Goal: Task Accomplishment & Management: Complete application form

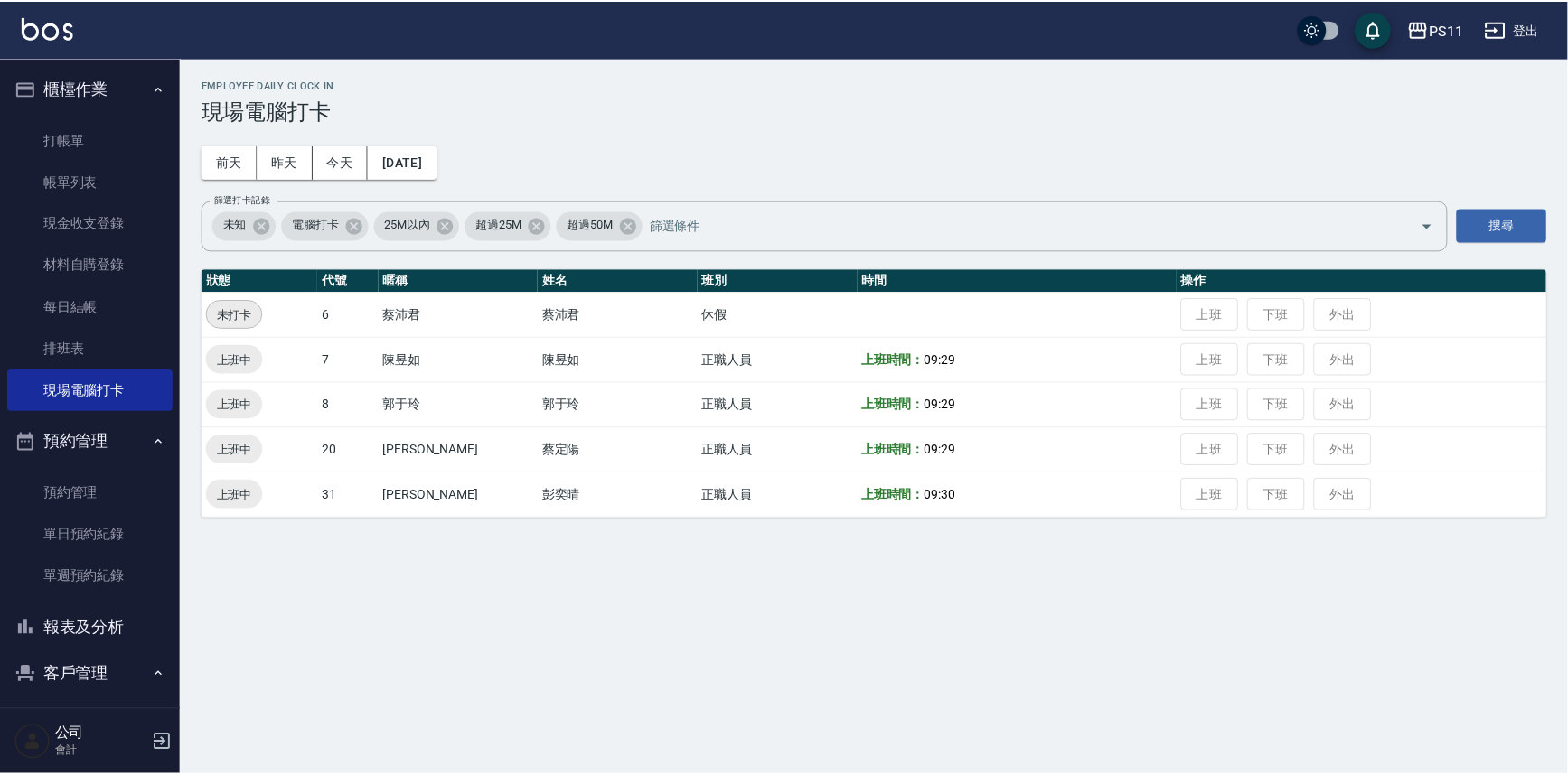
scroll to position [55, 0]
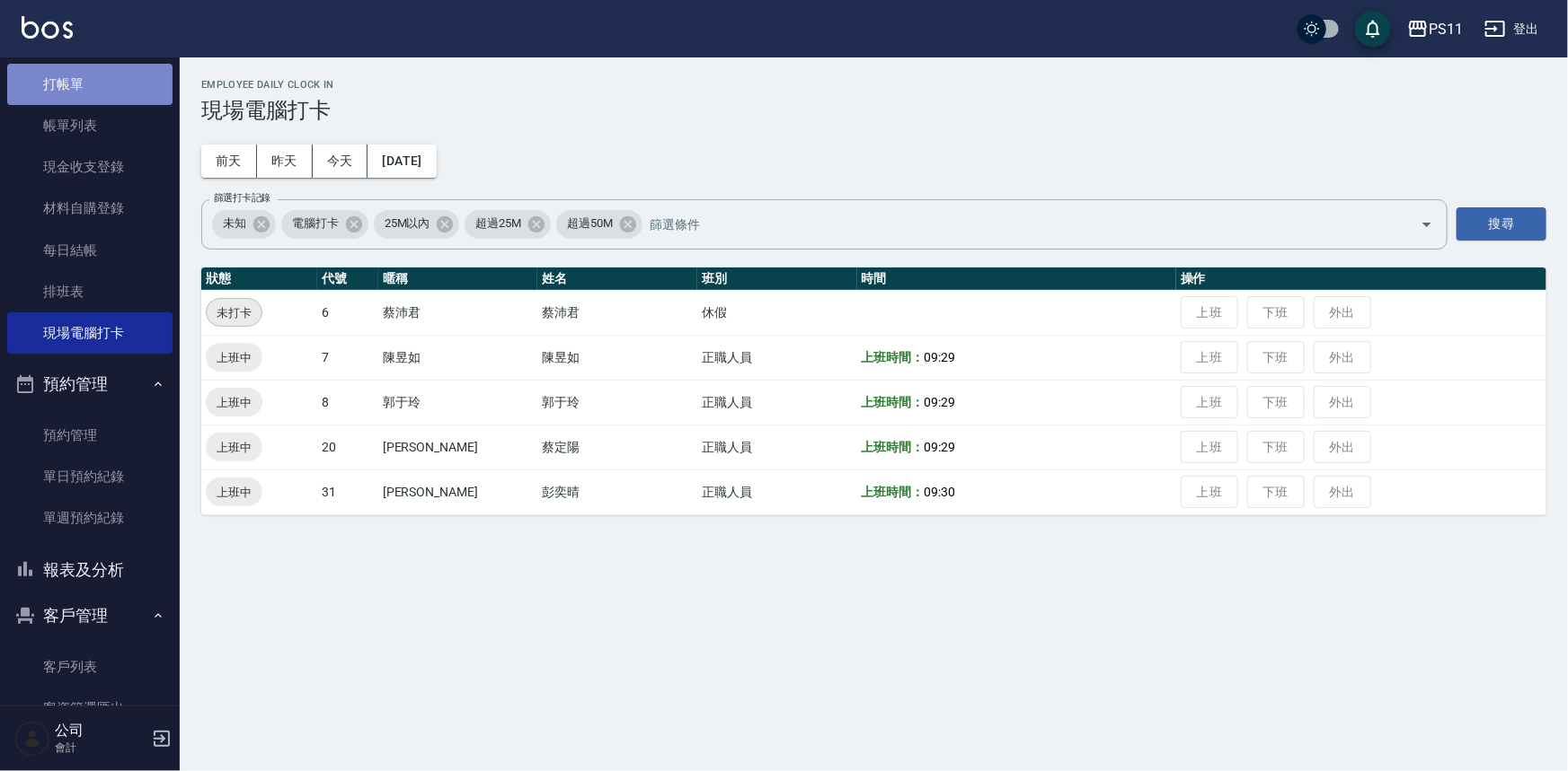
click at [89, 94] on link "打帳單" at bounding box center [90, 85] width 165 height 41
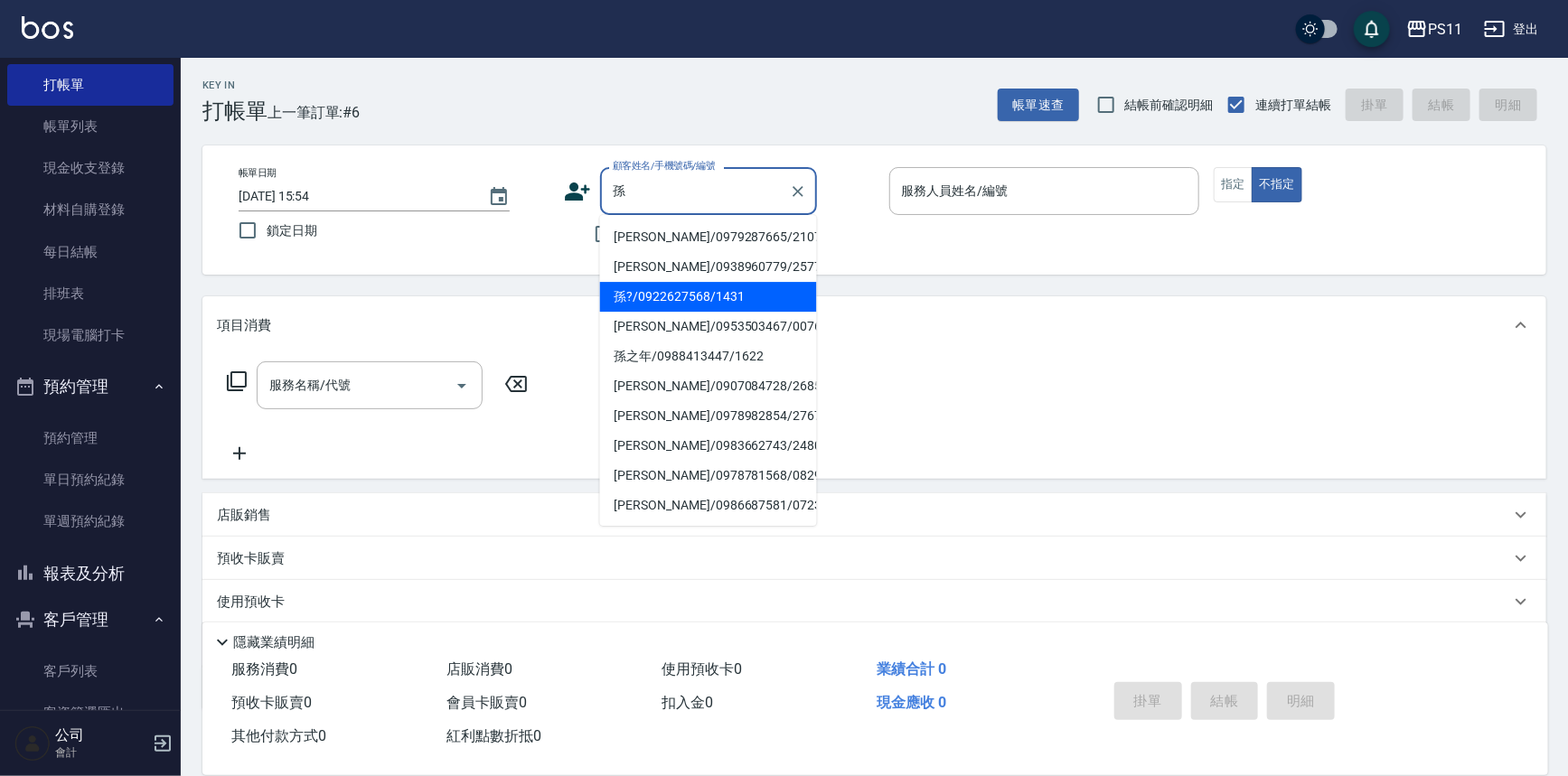
click at [732, 296] on li "孫?/0922627568/1431" at bounding box center [709, 297] width 217 height 30
type input "孫?/0922627568/1431"
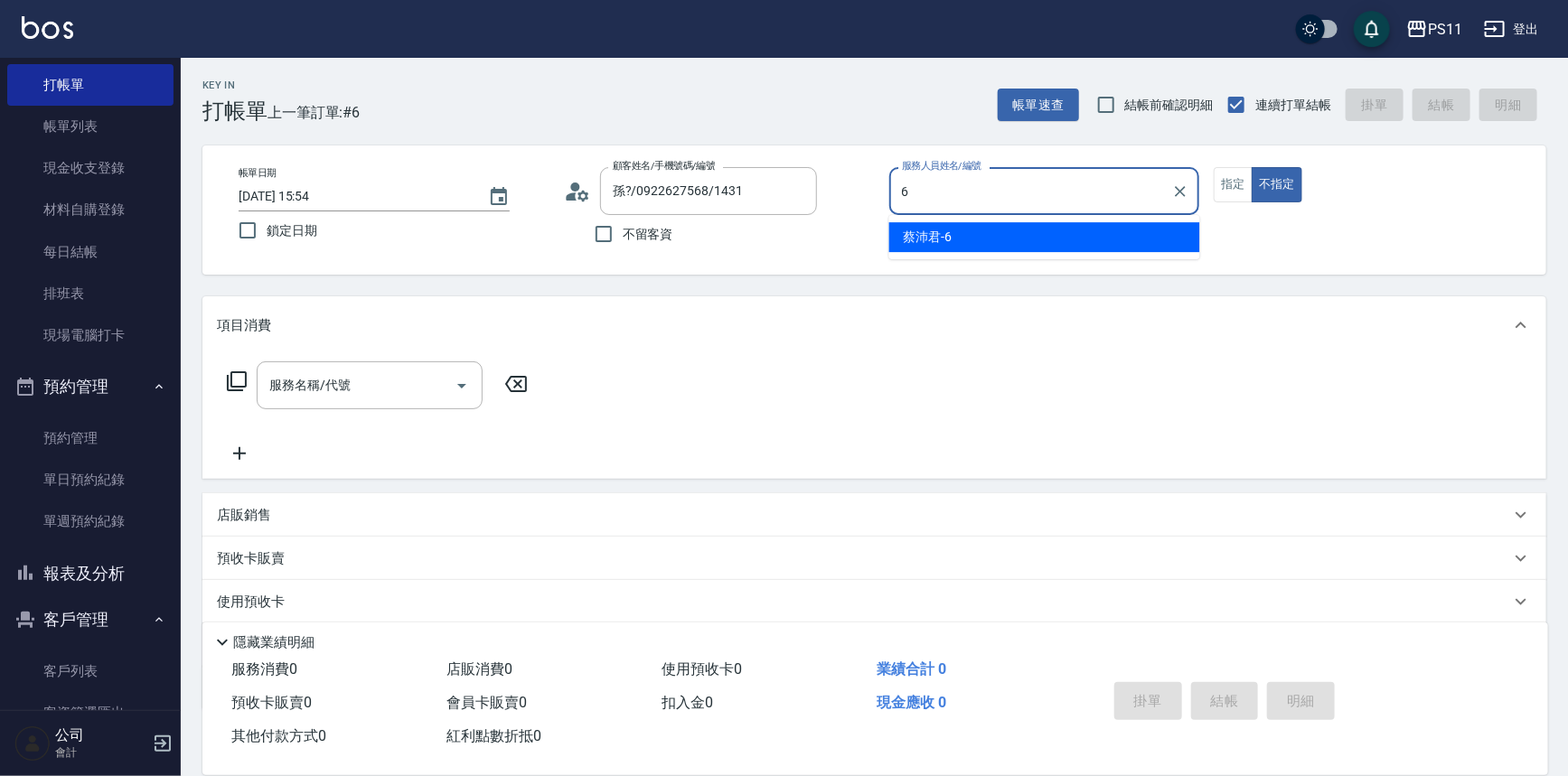
type input "[PERSON_NAME]6"
type button "false"
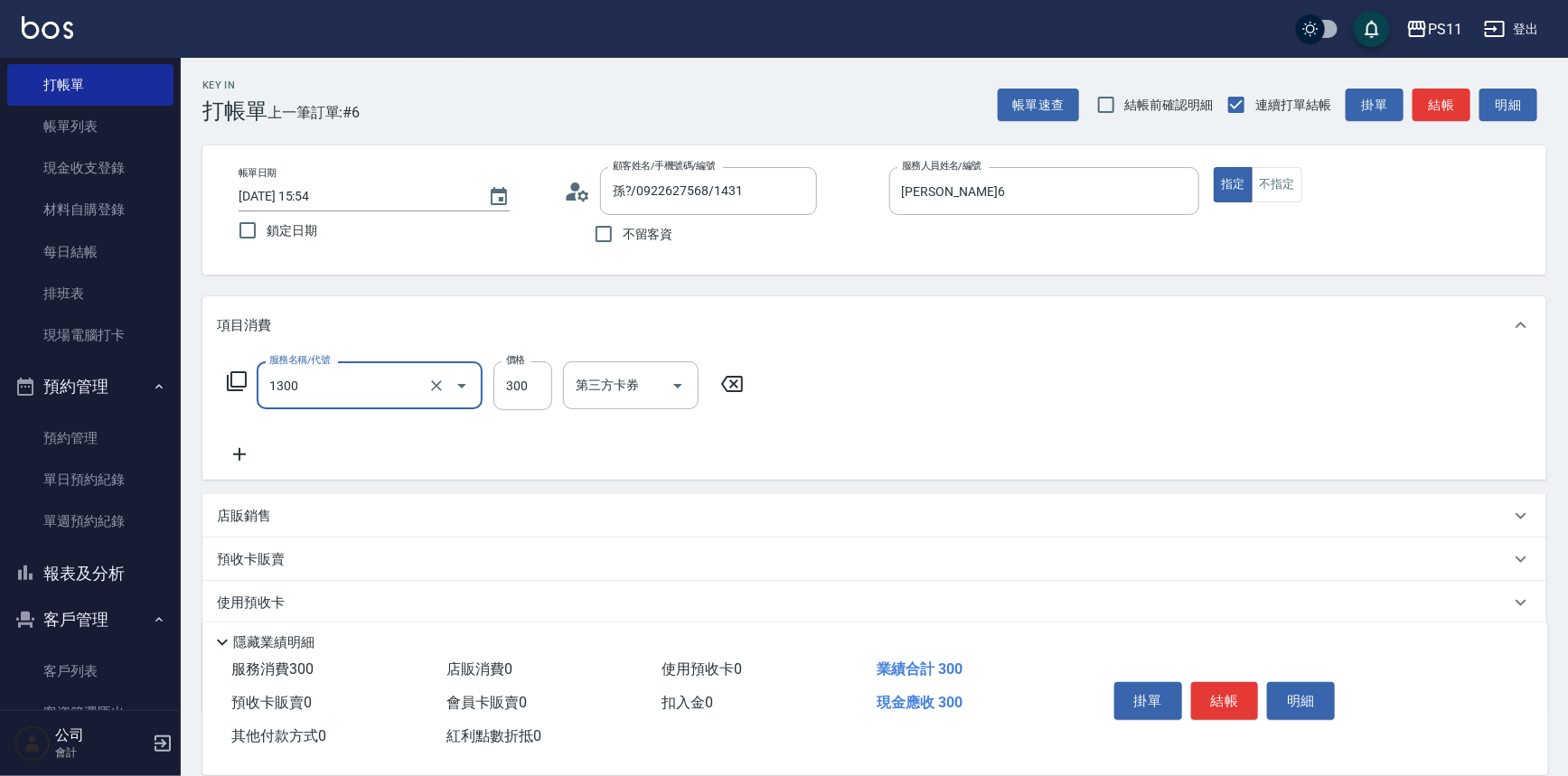
type input "洗髮300(1300)"
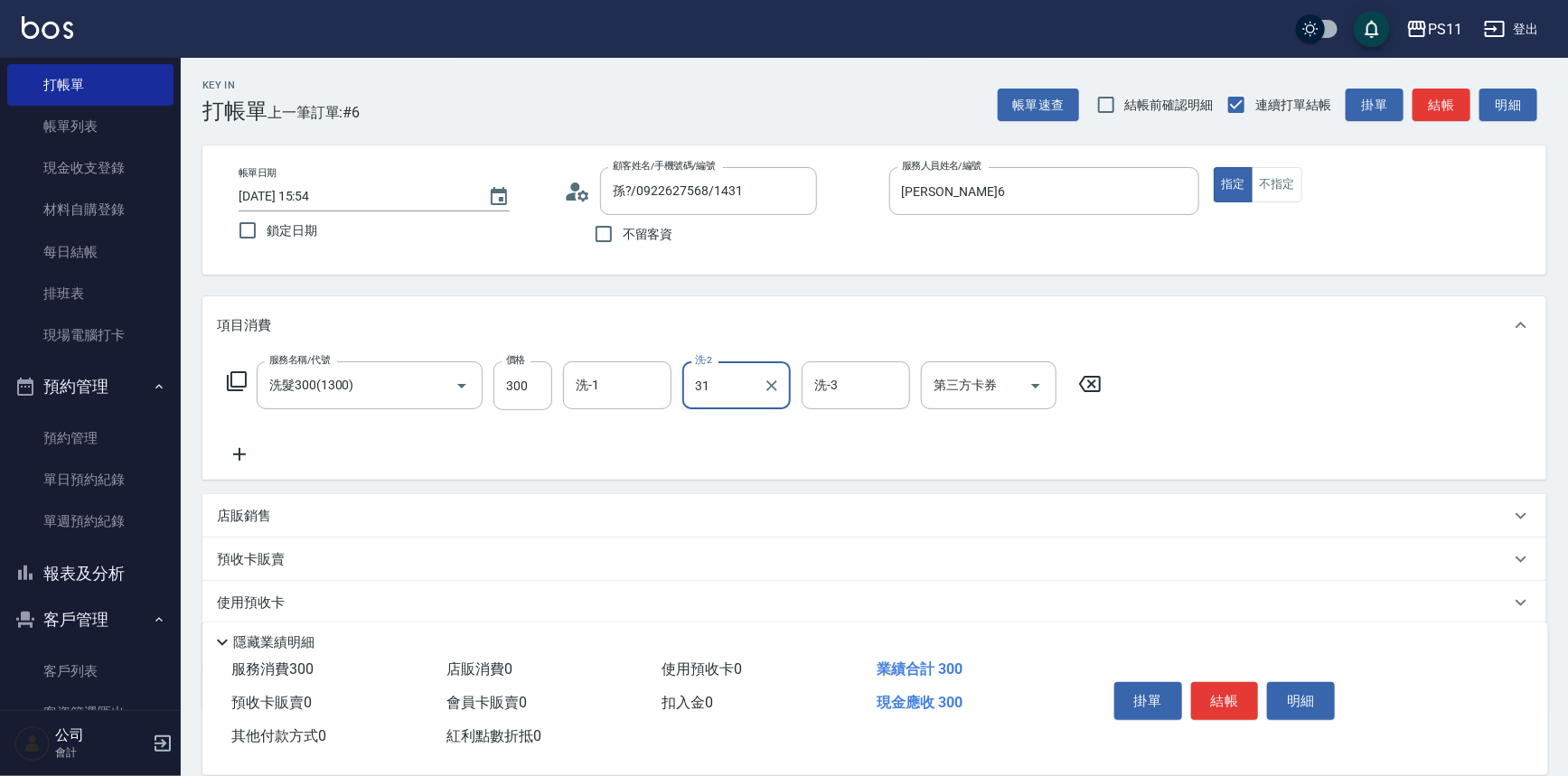
type input "[PERSON_NAME]-31"
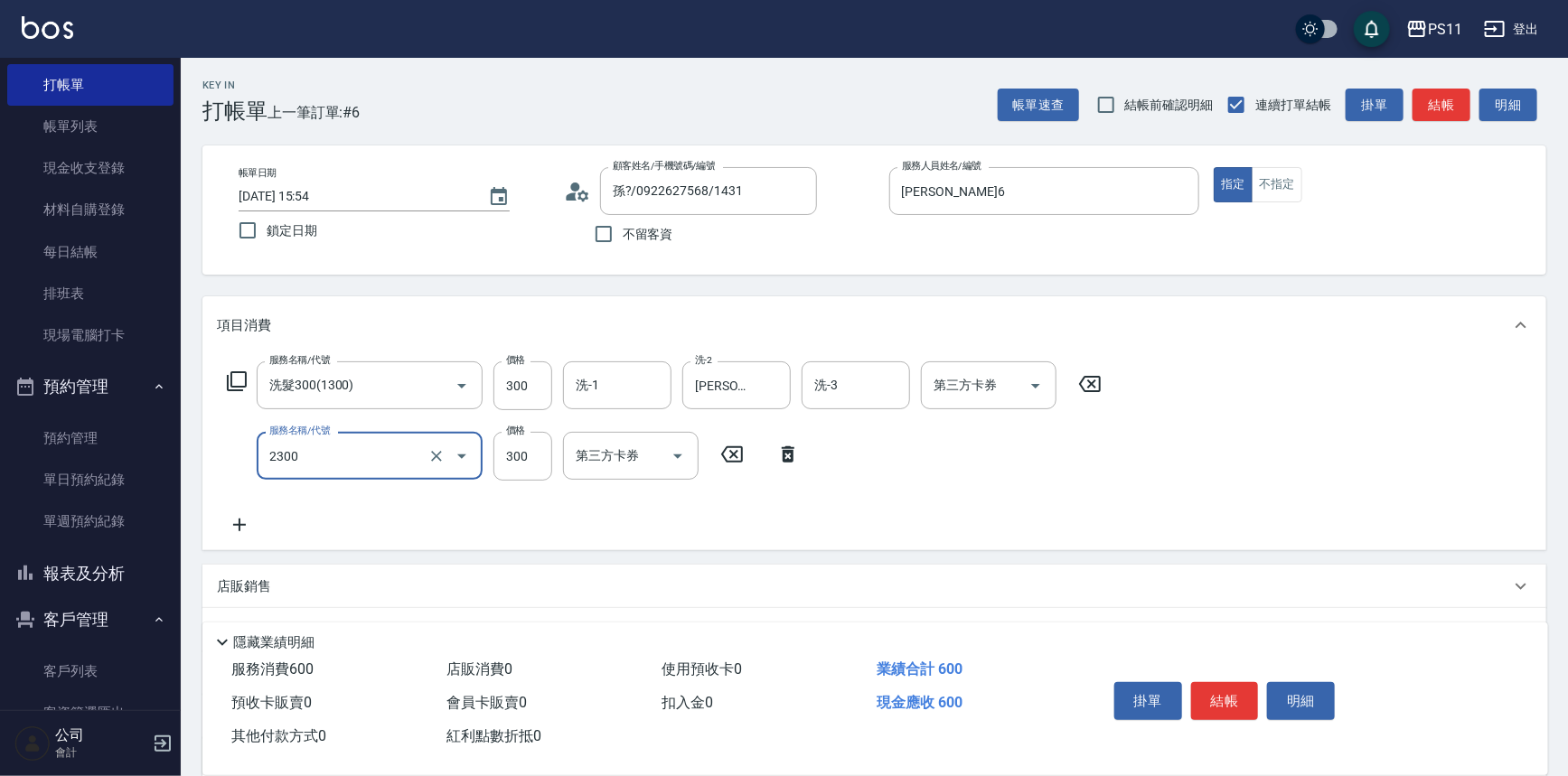
type input "剪髮(2300)"
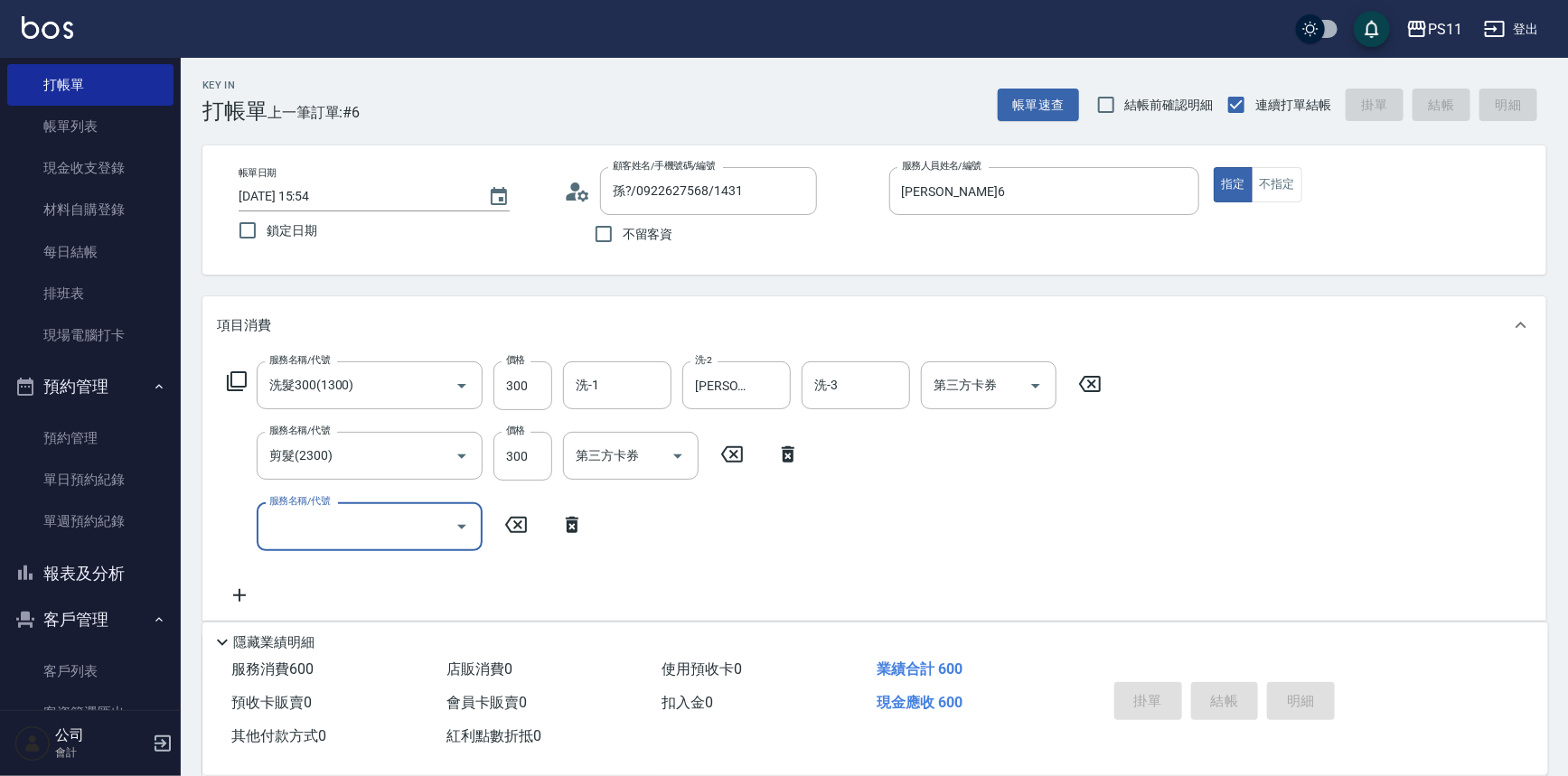
type input "[DATE] 15:55"
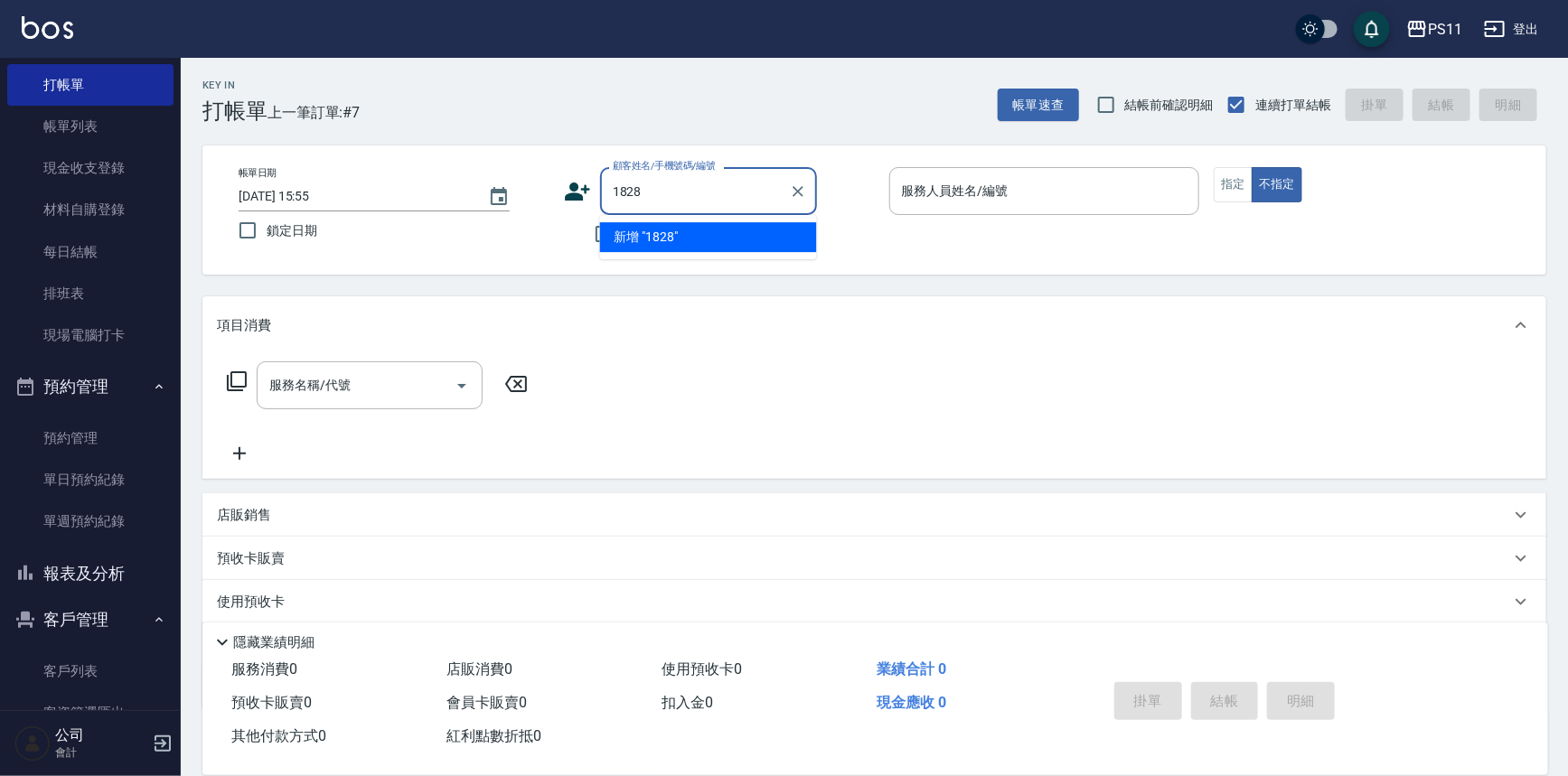
type input "1828"
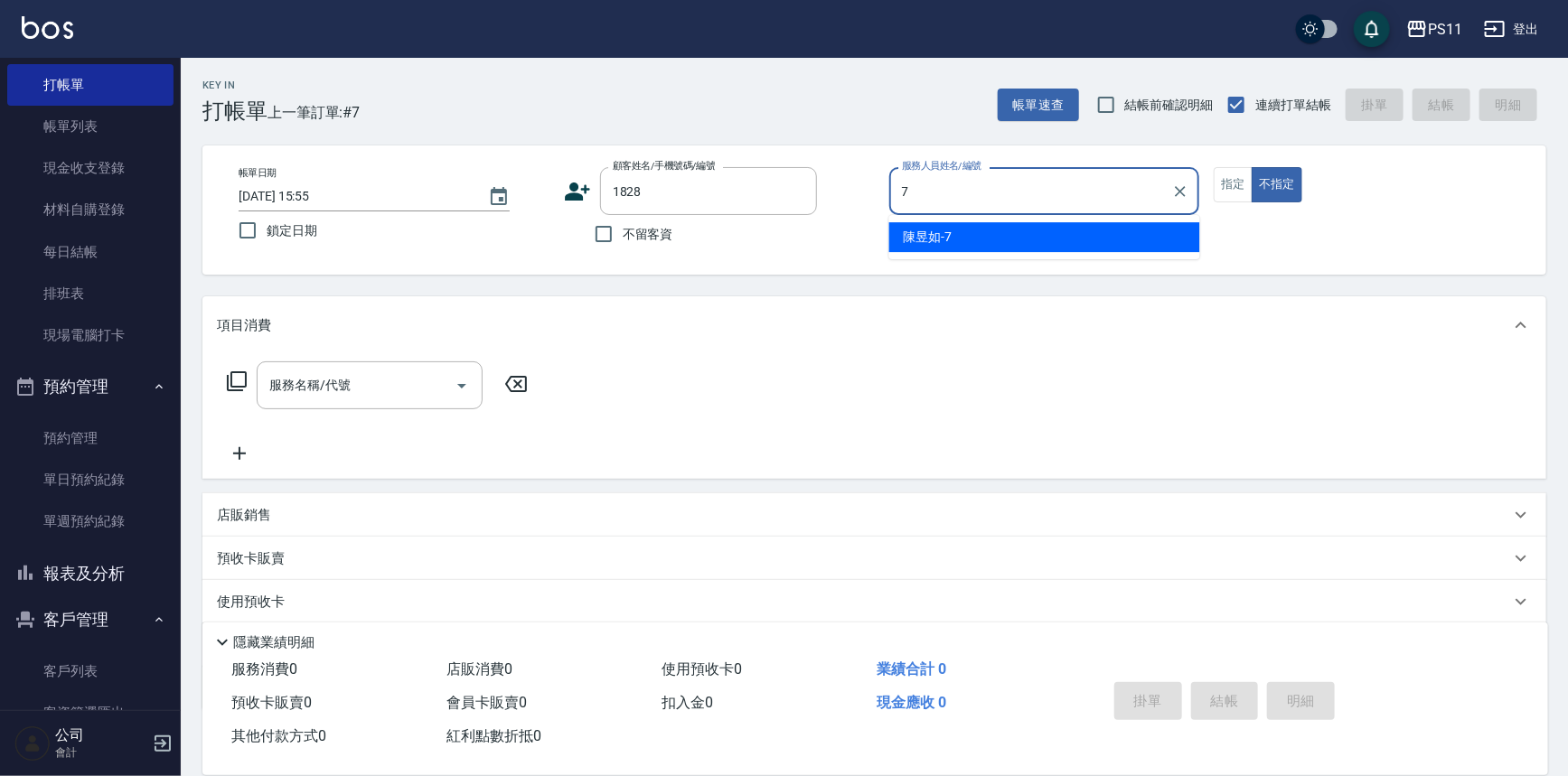
type input "陳昱如-7"
type input "[PERSON_NAME]/0910232283/1828"
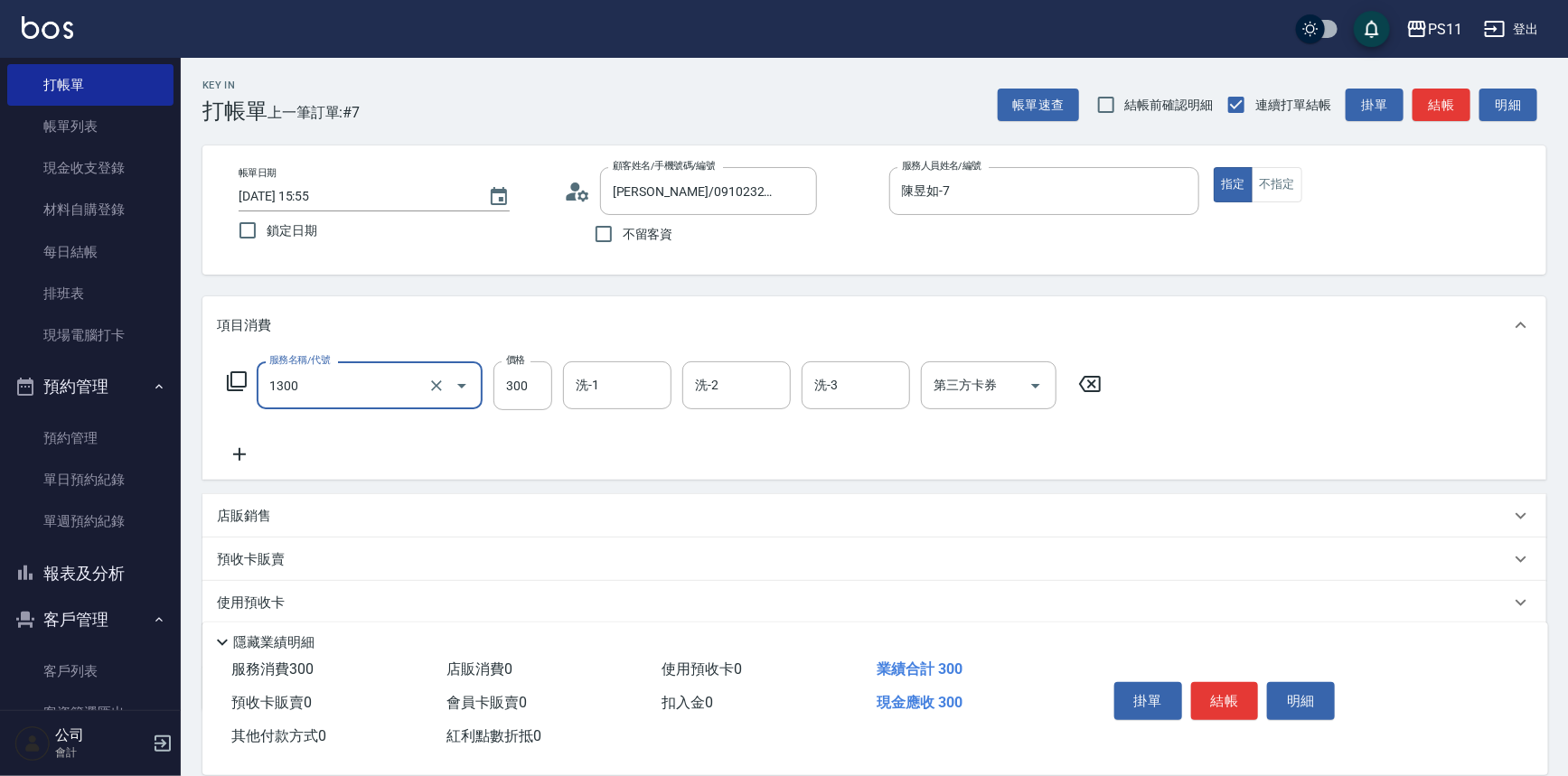
type input "洗髮300(1300)"
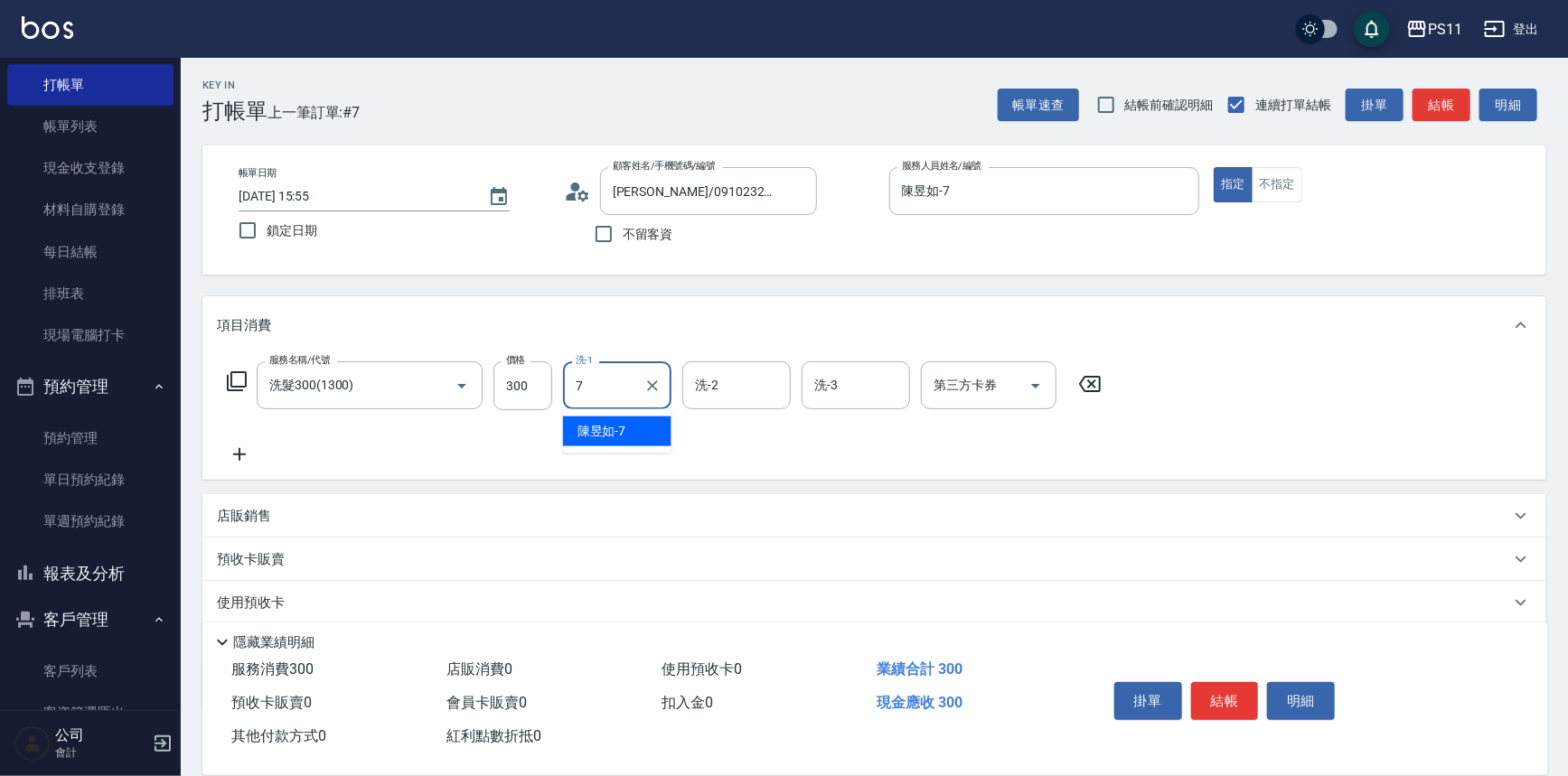
type input "陳昱如-7"
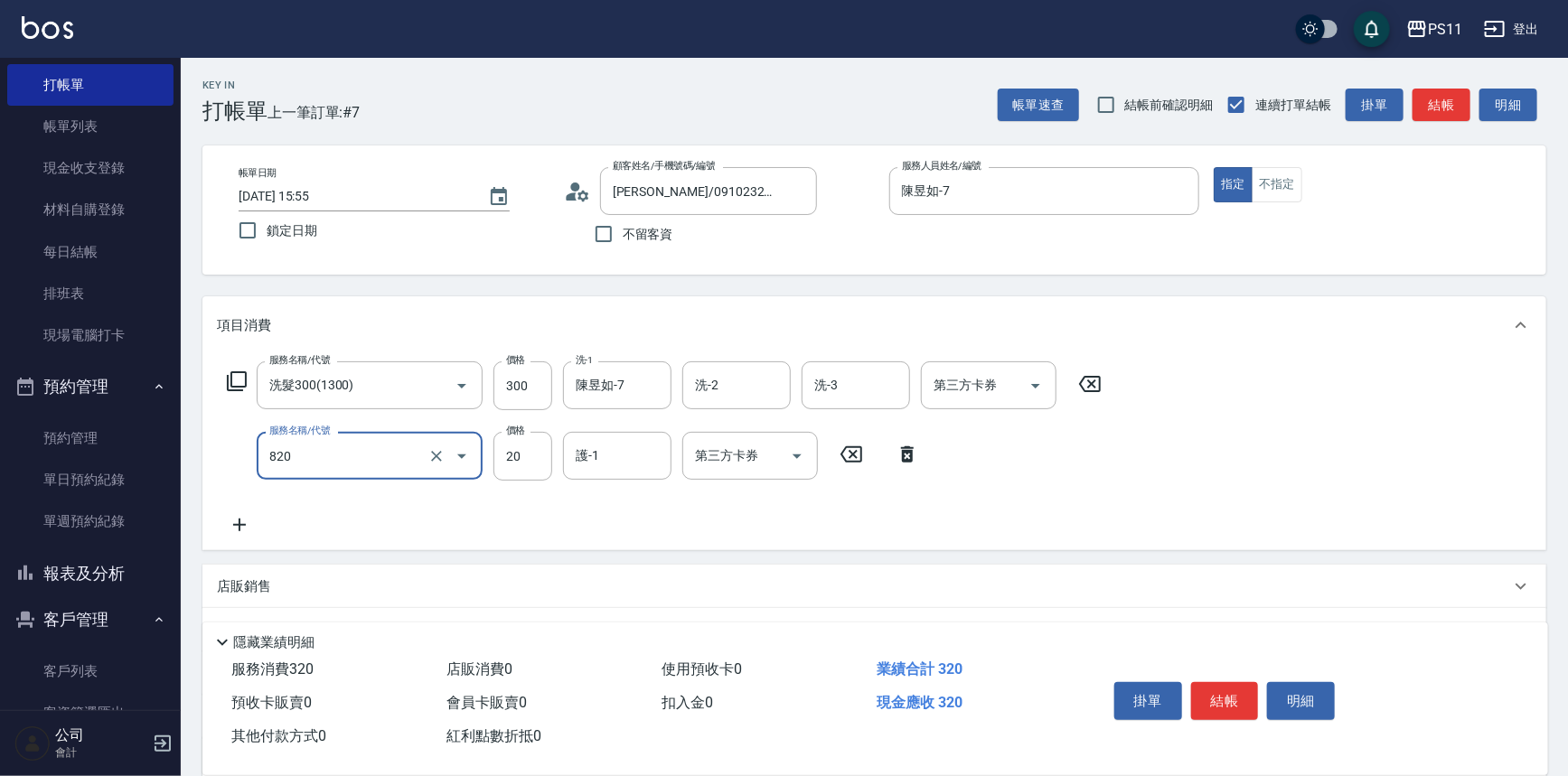
type input "潤絲(820)"
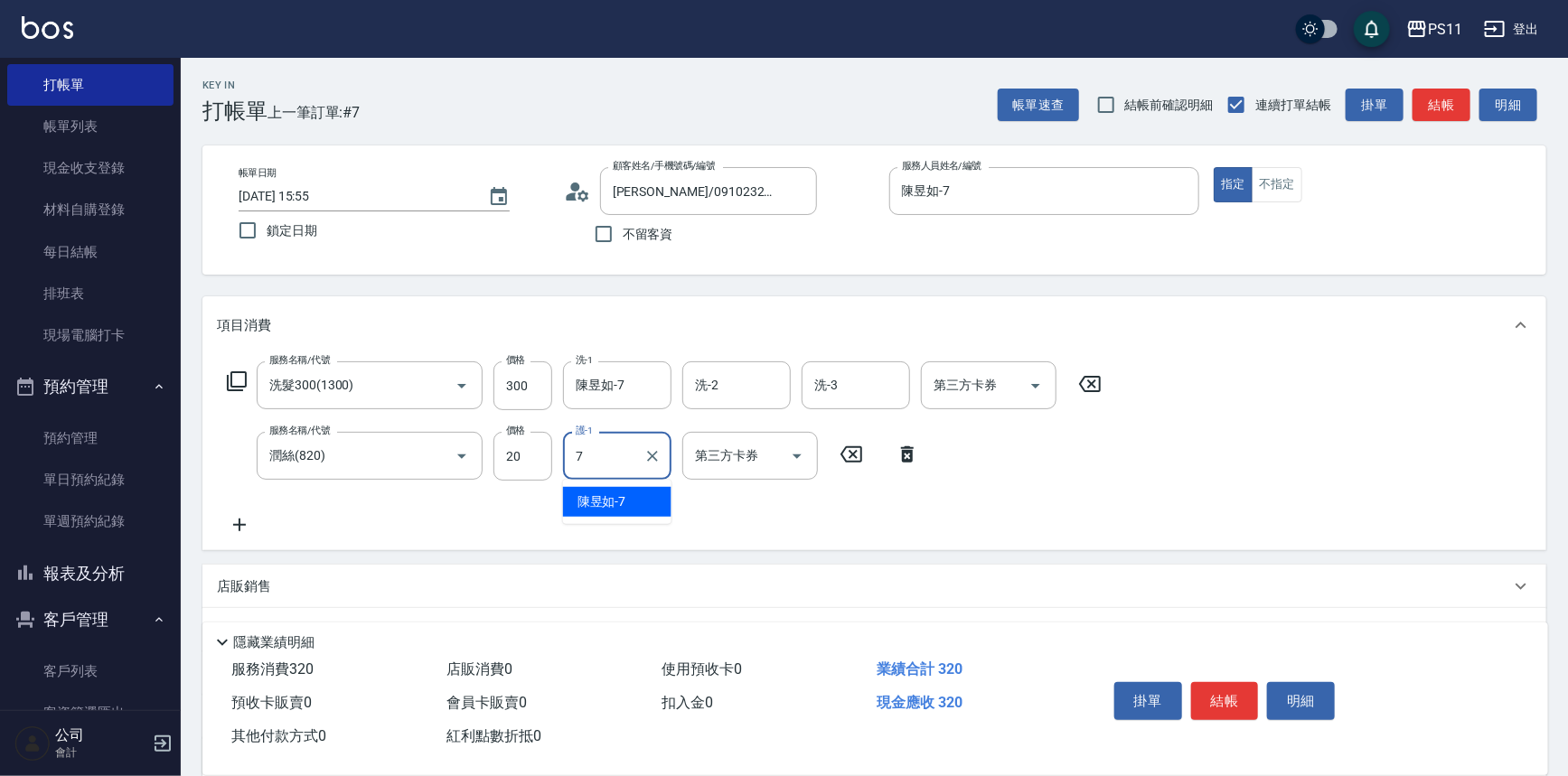
type input "陳昱如-7"
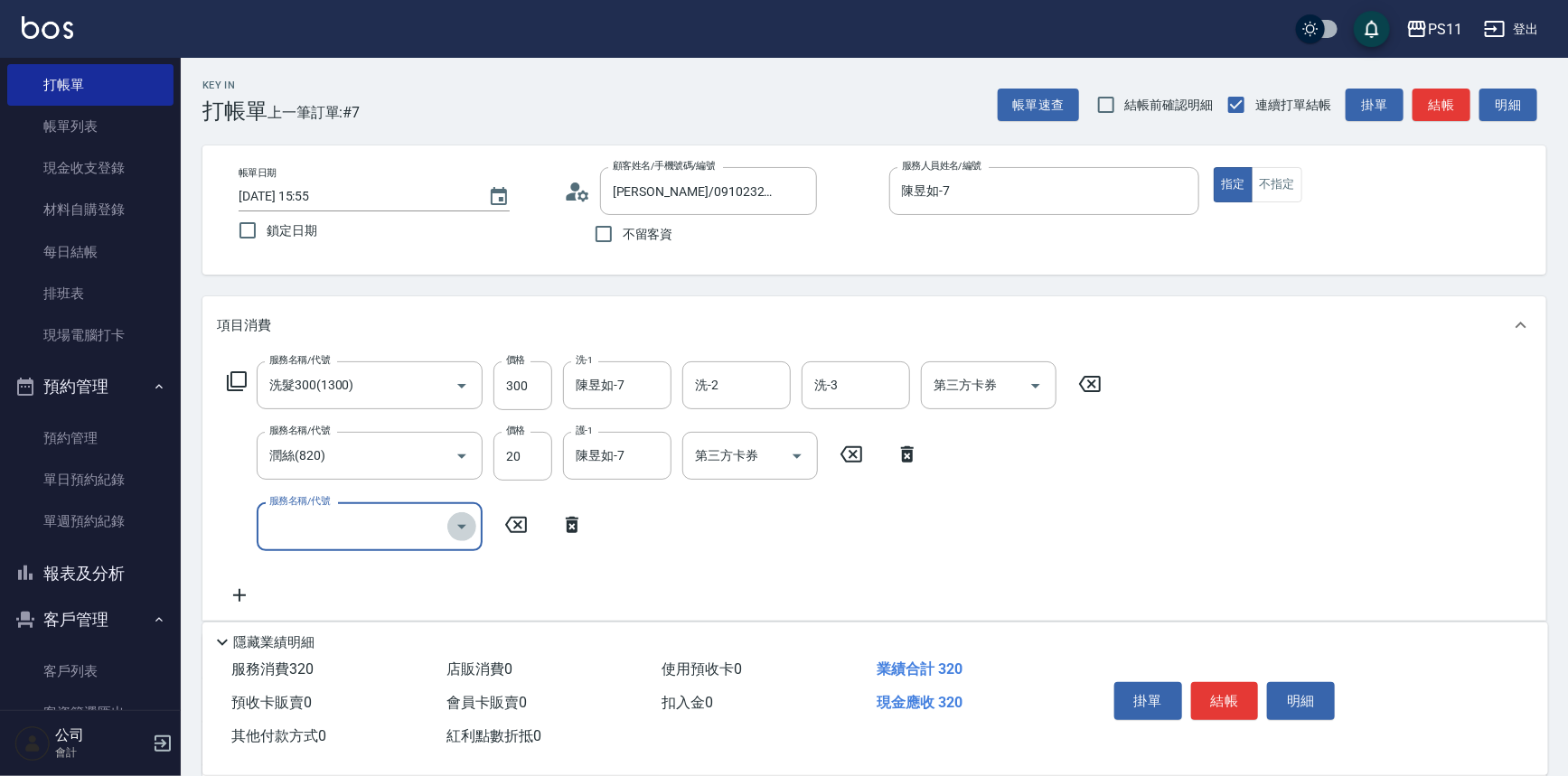
click at [462, 528] on icon "Open" at bounding box center [461, 526] width 22 height 22
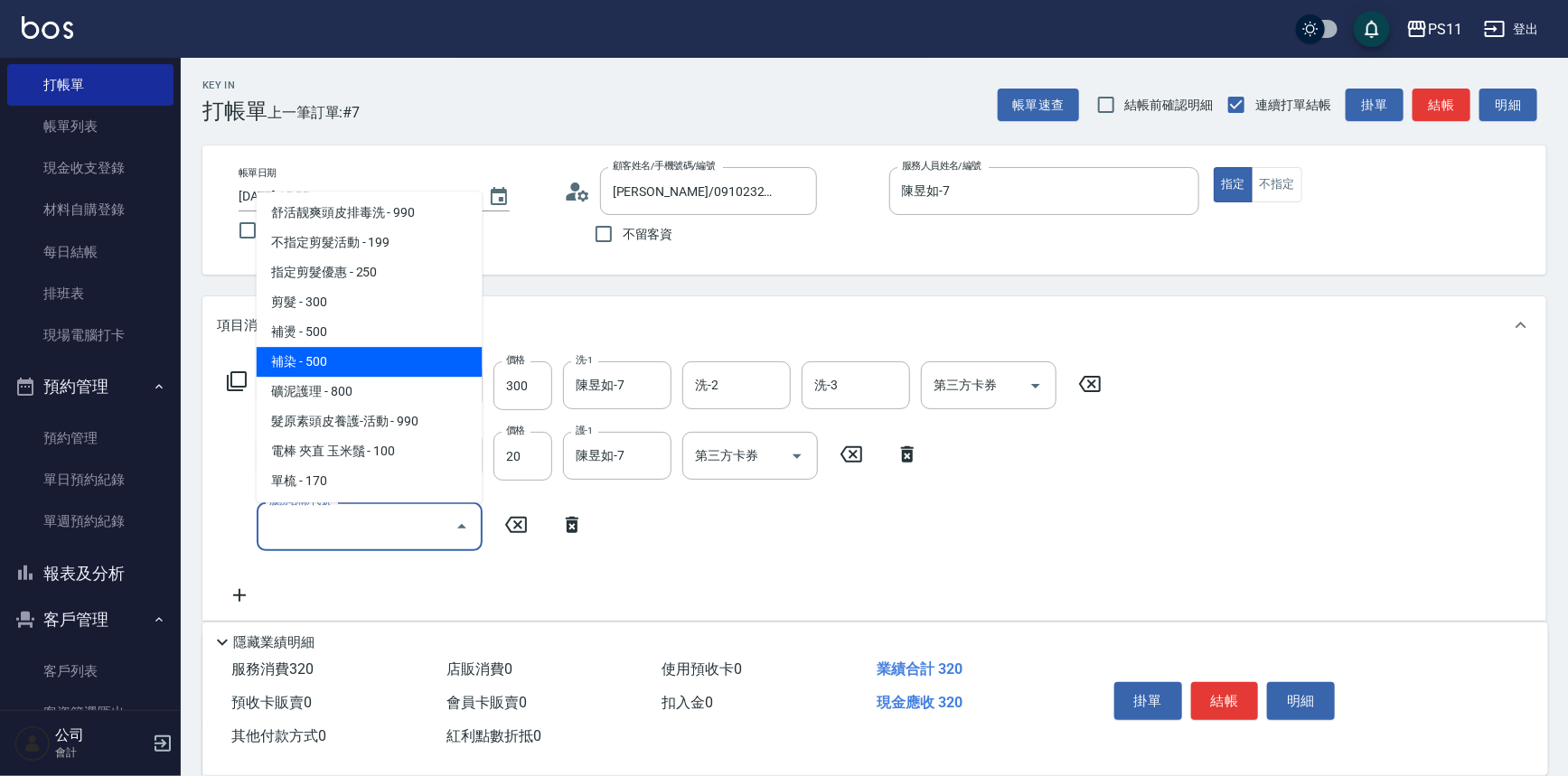
scroll to position [328, 0]
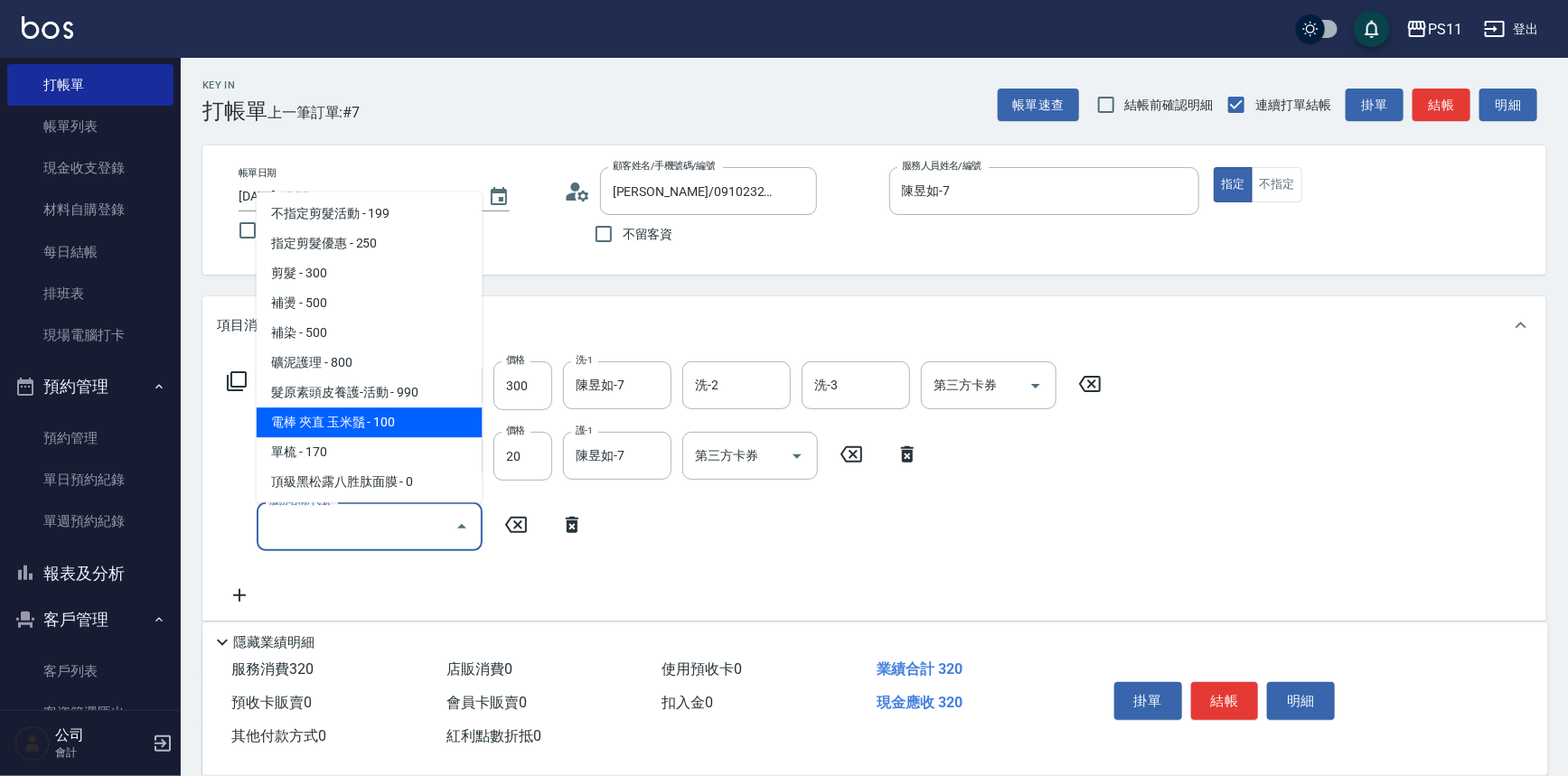
click at [419, 424] on span "電棒 夾直 玉米鬚 - 100" at bounding box center [370, 423] width 226 height 30
type input "電棒 夾直 玉米鬚(8100)"
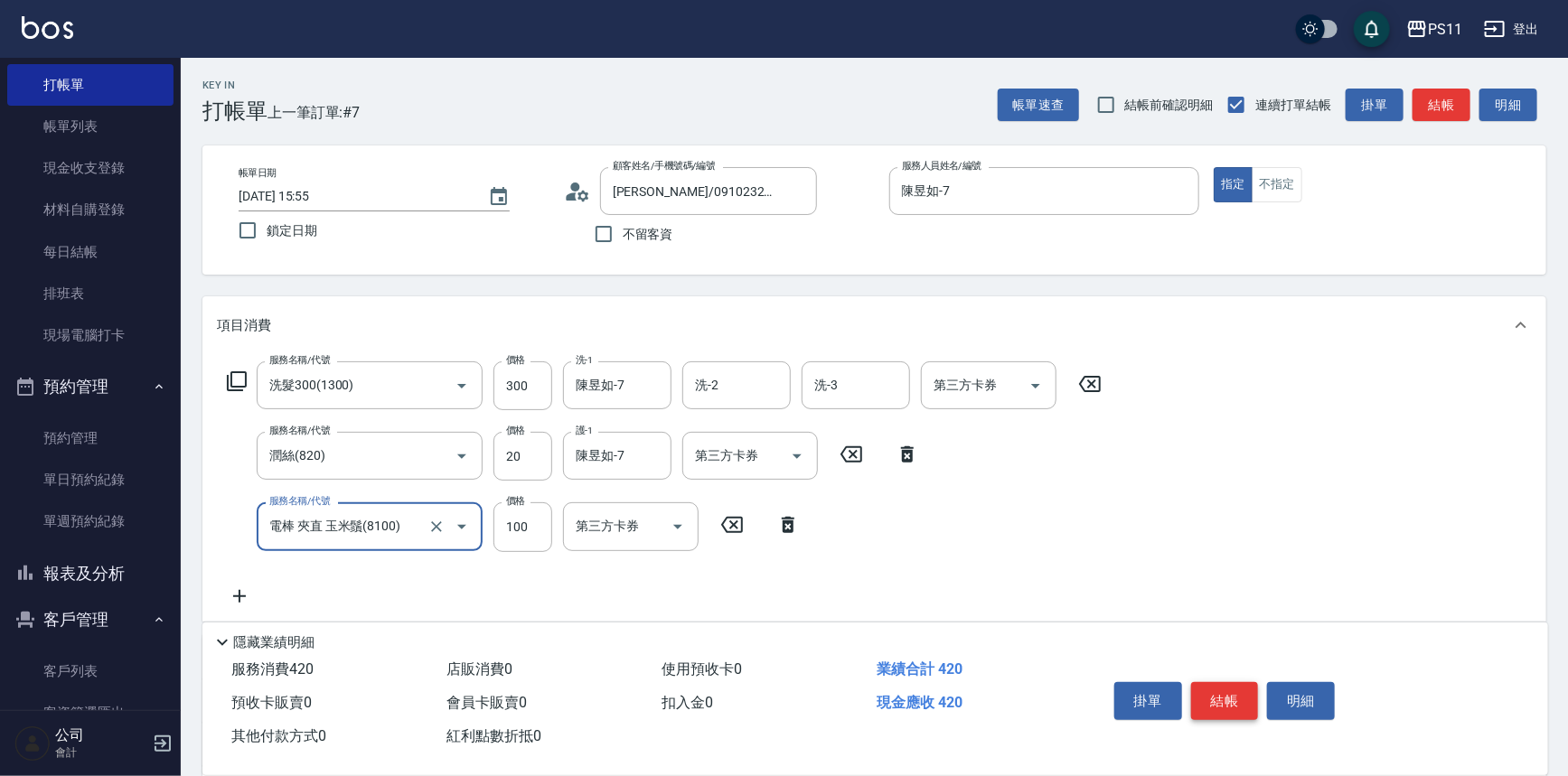
click at [1238, 682] on button "結帳" at bounding box center [1225, 701] width 68 height 38
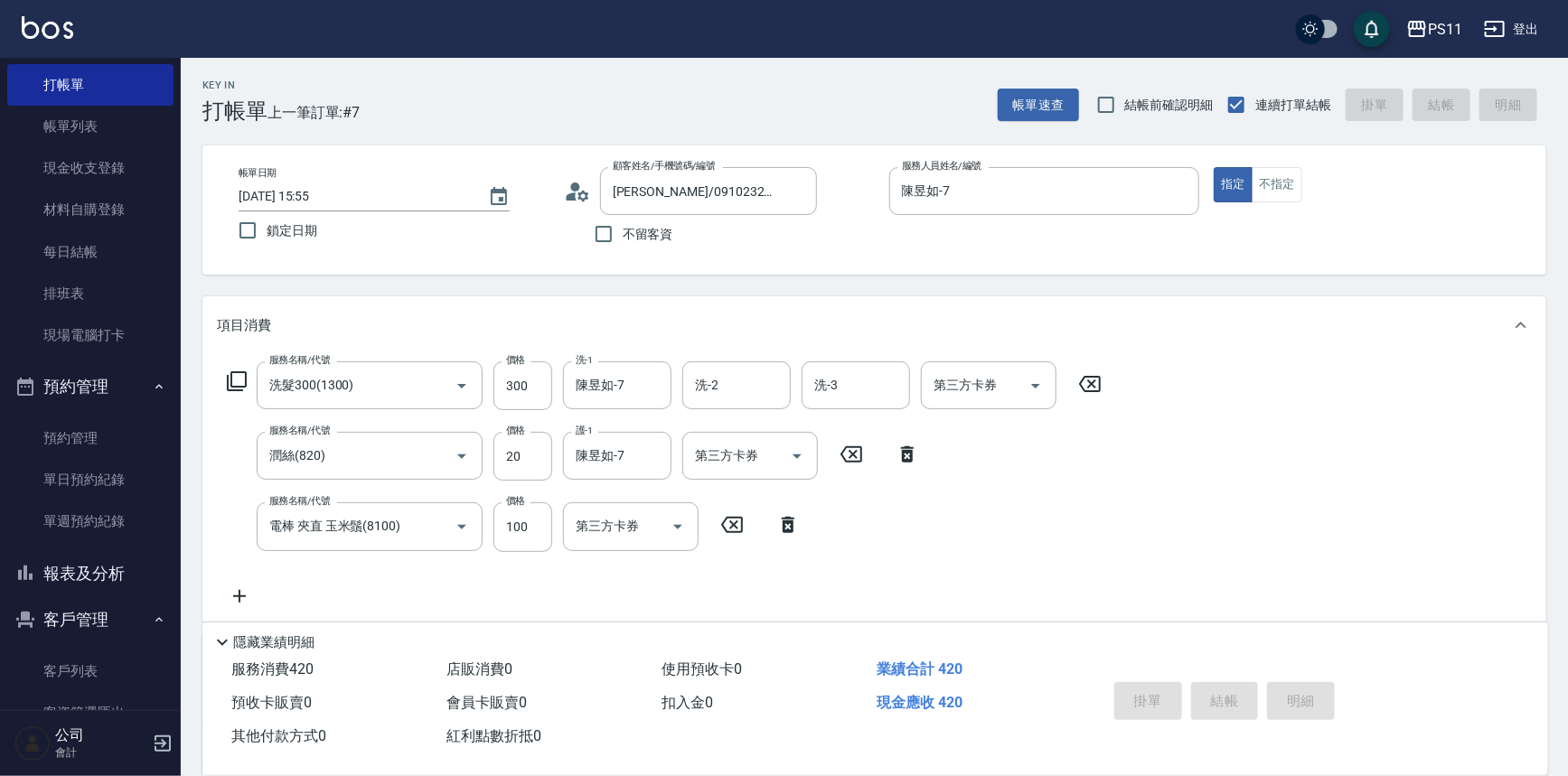
type input "[DATE] 16:10"
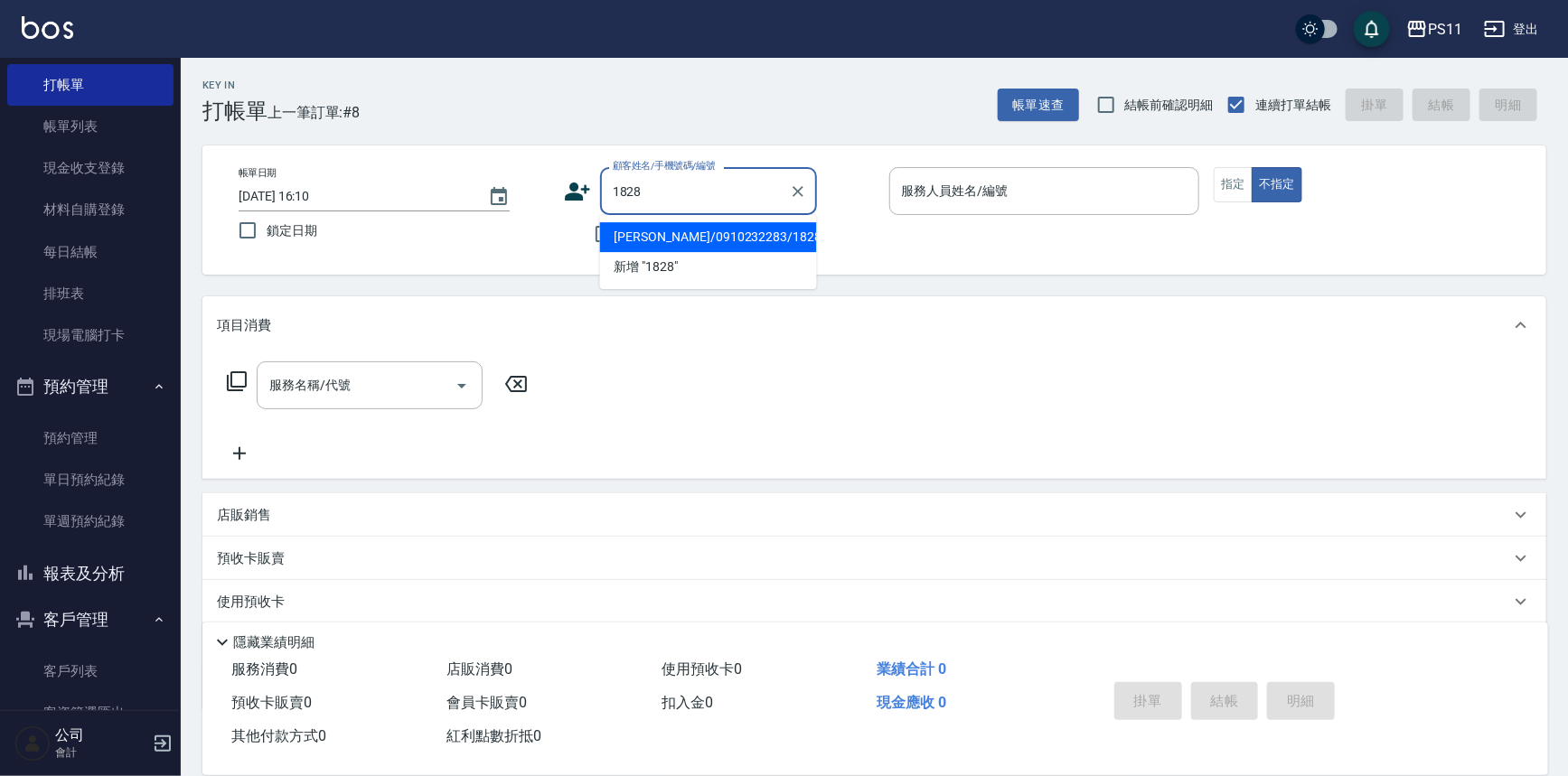
type input "[PERSON_NAME]/0910232283/1828"
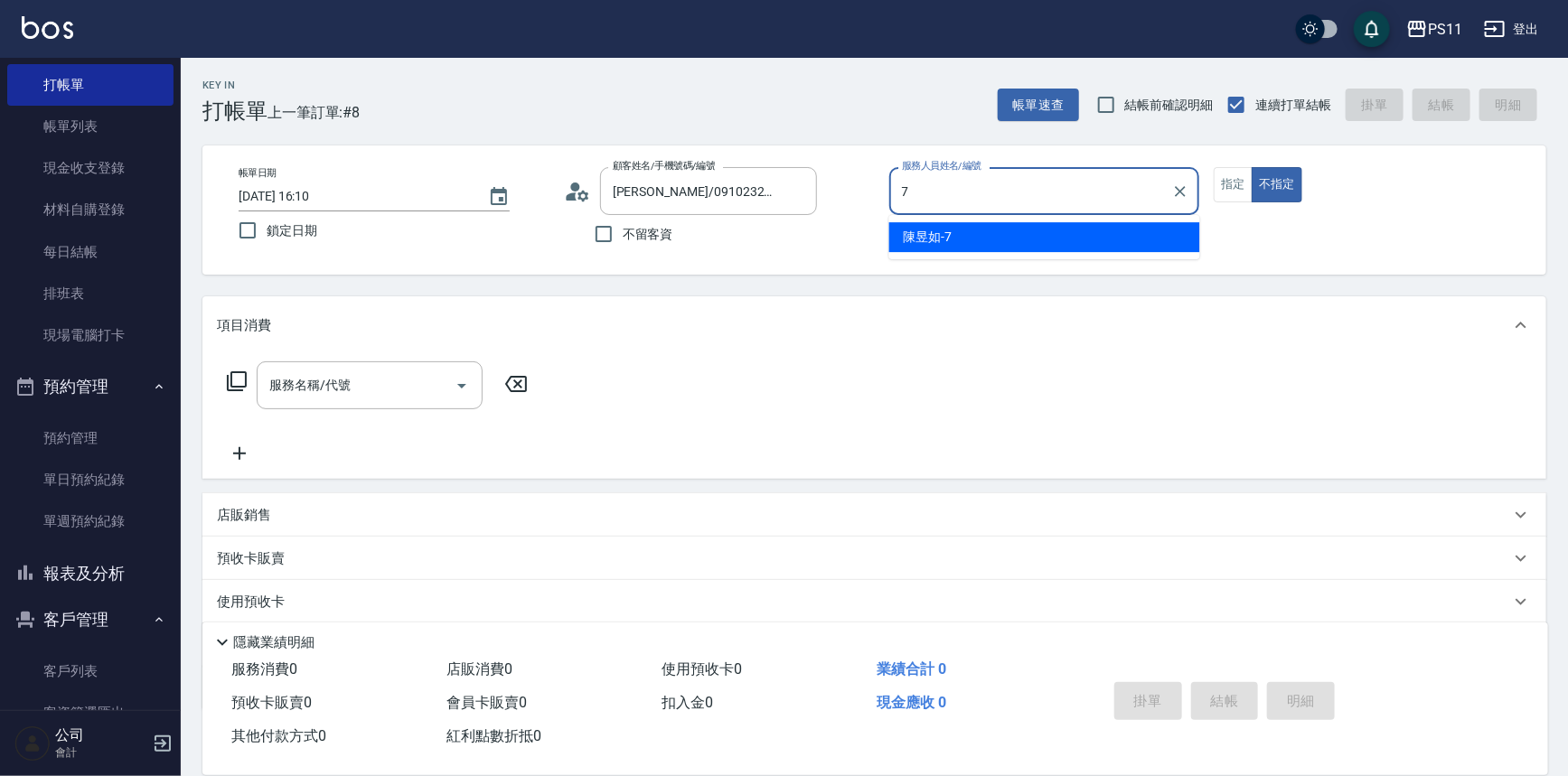
type input "陳昱如-7"
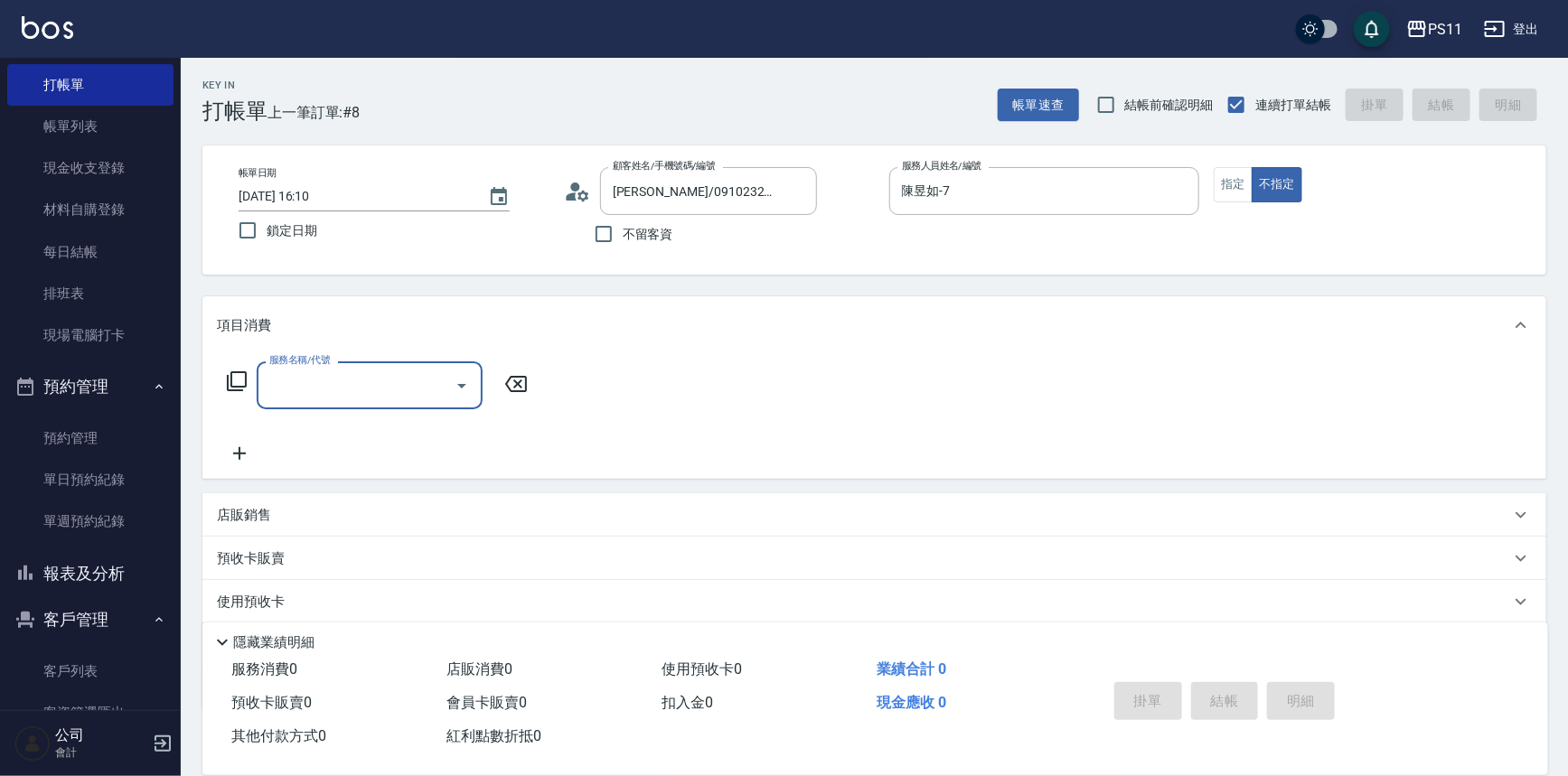
click at [464, 385] on icon "Open" at bounding box center [462, 386] width 9 height 5
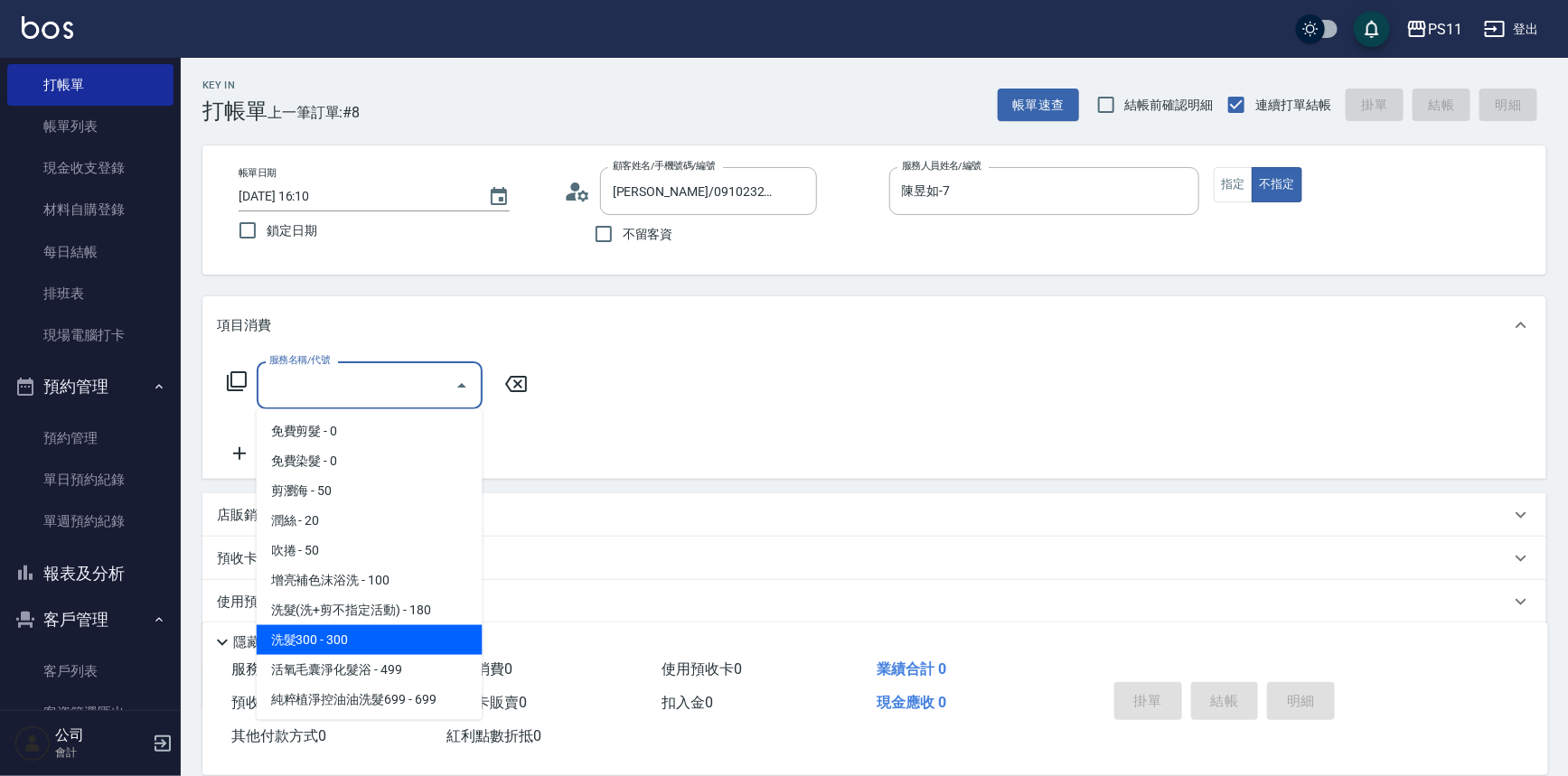
click at [410, 627] on span "洗髮300 - 300" at bounding box center [370, 641] width 226 height 30
type input "洗髮300(1300)"
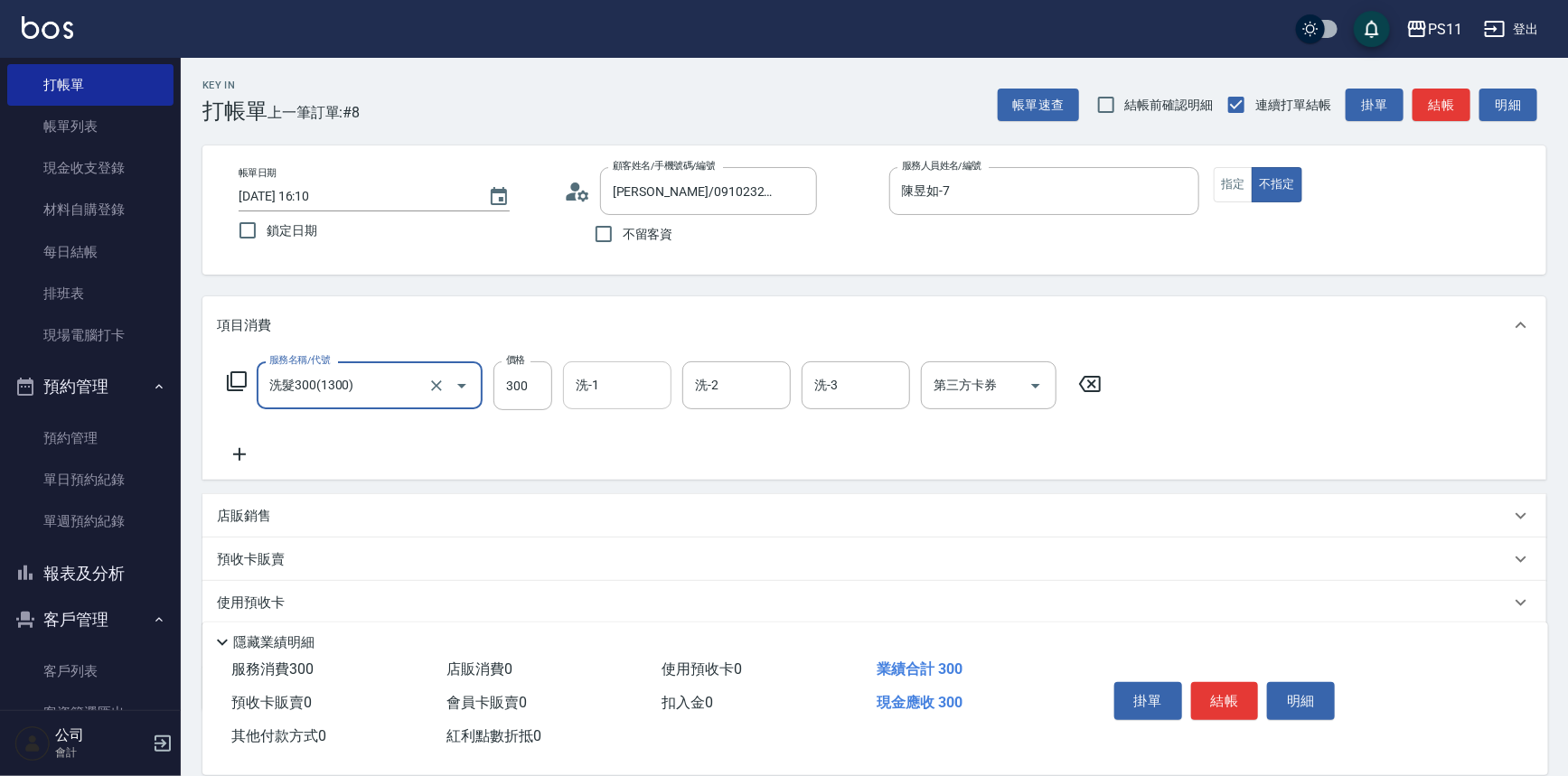
click at [605, 389] on input "洗-1" at bounding box center [617, 385] width 93 height 31
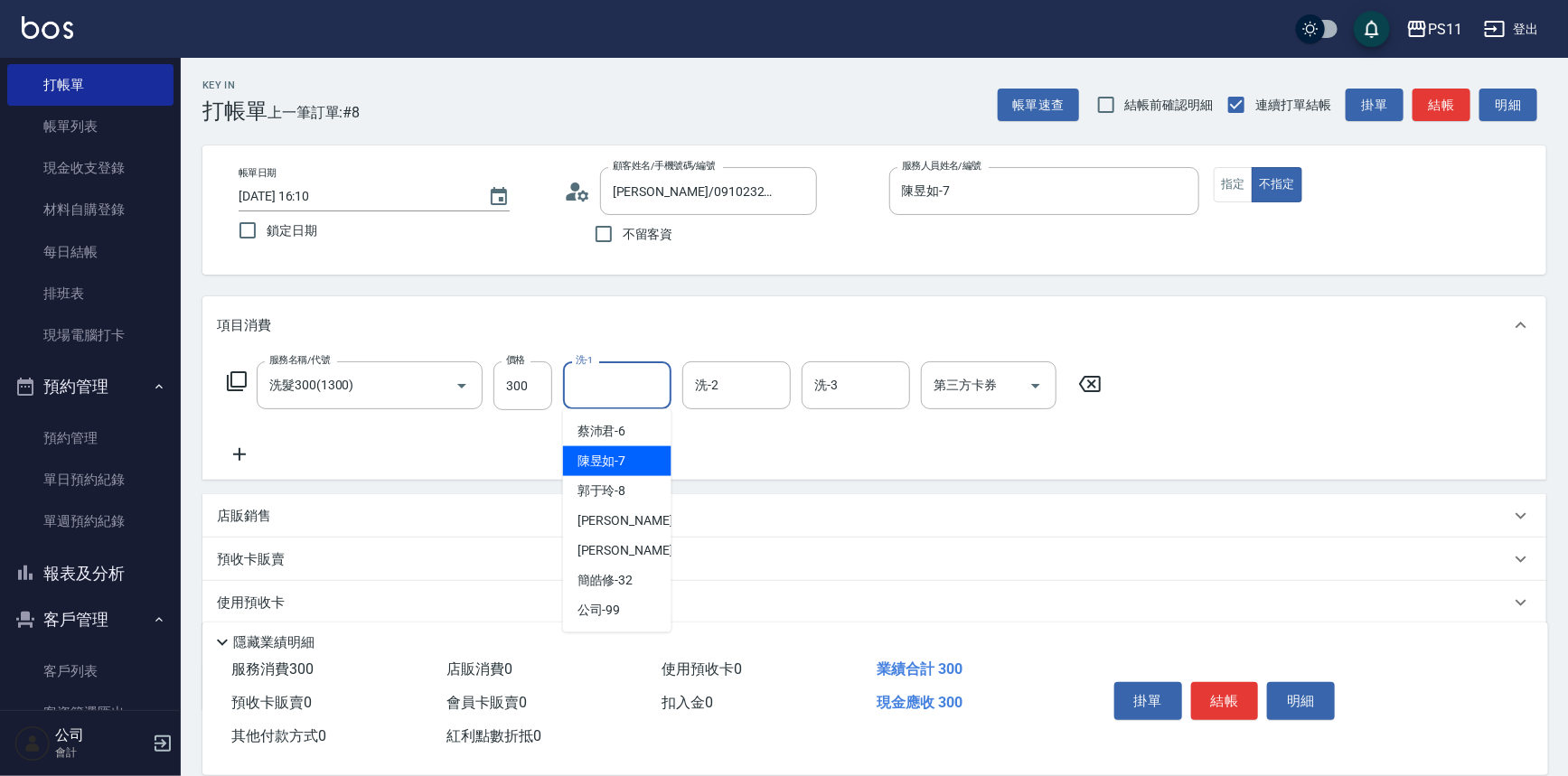
click at [632, 466] on div "陳昱如 -7" at bounding box center [617, 461] width 109 height 30
type input "陳昱如-7"
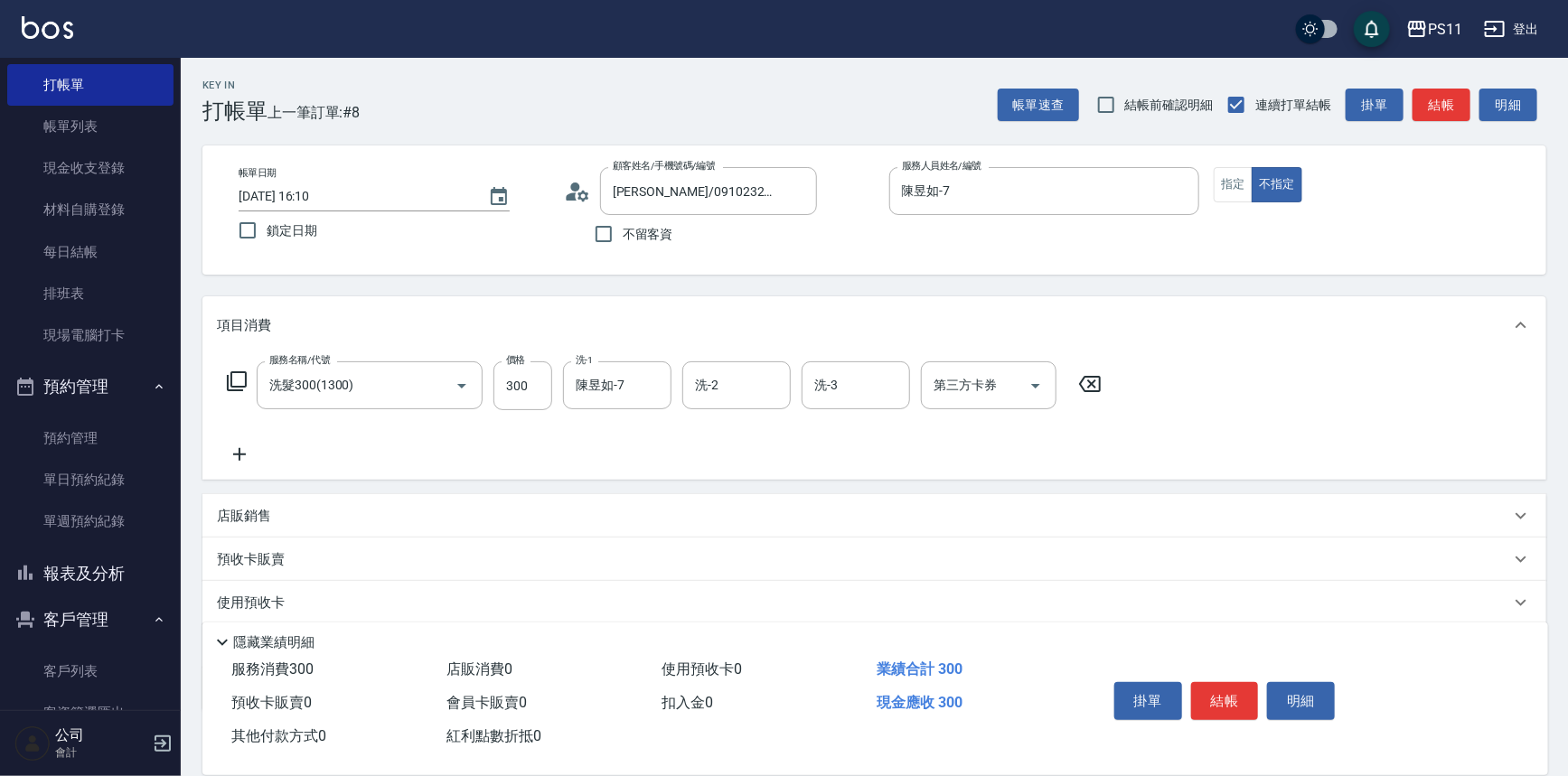
click at [239, 446] on icon at bounding box center [240, 455] width 45 height 22
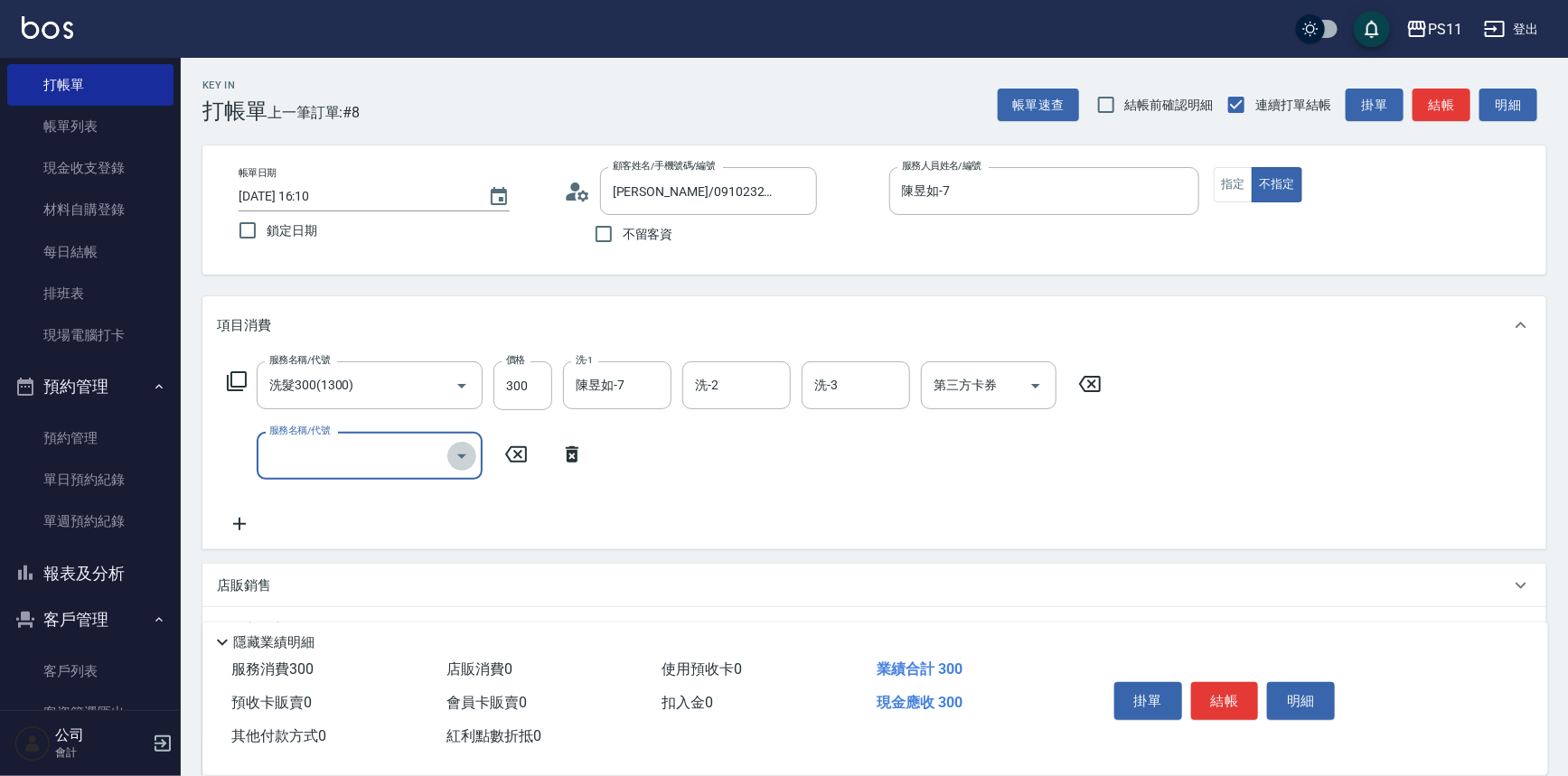
click at [462, 451] on icon "Open" at bounding box center [461, 456] width 22 height 22
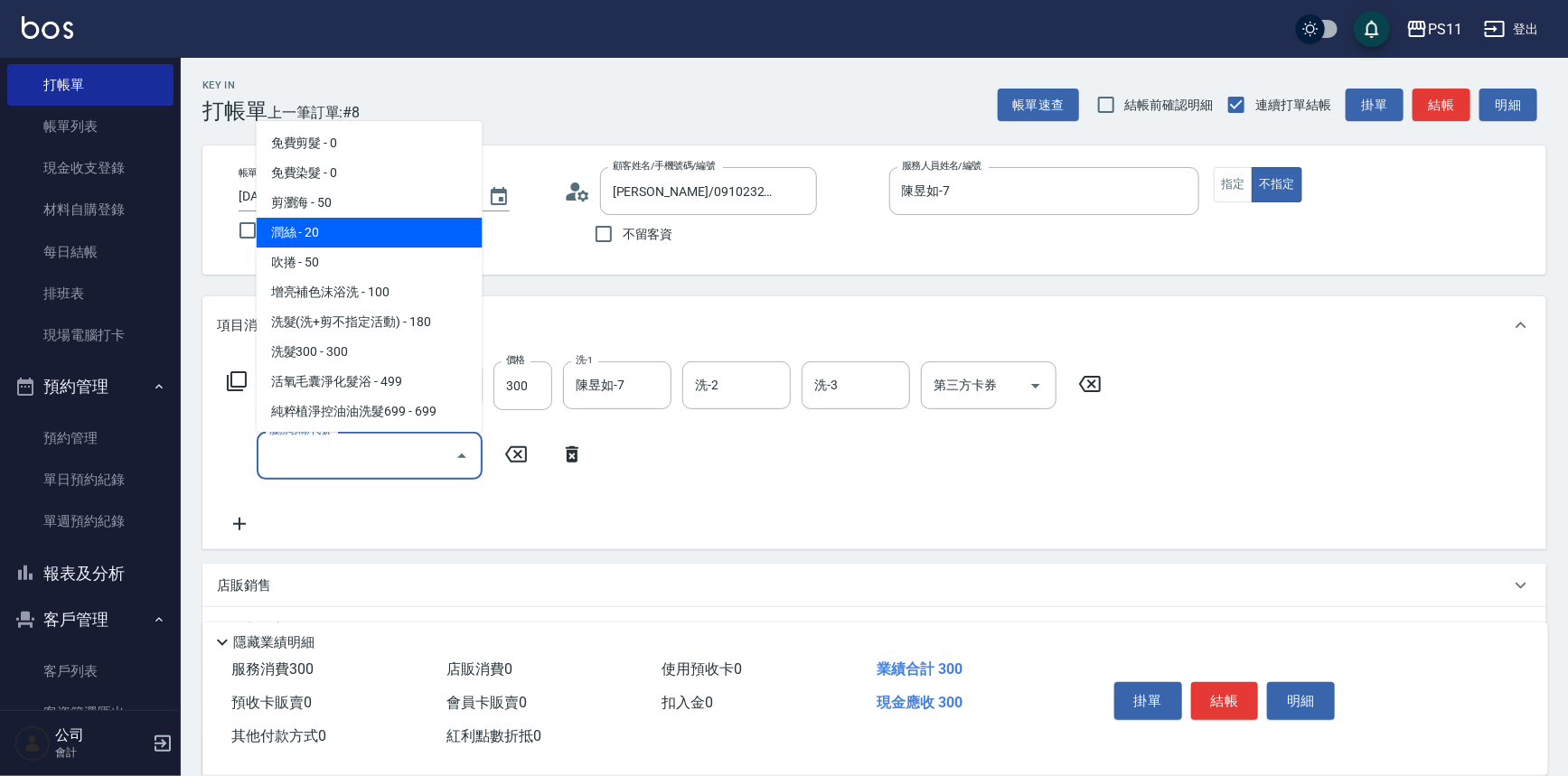
click at [444, 230] on span "潤絲 - 20" at bounding box center [370, 233] width 226 height 30
type input "潤絲(820)"
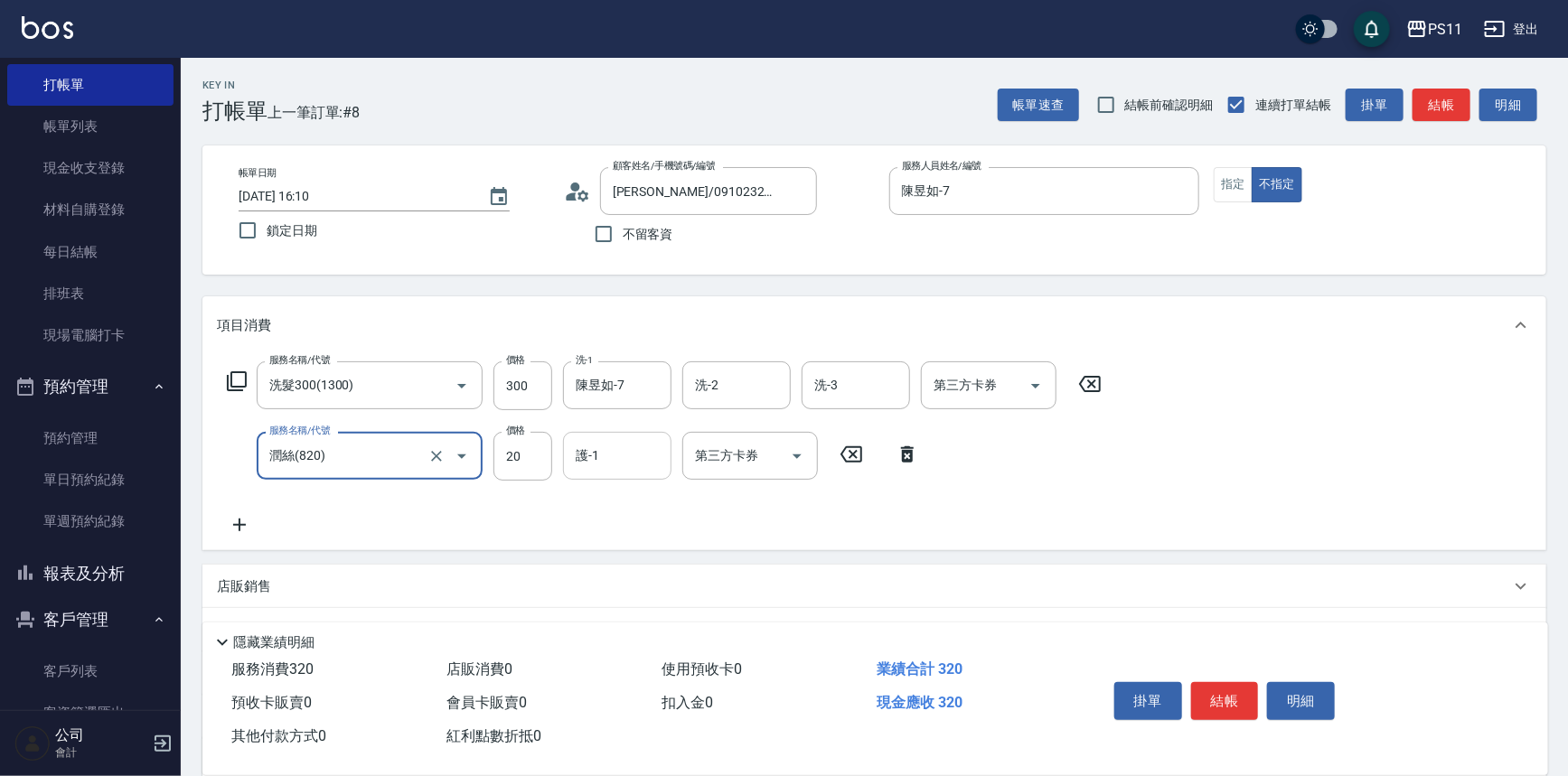
click at [630, 465] on input "護-1" at bounding box center [617, 456] width 93 height 31
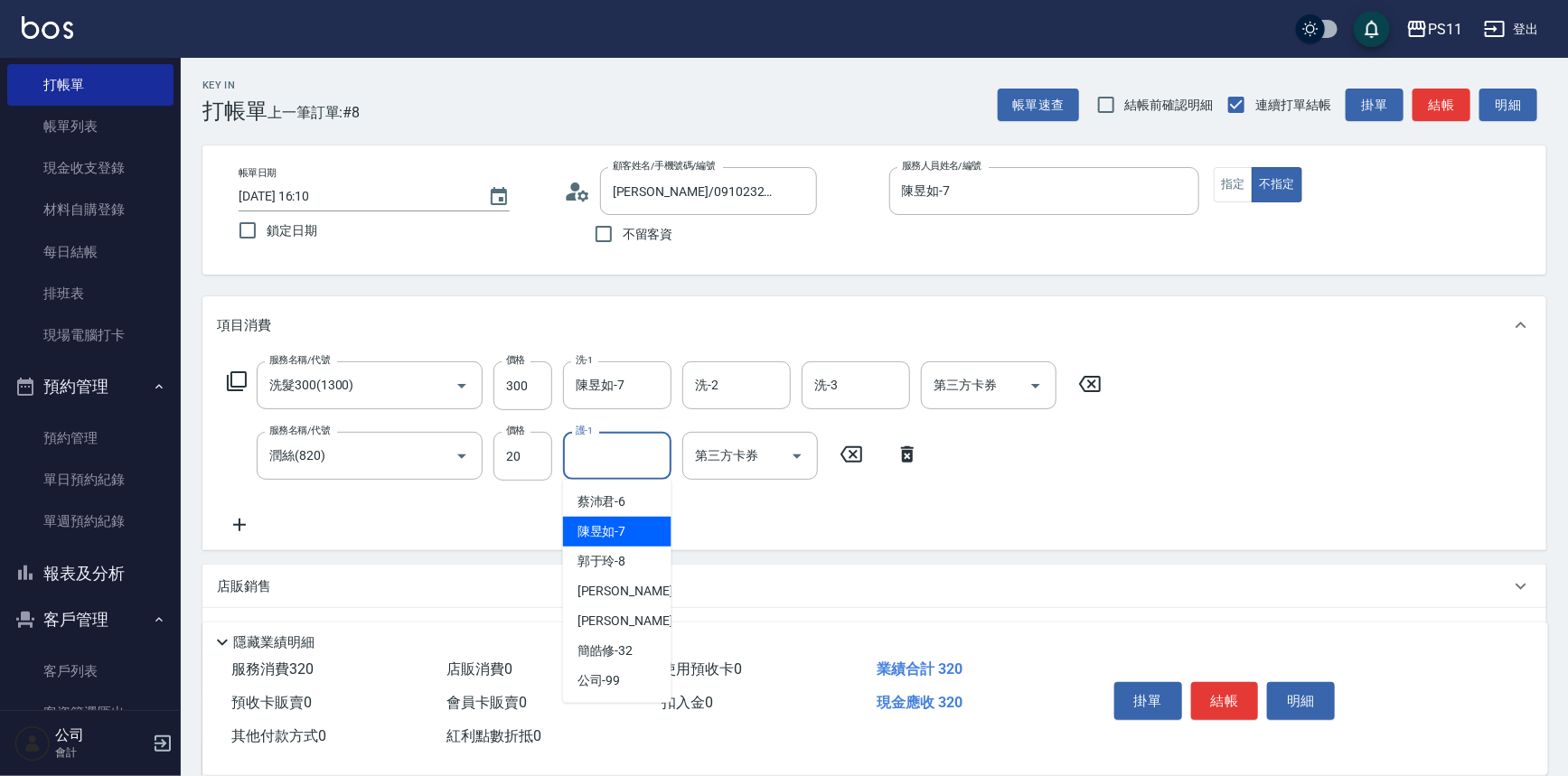
click at [626, 517] on div "陳昱如 -7" at bounding box center [617, 532] width 109 height 30
type input "陳昱如-7"
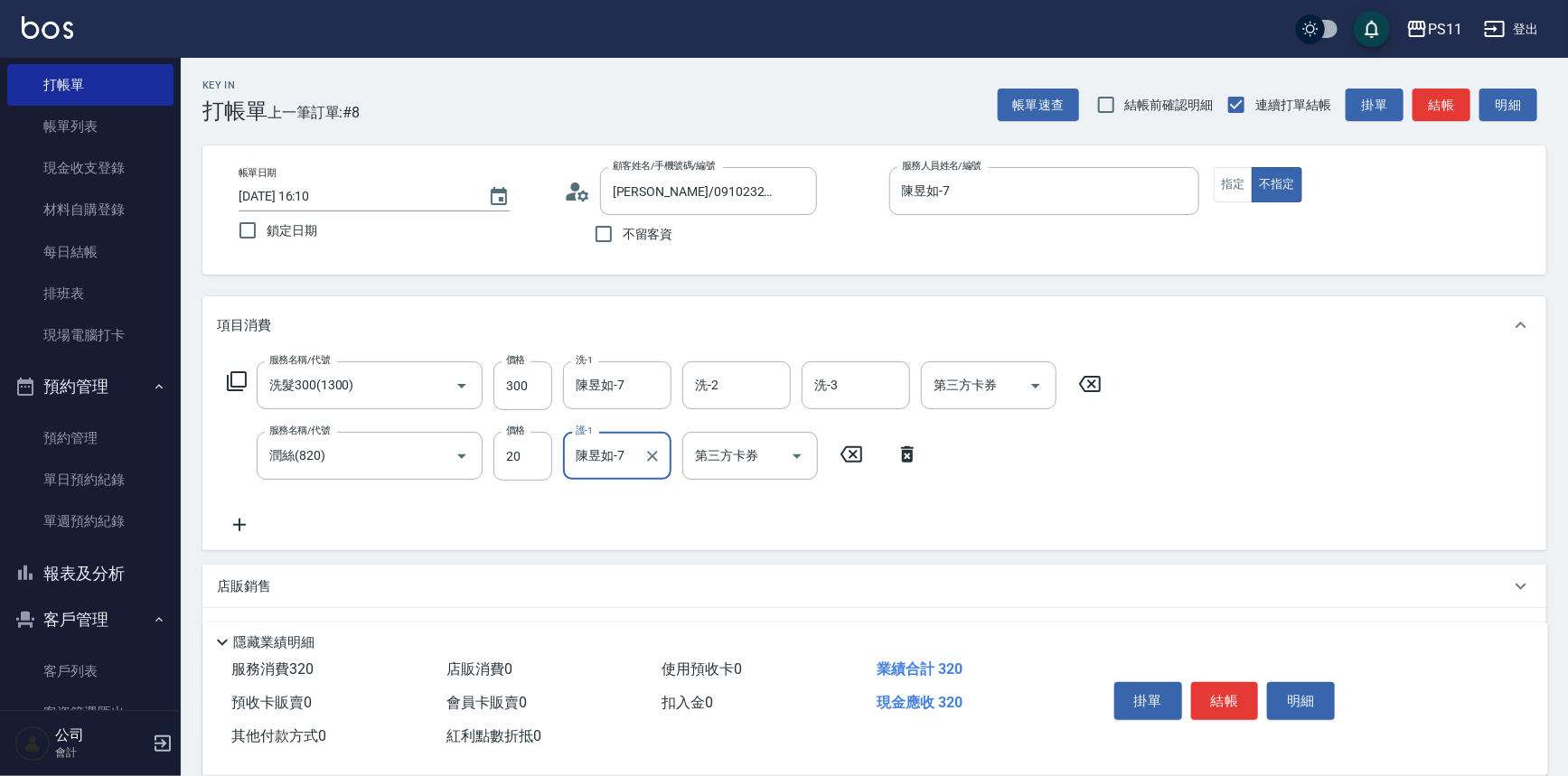
click at [243, 527] on icon at bounding box center [240, 525] width 45 height 22
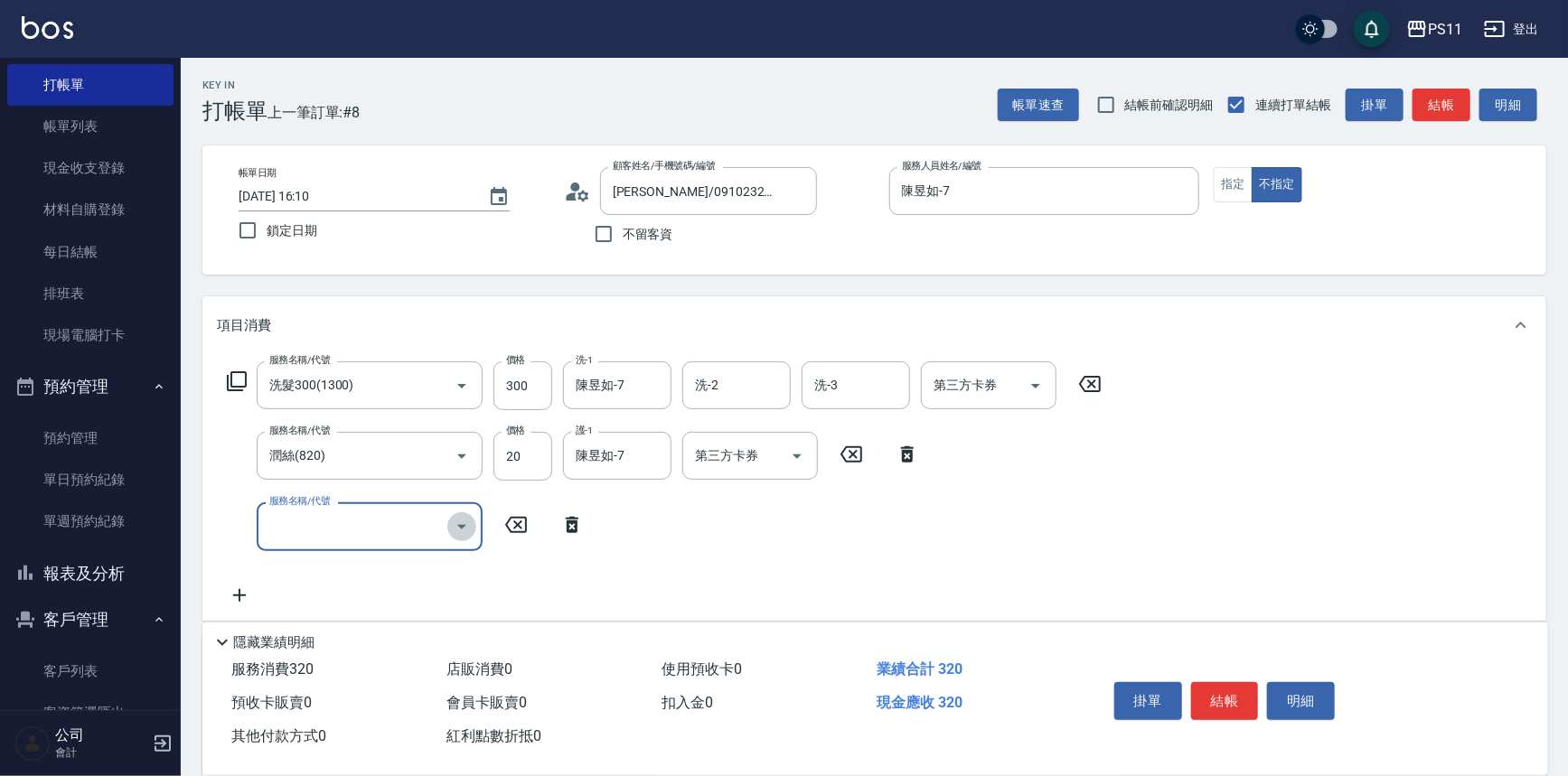
click at [456, 528] on icon "Open" at bounding box center [461, 526] width 22 height 22
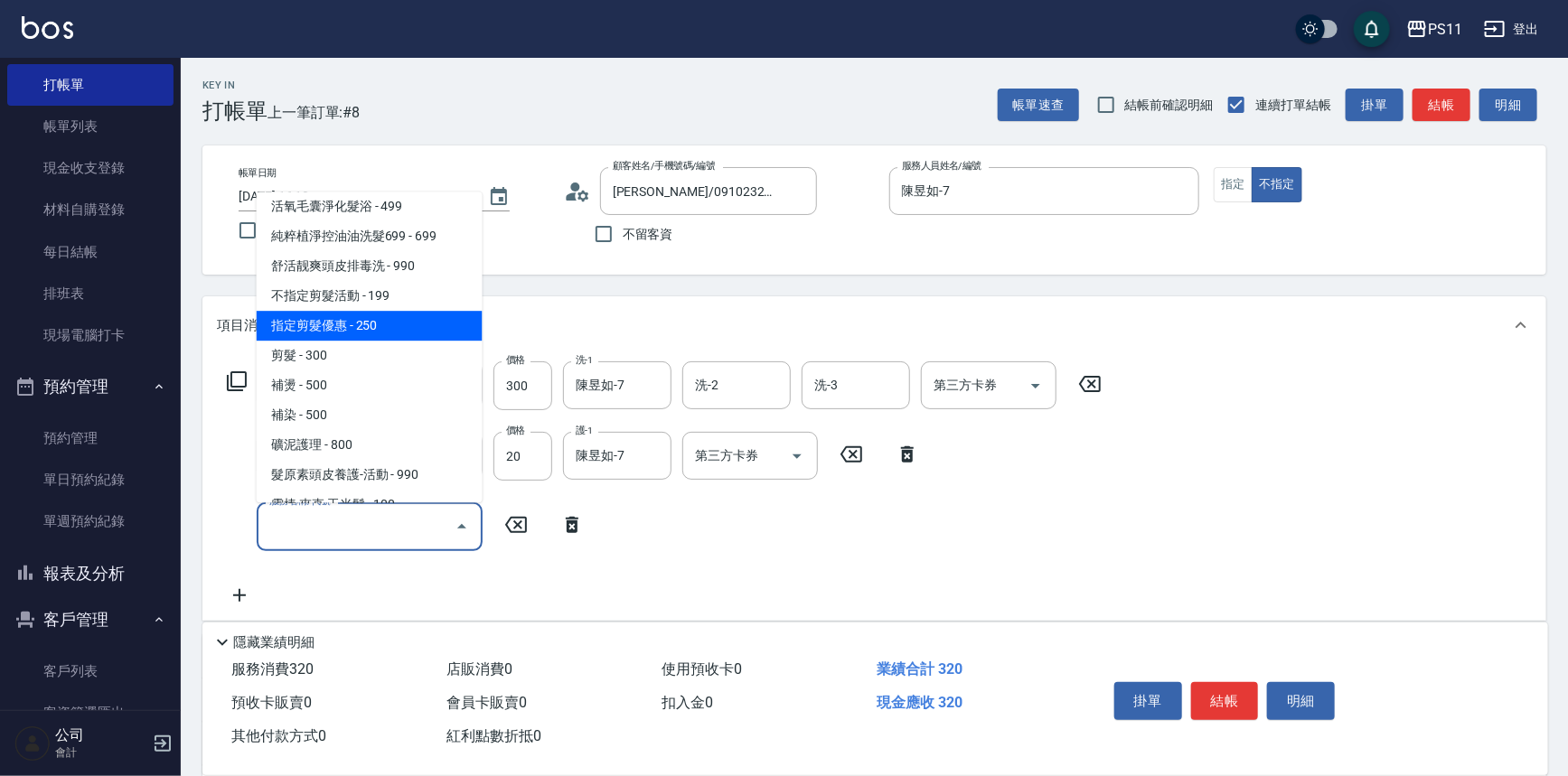
scroll to position [492, 0]
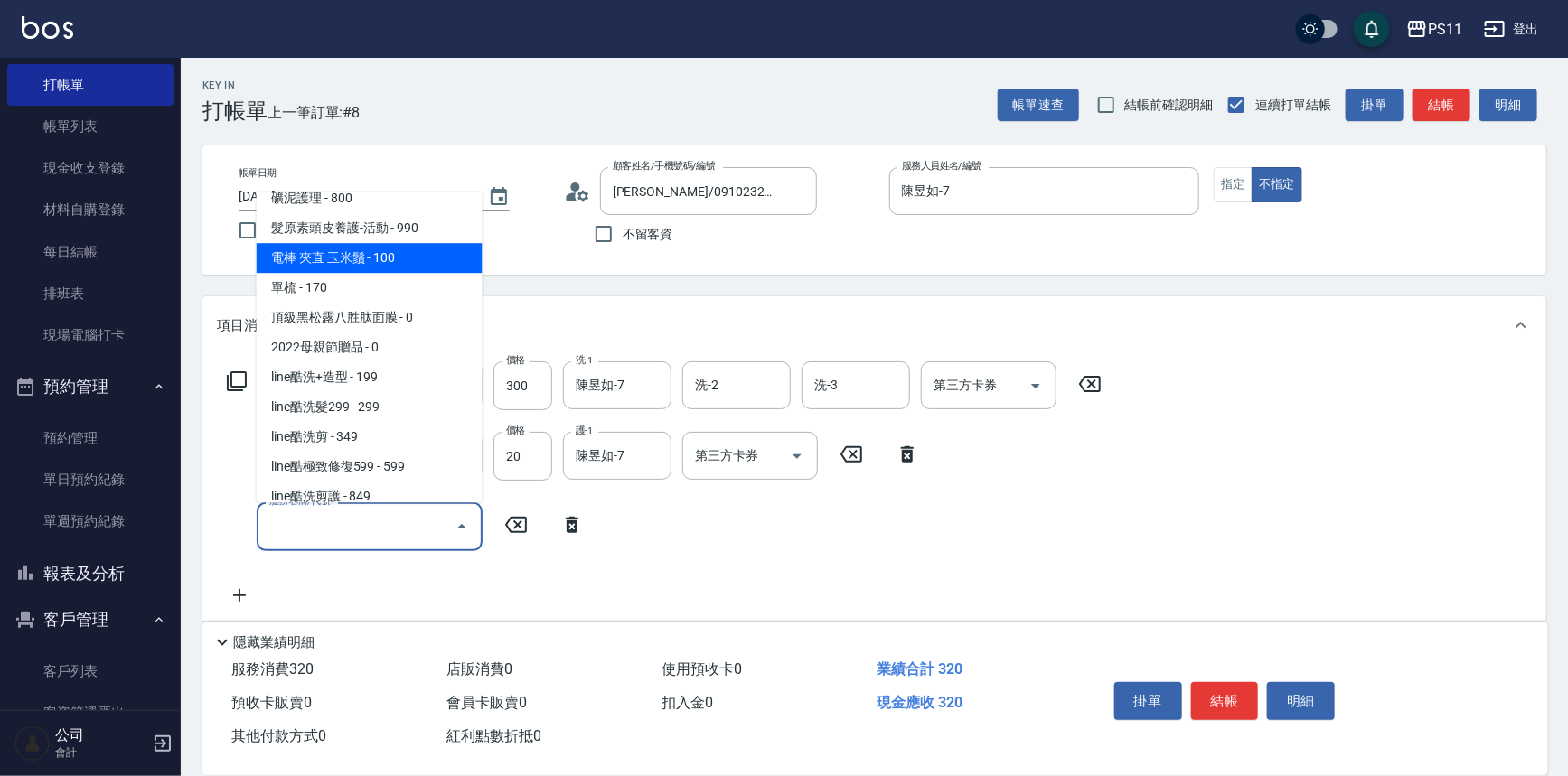
click at [422, 254] on span "電棒 夾直 玉米鬚 - 100" at bounding box center [370, 259] width 226 height 30
type input "電棒 夾直 玉米鬚(8100)"
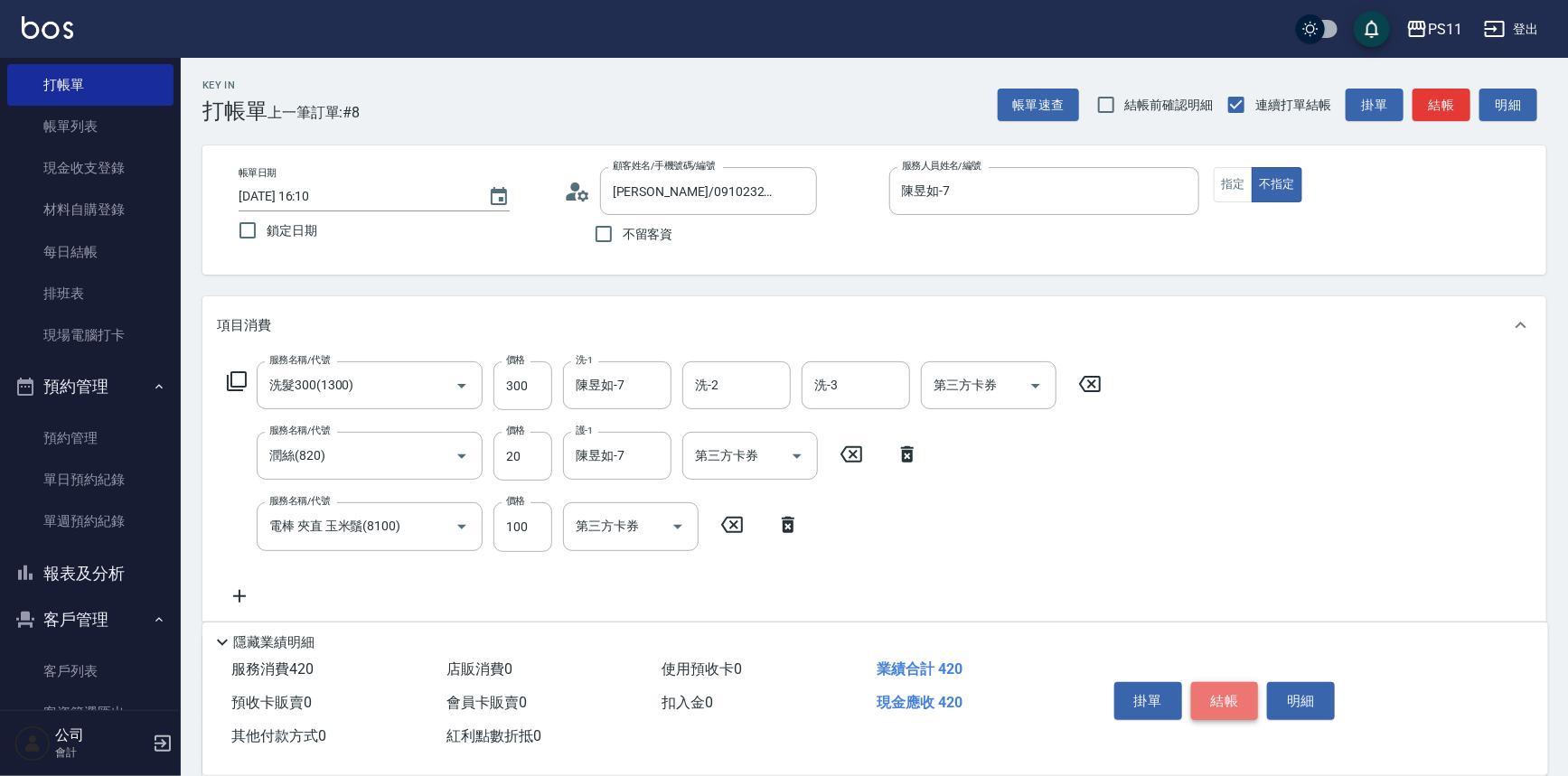
click at [1225, 698] on button "結帳" at bounding box center [1225, 701] width 68 height 38
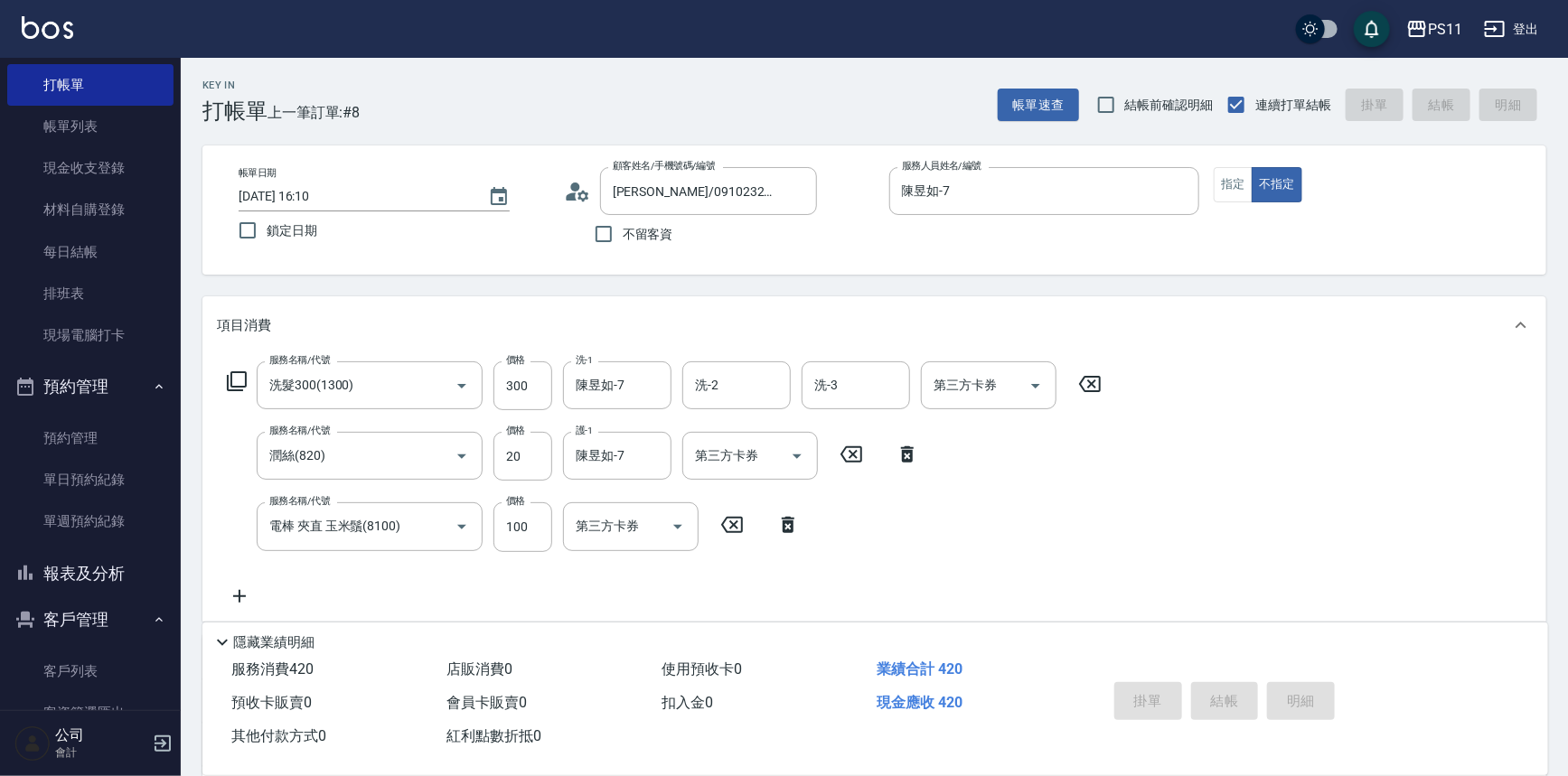
type input "[DATE] 16:14"
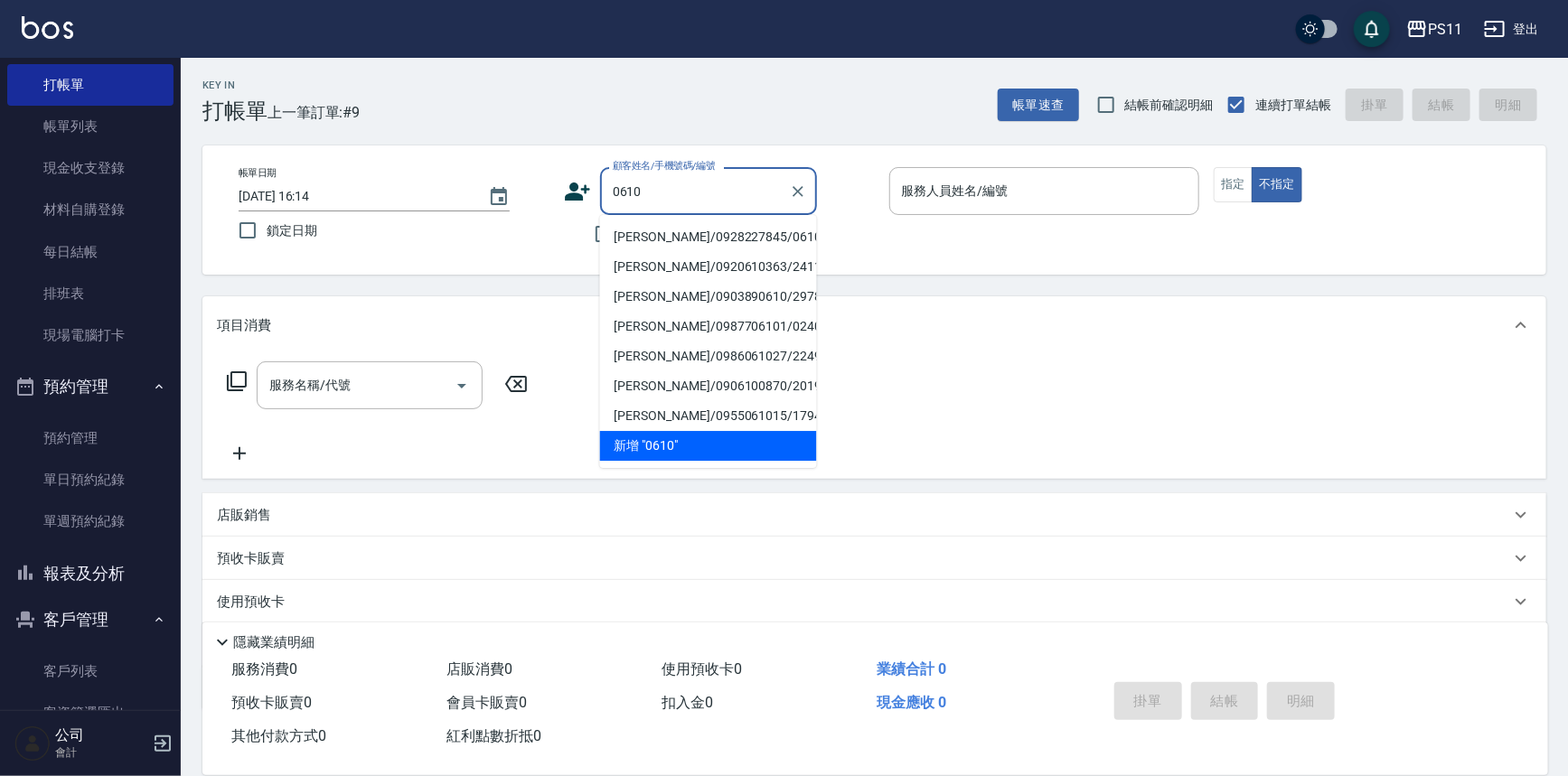
type input "[PERSON_NAME]/0928227845/0610"
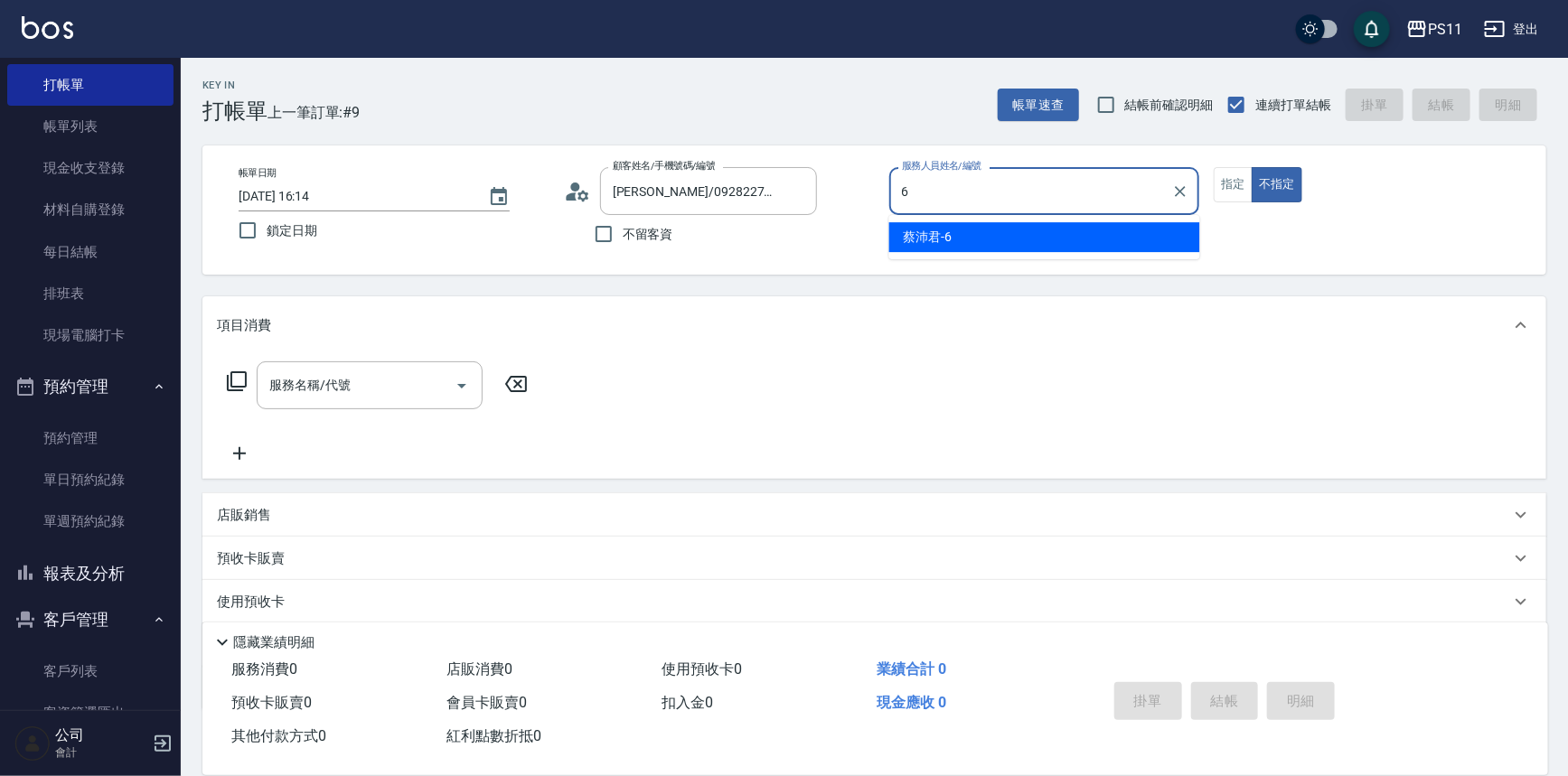
type input "[PERSON_NAME]6"
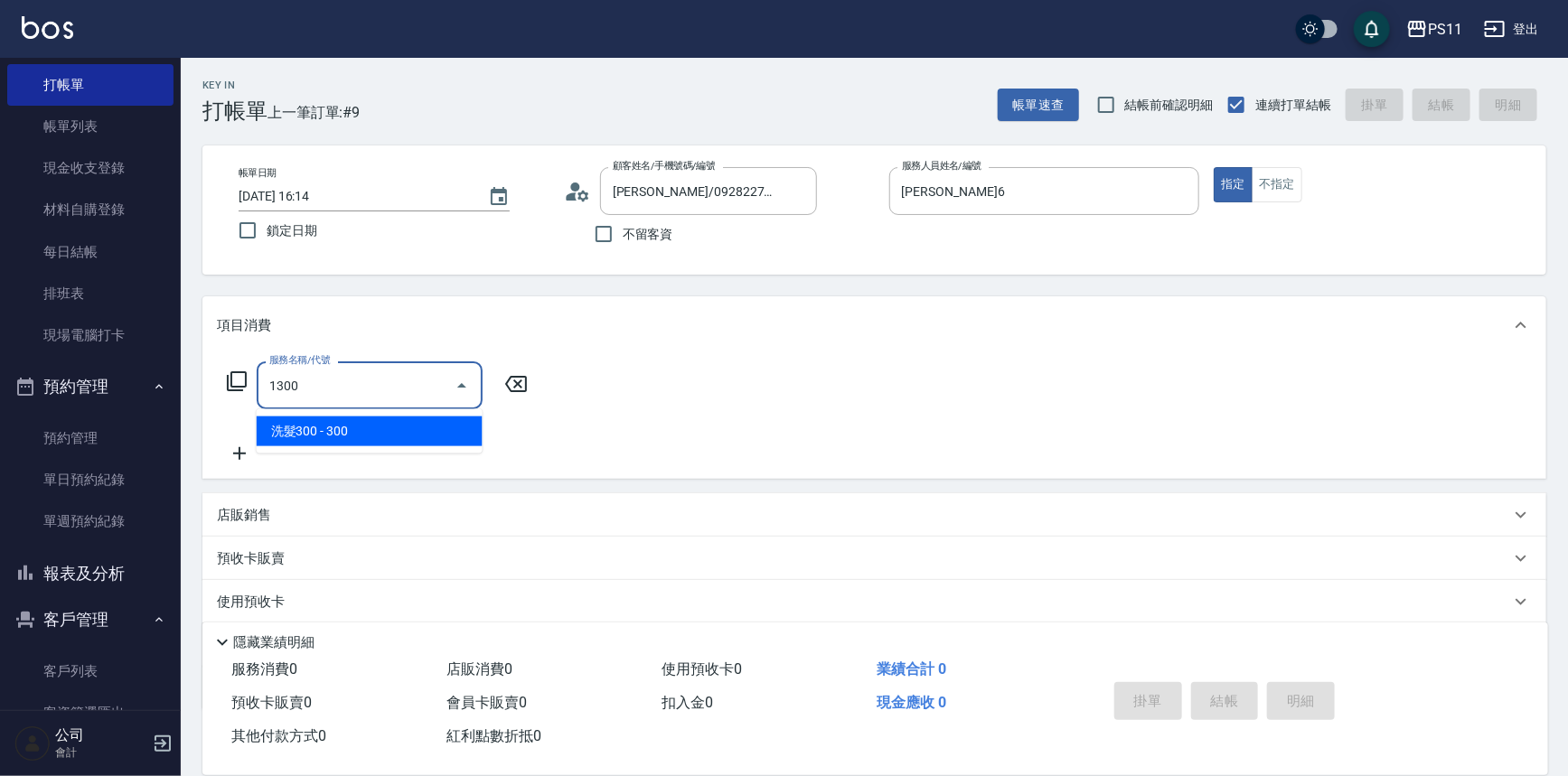
type input "洗髮300(1300)"
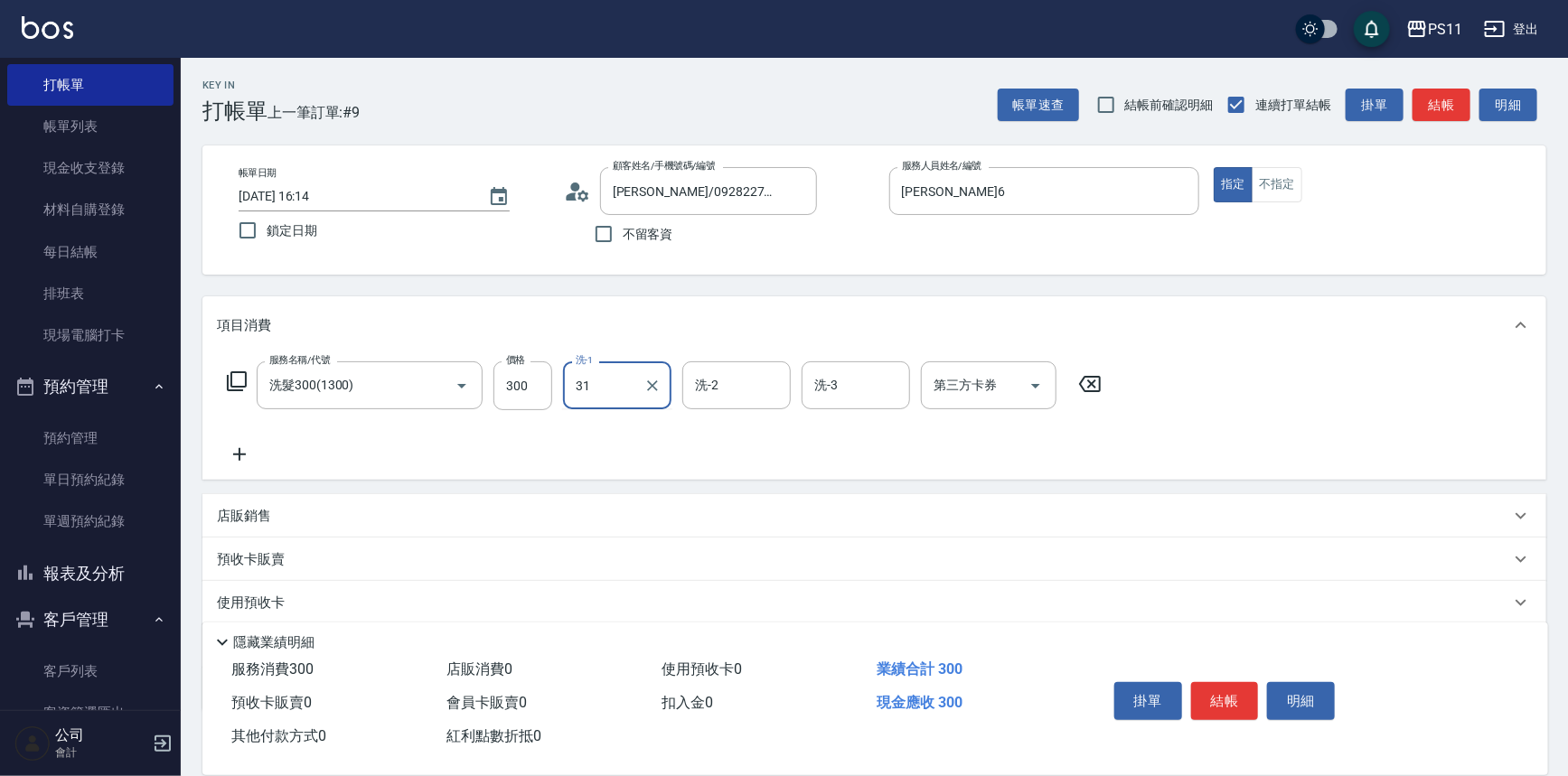
type input "[PERSON_NAME]-31"
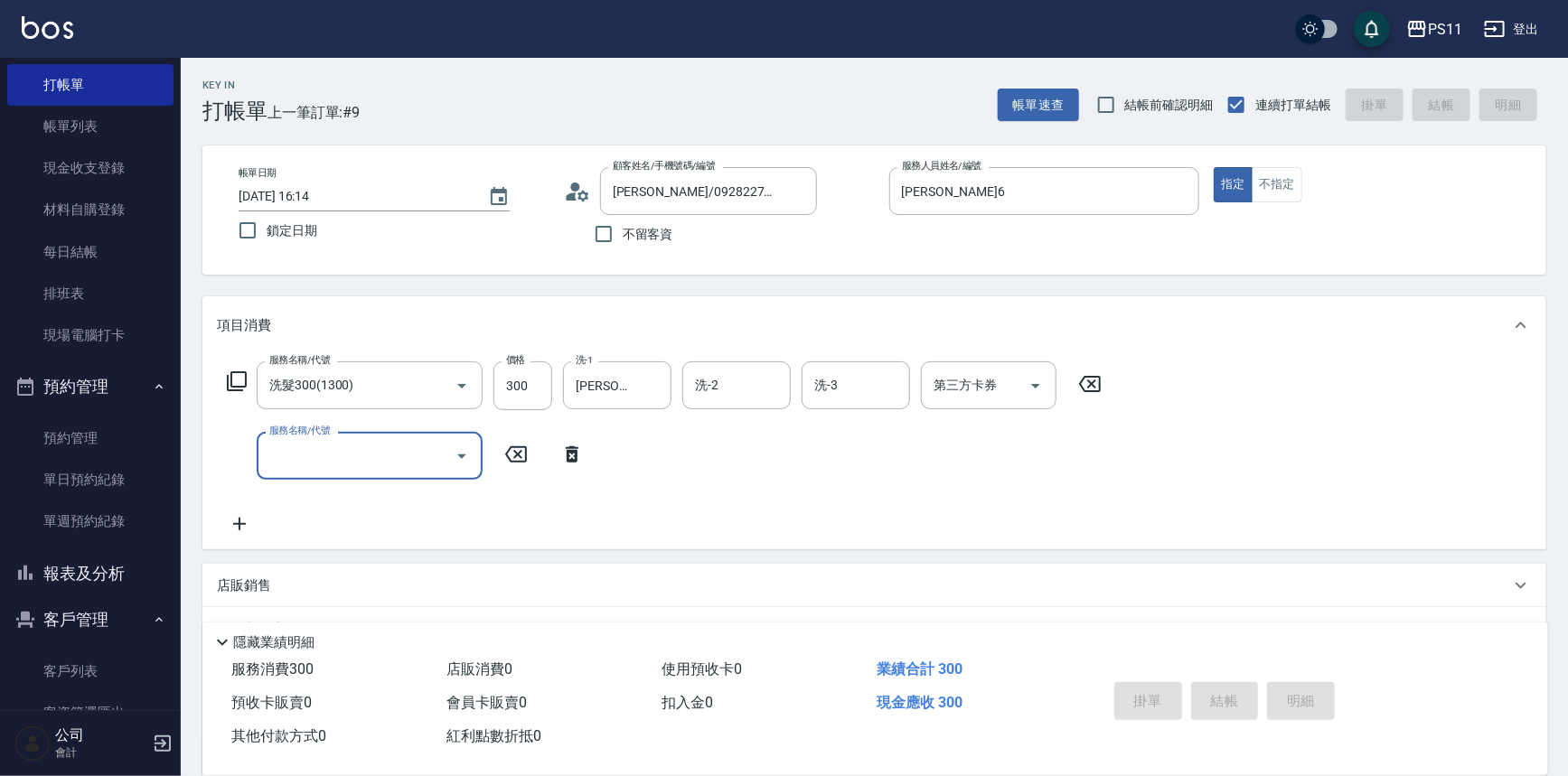
type input "[DATE] 16:17"
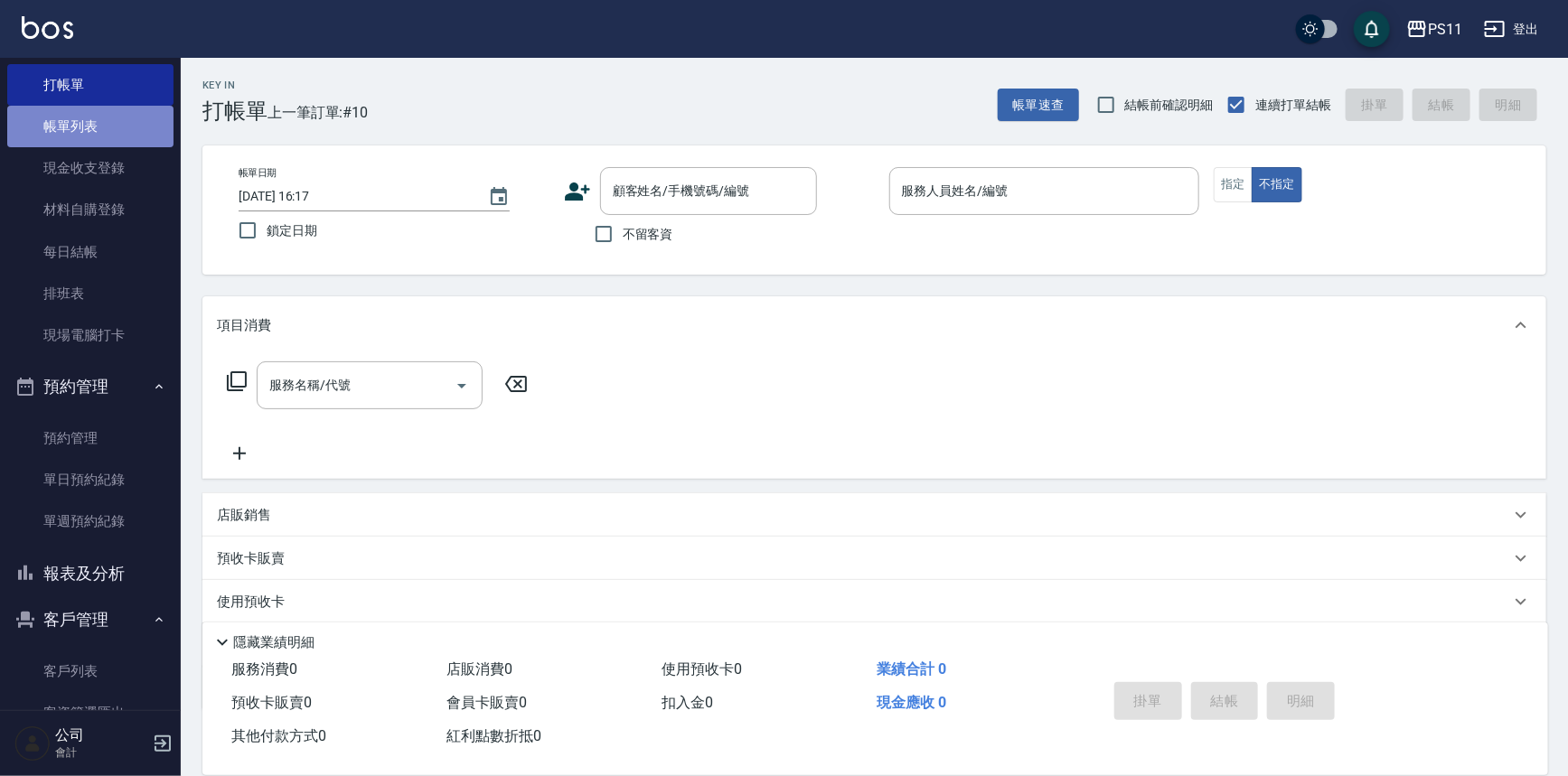
click at [99, 129] on link "帳單列表" at bounding box center [91, 127] width 166 height 42
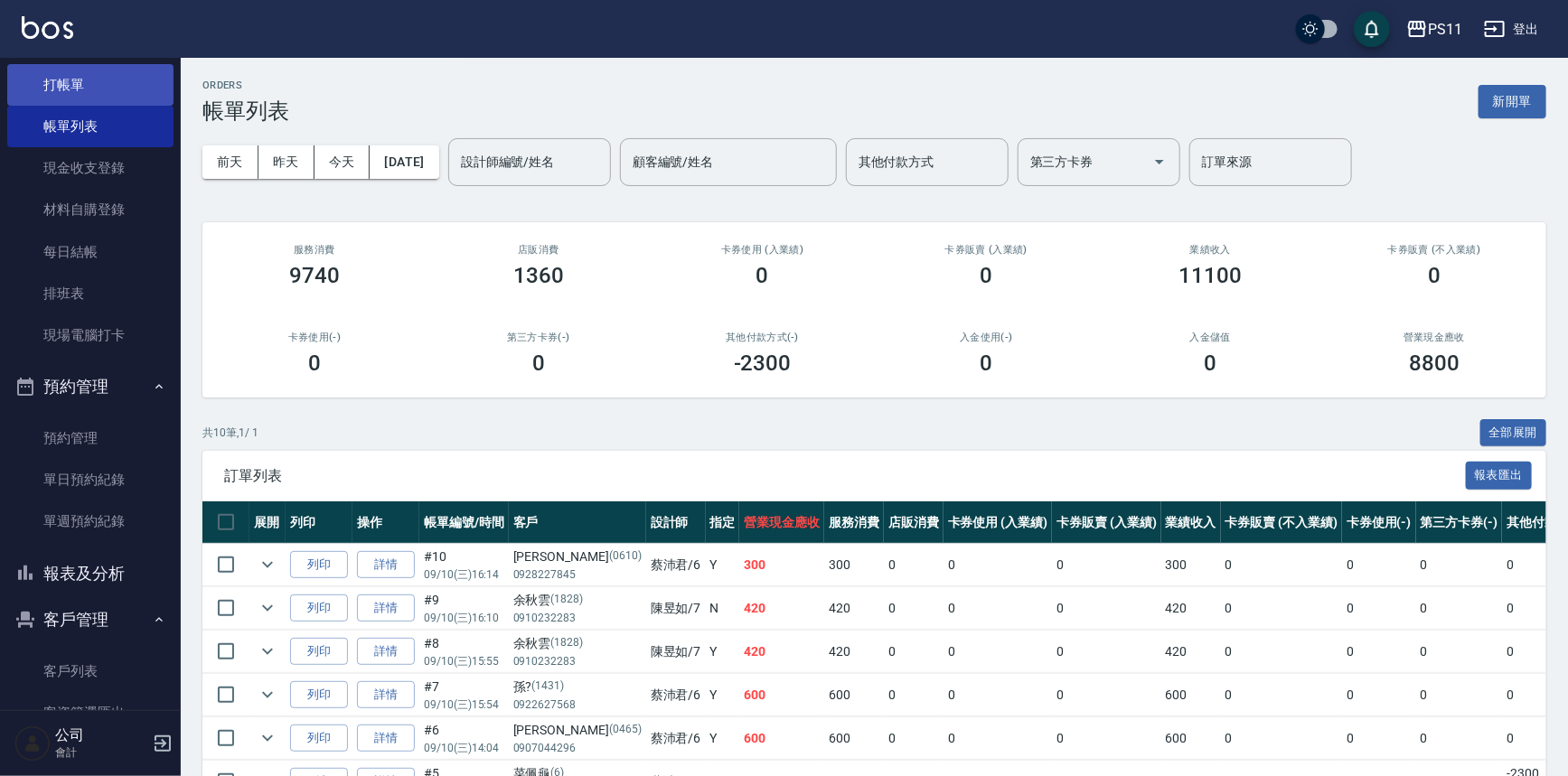
click at [108, 83] on link "打帳單" at bounding box center [91, 85] width 166 height 42
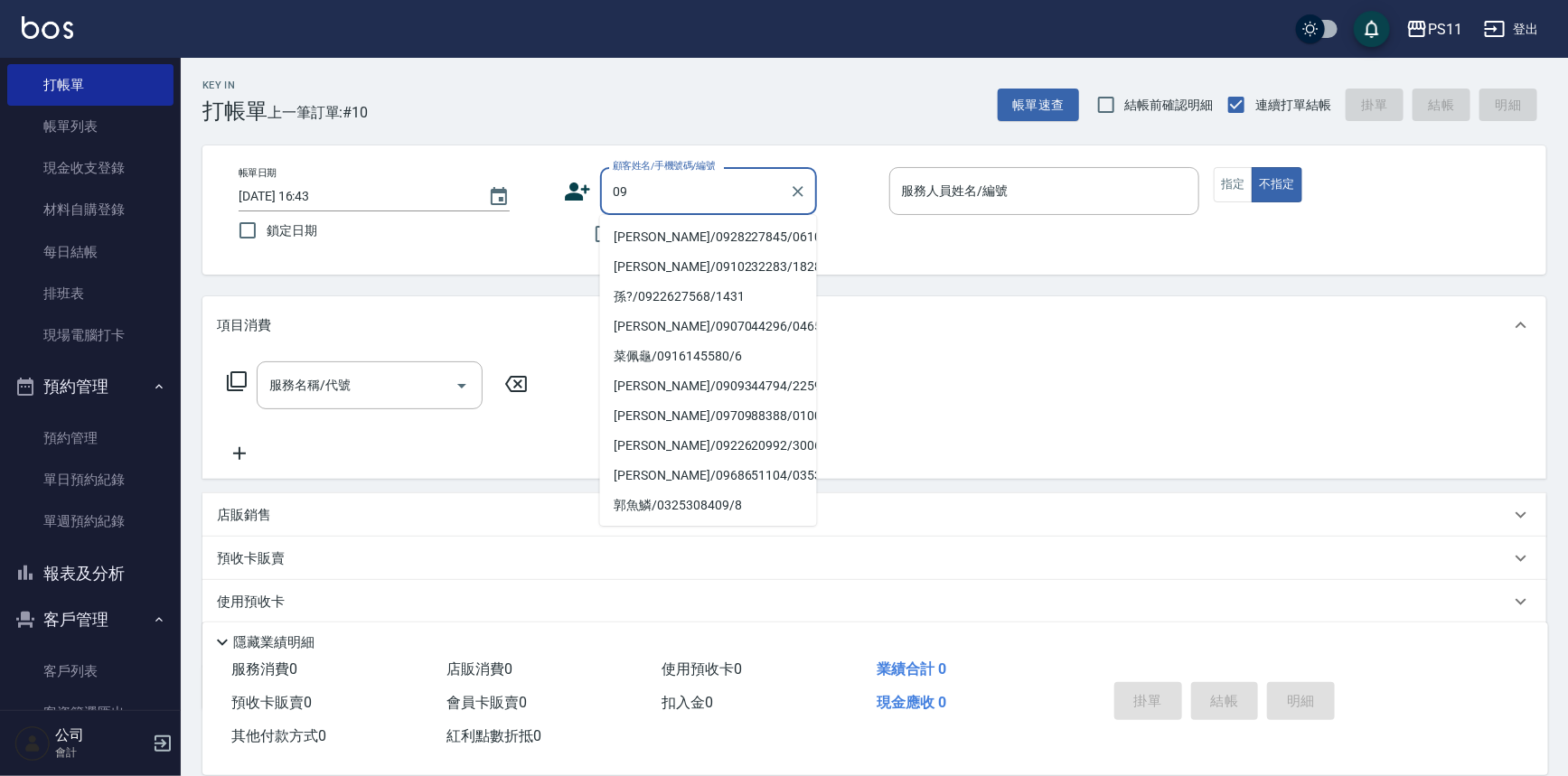
type input "0"
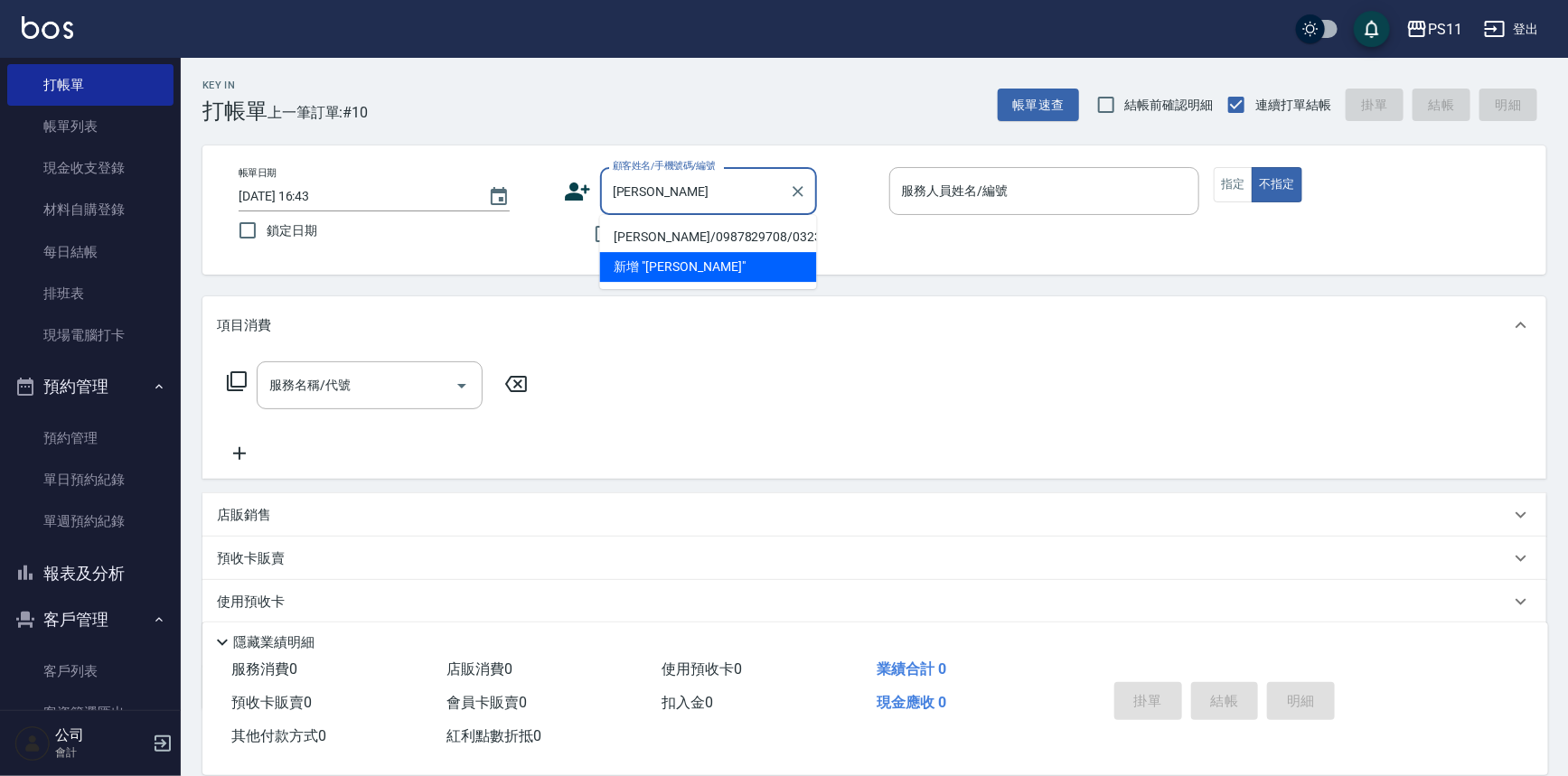
click at [648, 236] on li "[PERSON_NAME]/0987829708/0323" at bounding box center [709, 237] width 217 height 30
type input "[PERSON_NAME]/0987829708/0323"
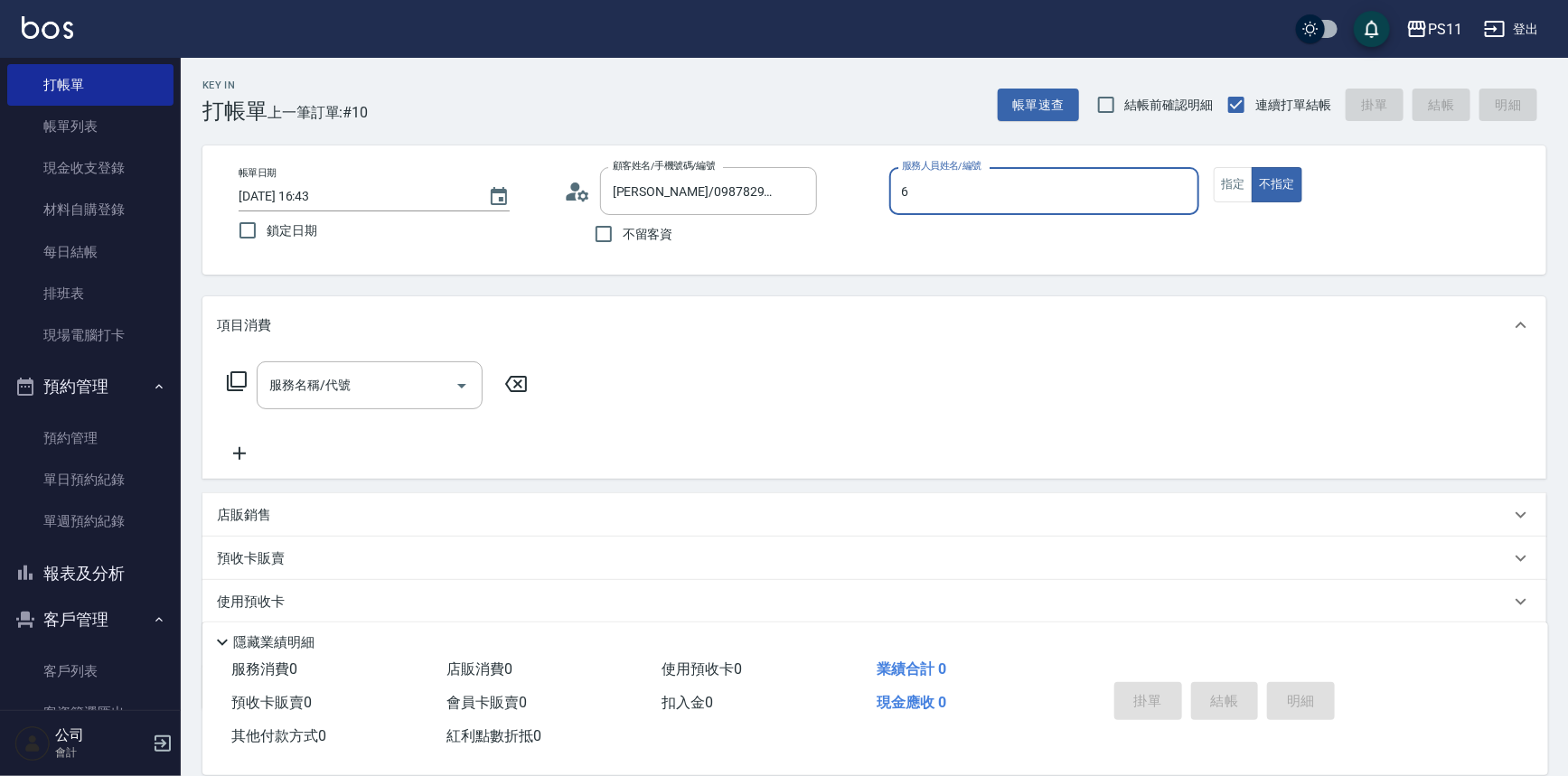
type input "[PERSON_NAME]6"
type button "false"
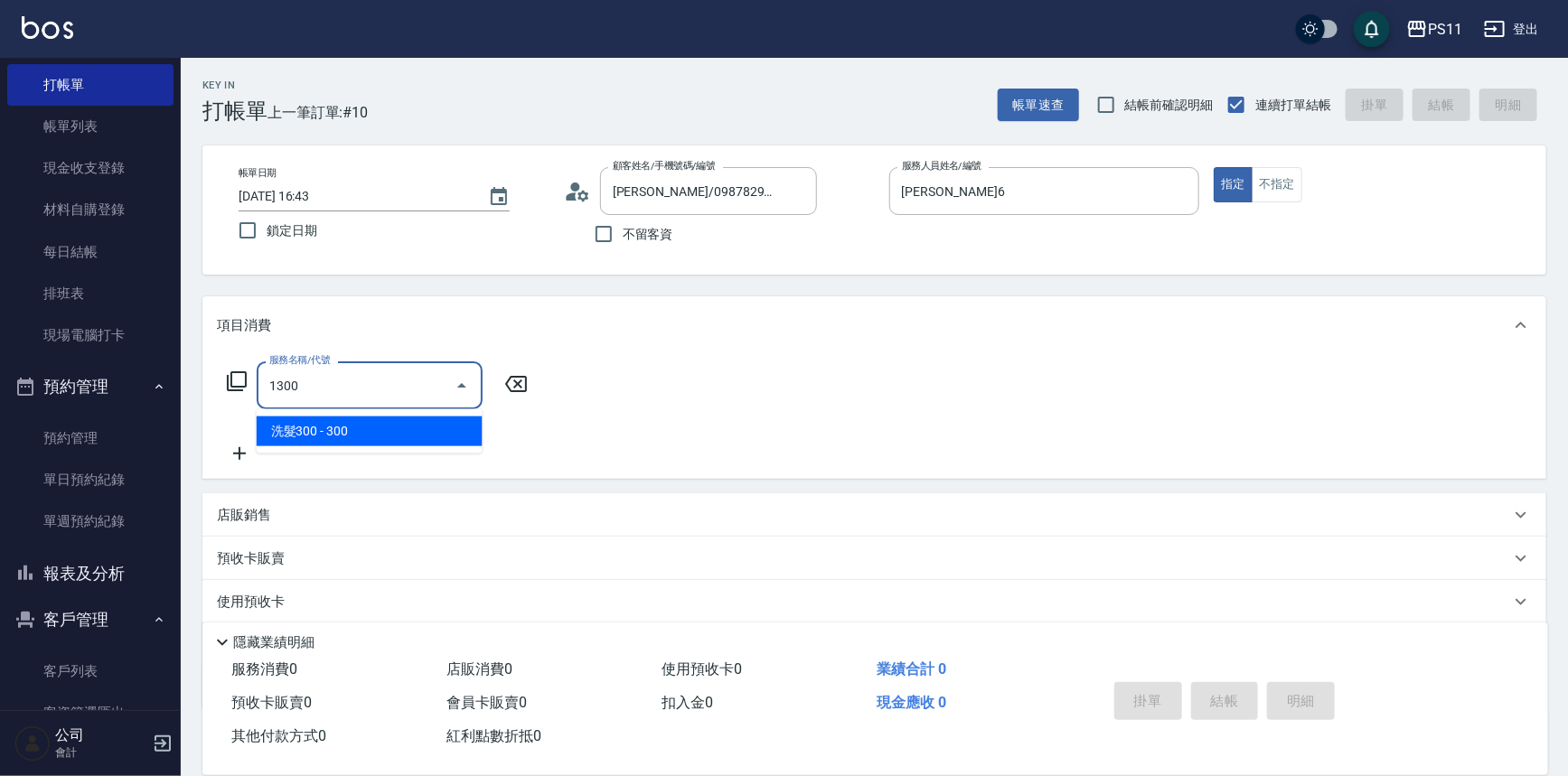
type input "洗髮300(1300)"
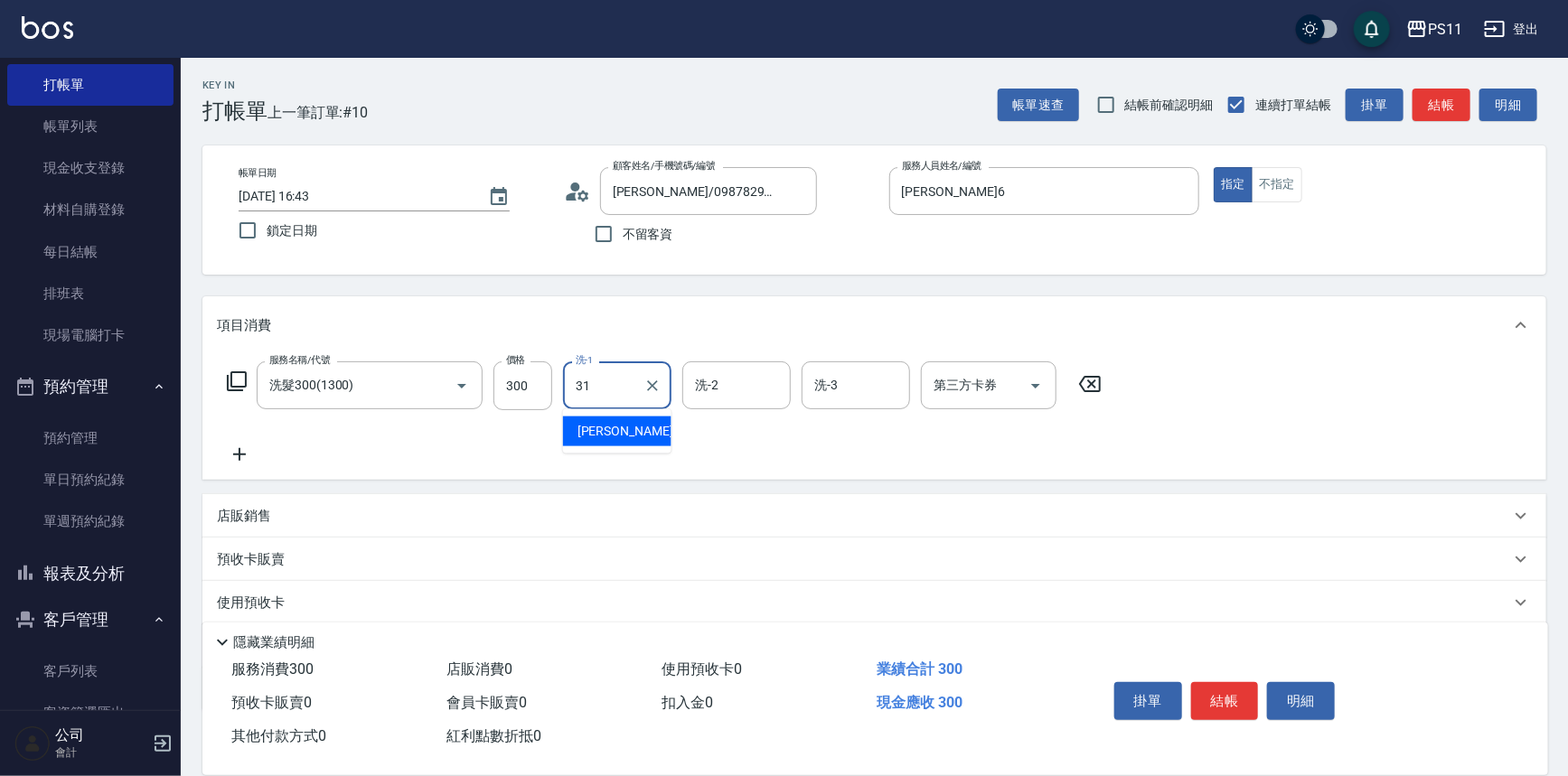
type input "[PERSON_NAME]-31"
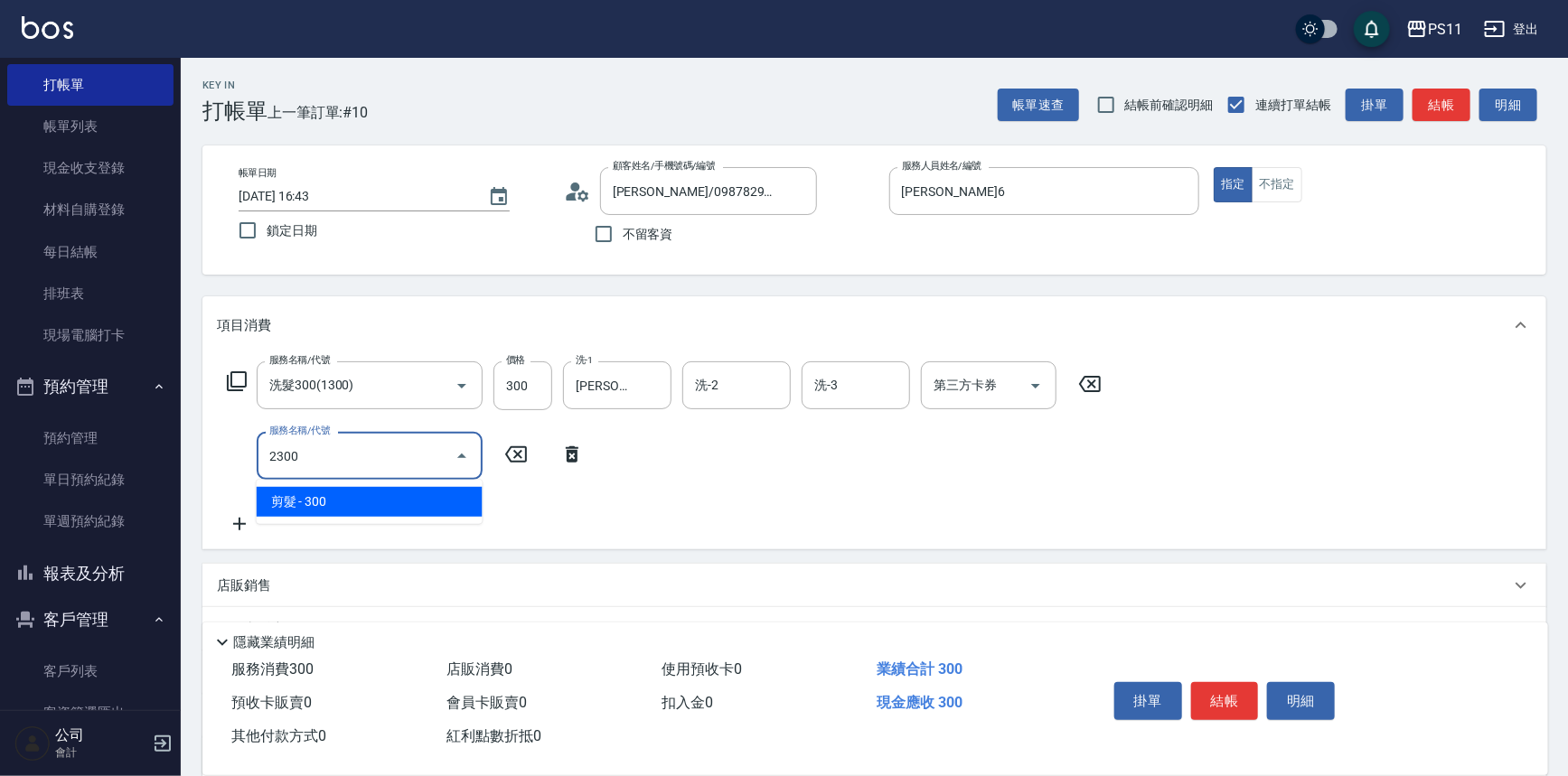
type input "剪髮(2300)"
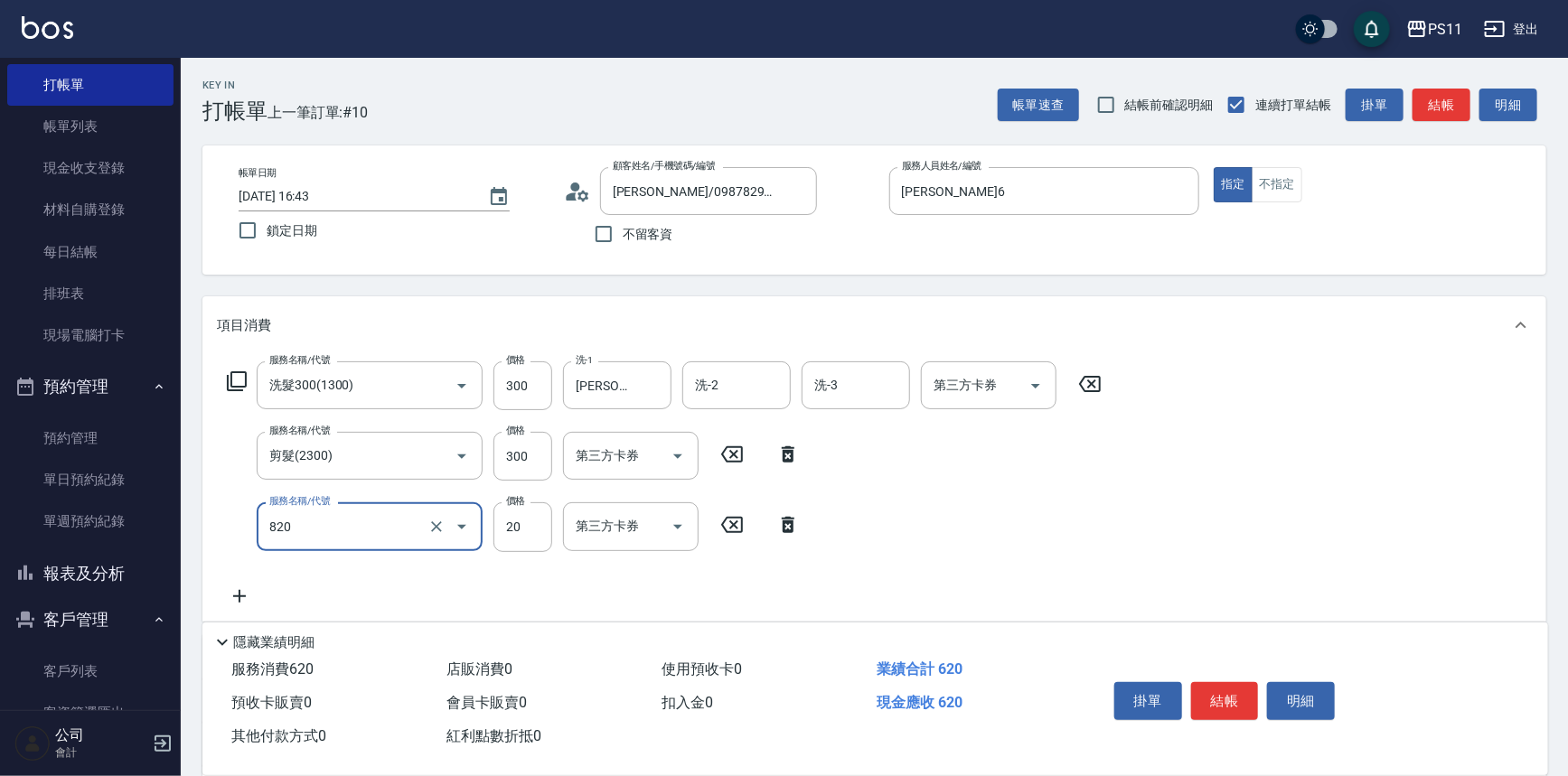
type input "潤絲(820)"
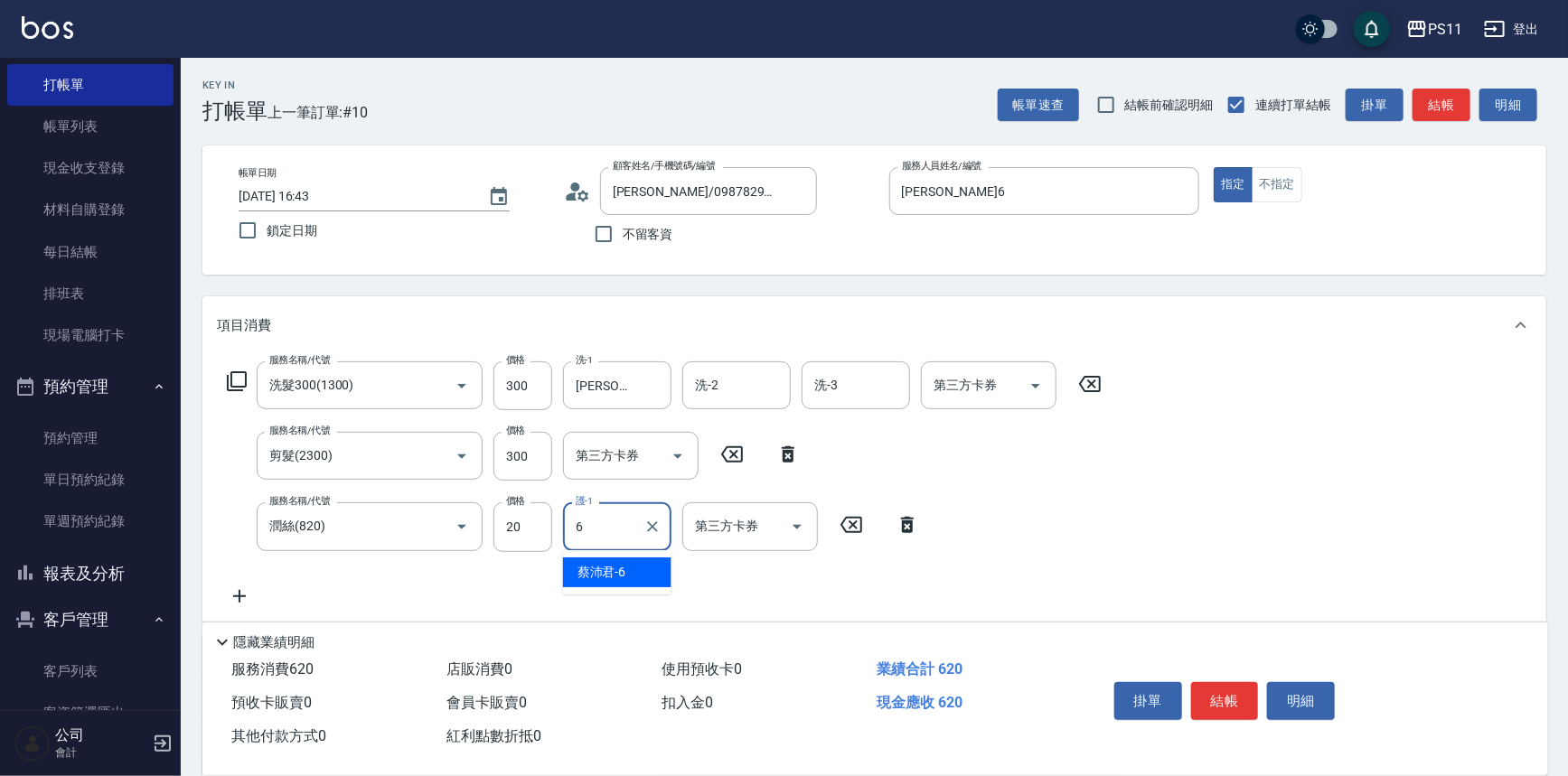
type input "[PERSON_NAME]6"
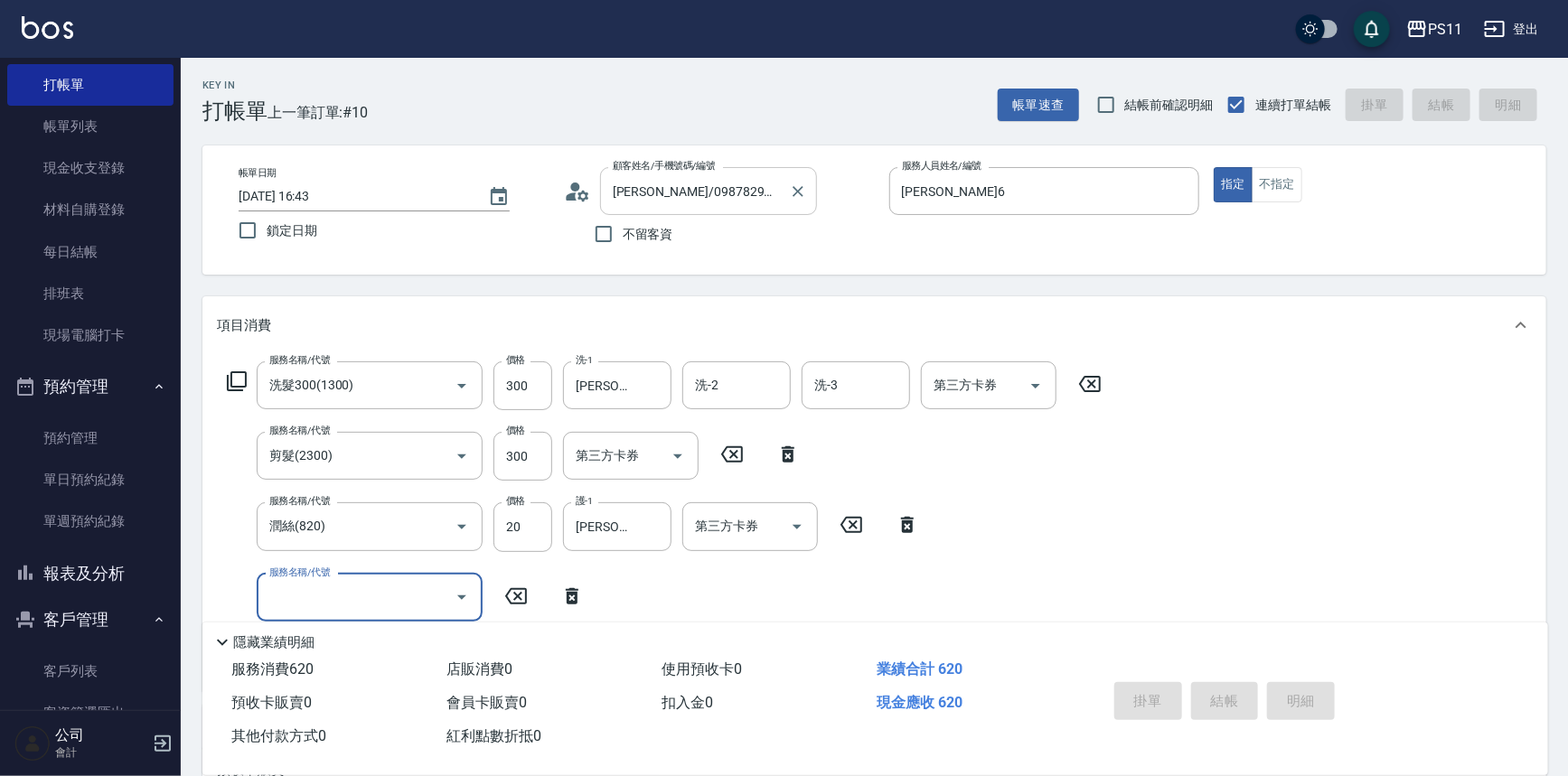
type input "[DATE] 16:52"
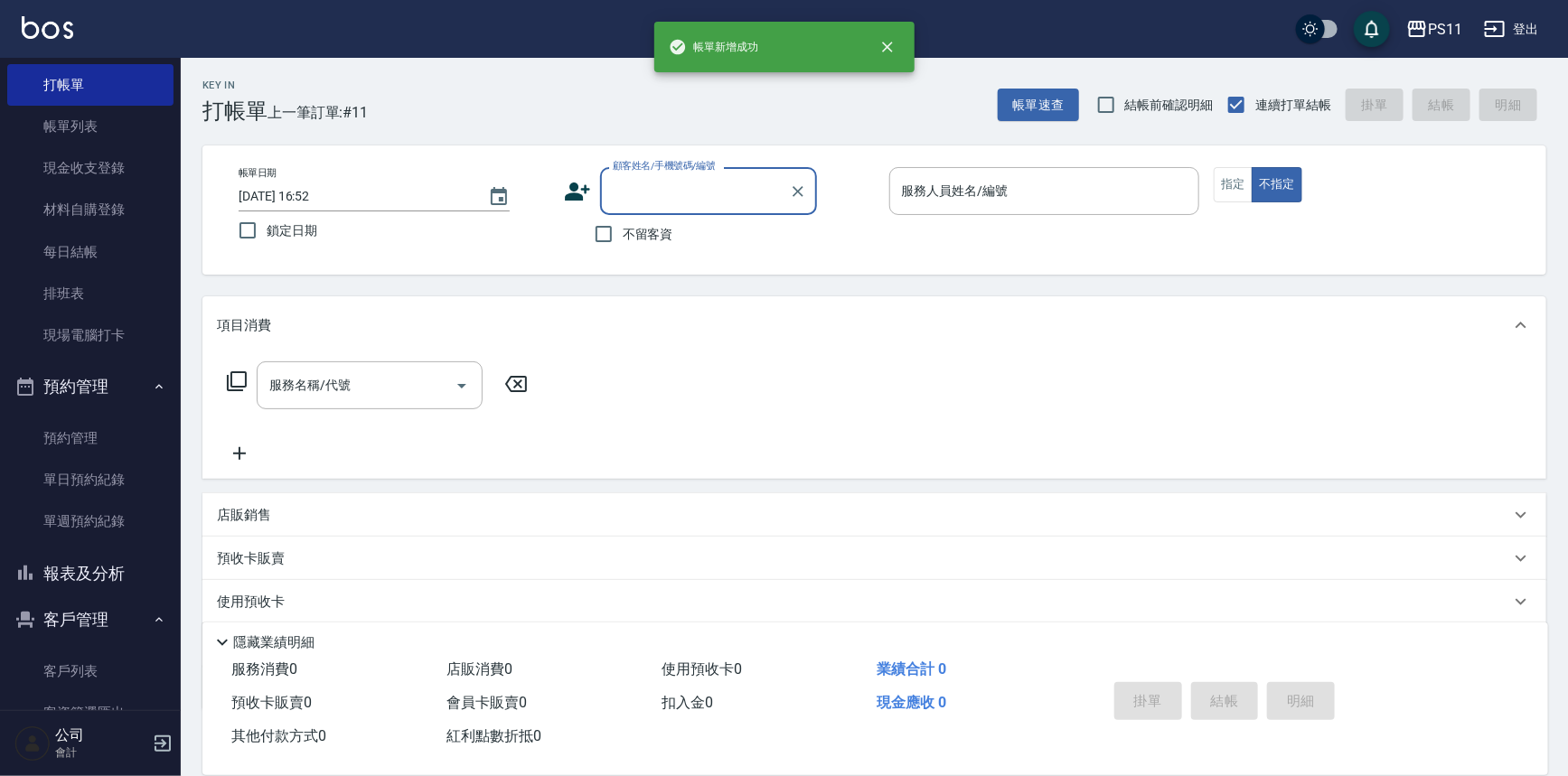
click at [747, 191] on input "顧客姓名/手機號碼/編號" at bounding box center [696, 191] width 174 height 31
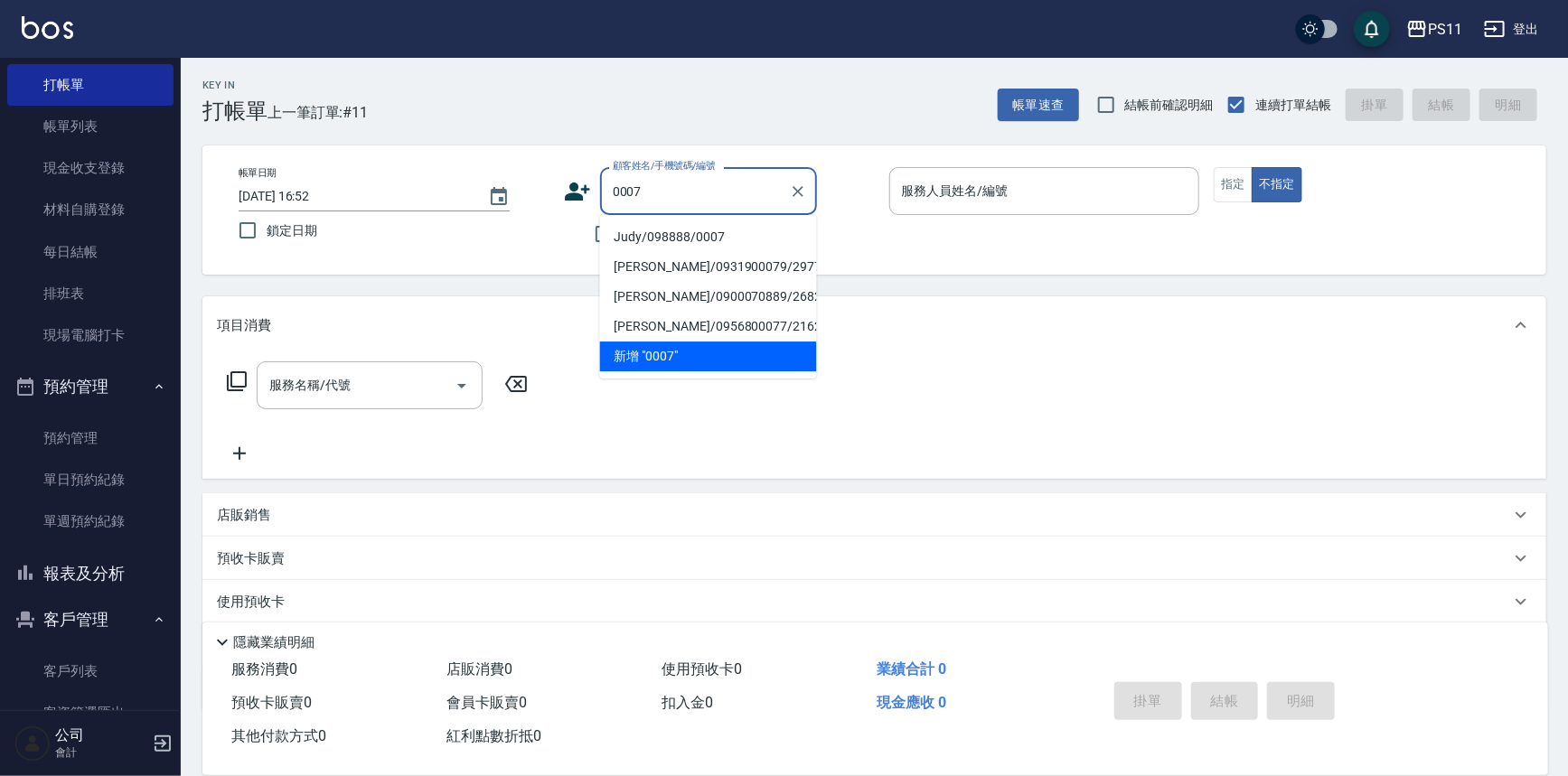
click at [788, 240] on li "Judy/098888/0007" at bounding box center [709, 237] width 217 height 30
type input "Judy/098888/0007"
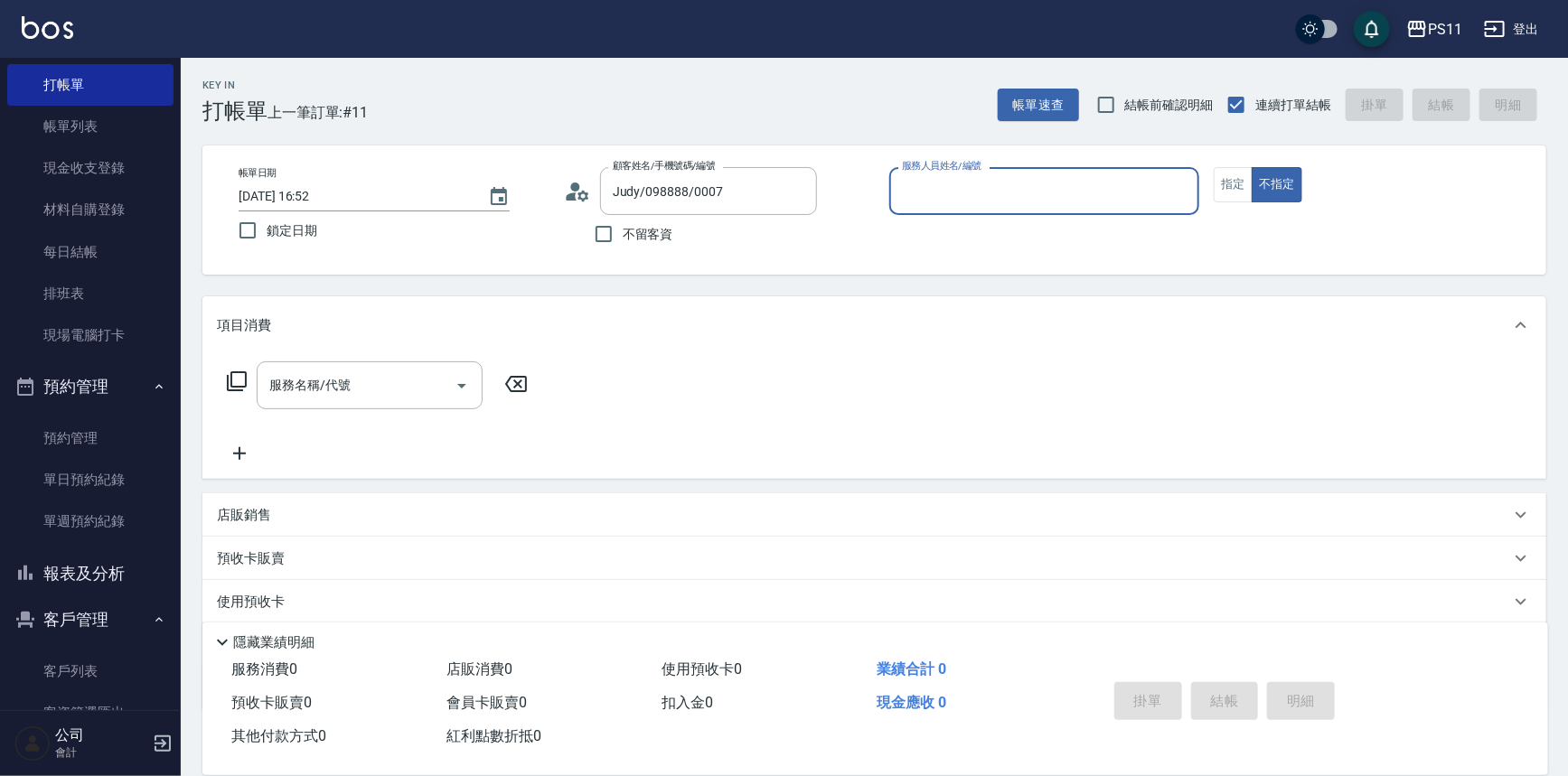
click at [991, 203] on input "服務人員姓名/編號" at bounding box center [1045, 191] width 295 height 31
type input "陳昱如-7"
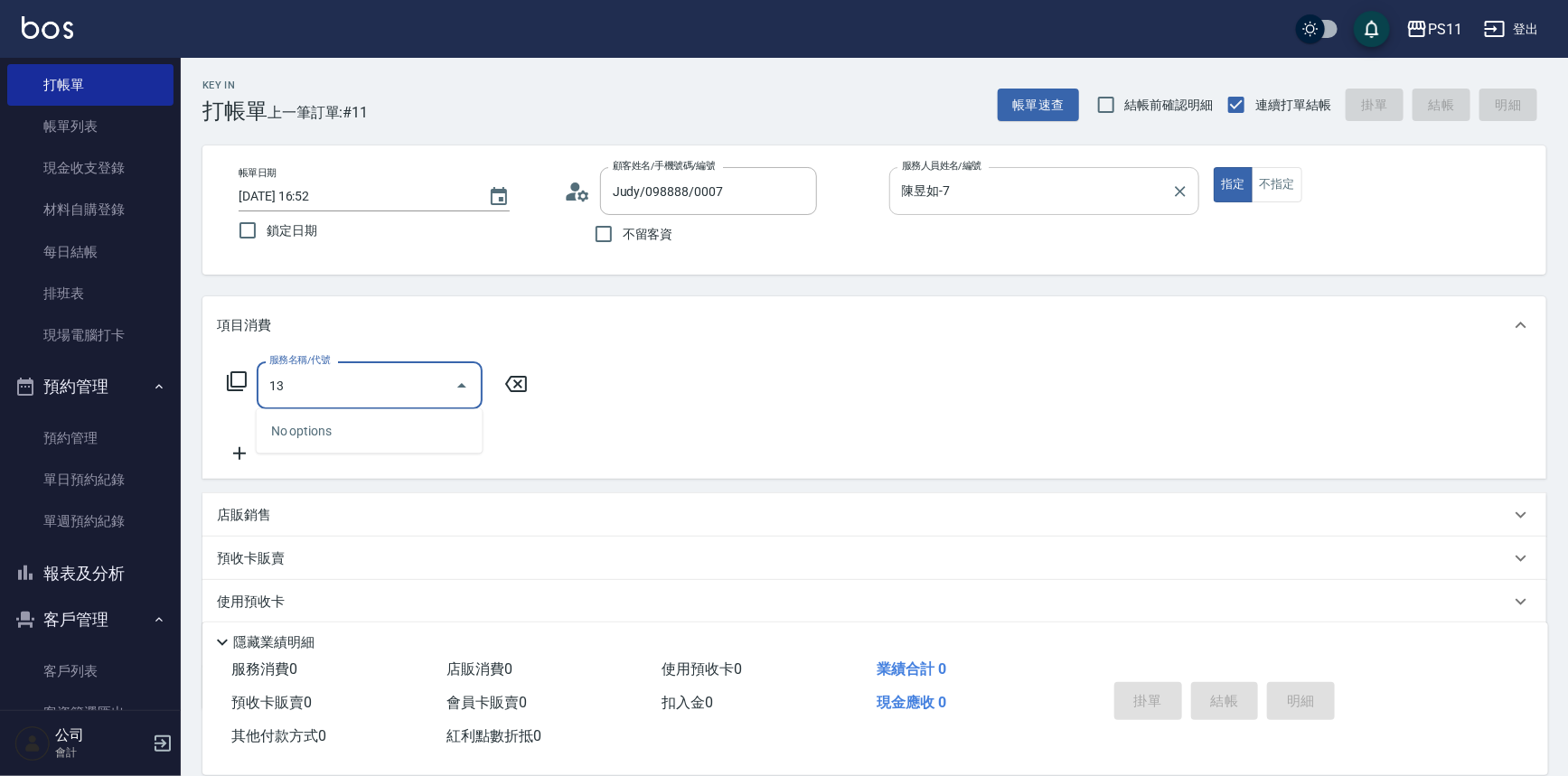
type input "1"
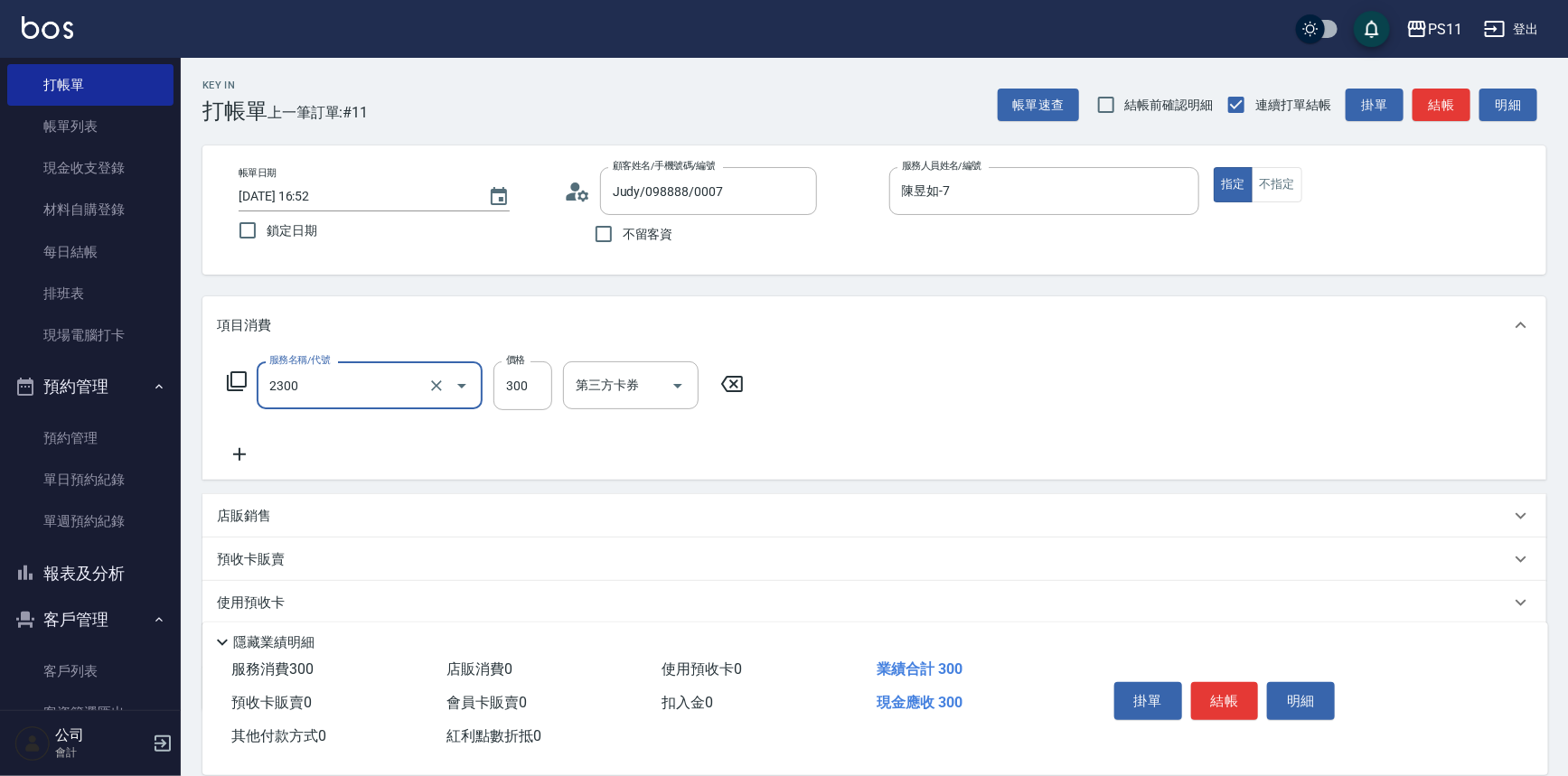
type input "剪髮(2300)"
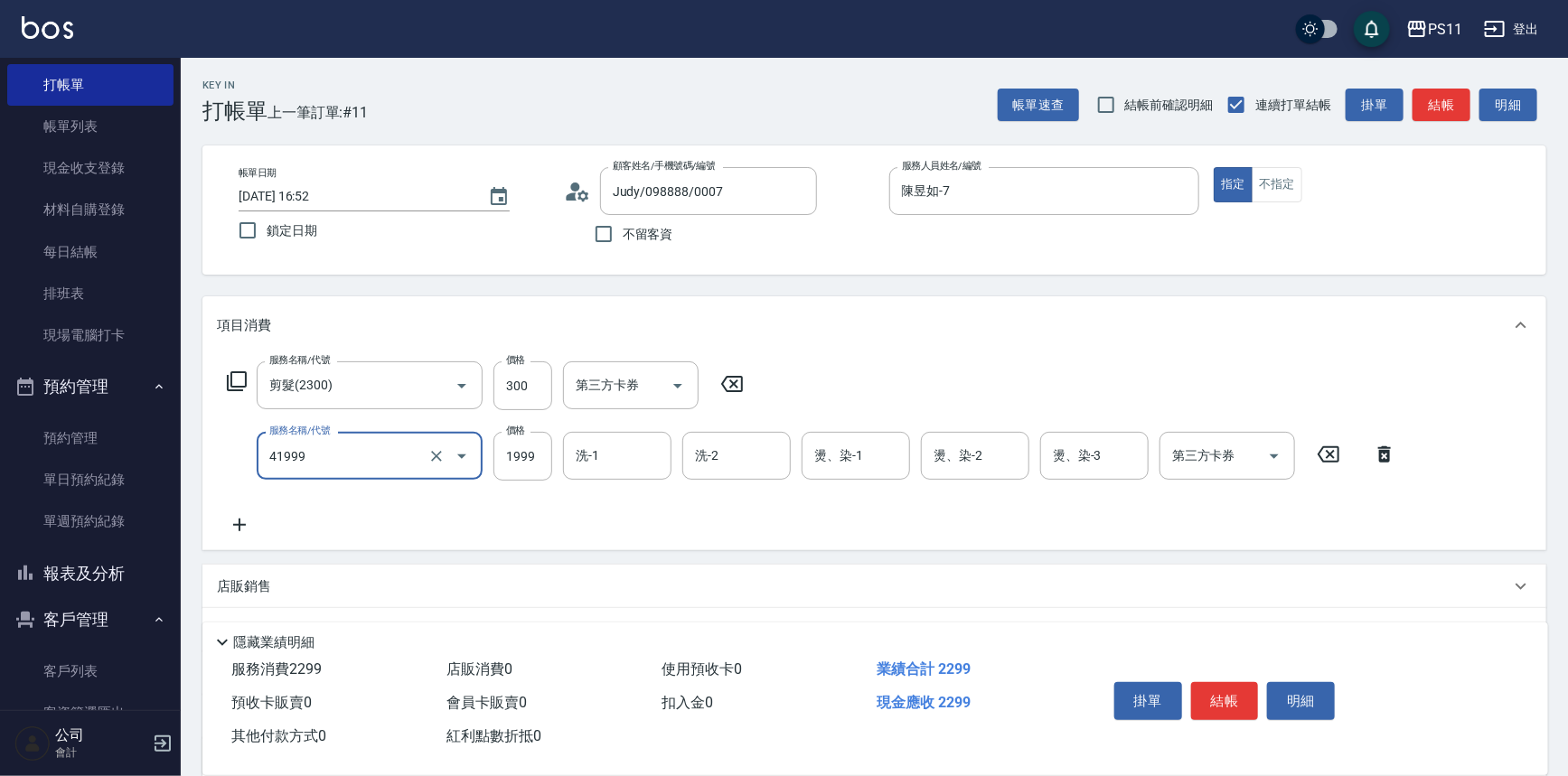
type input "1999以下染髮(41999)"
type input "1000"
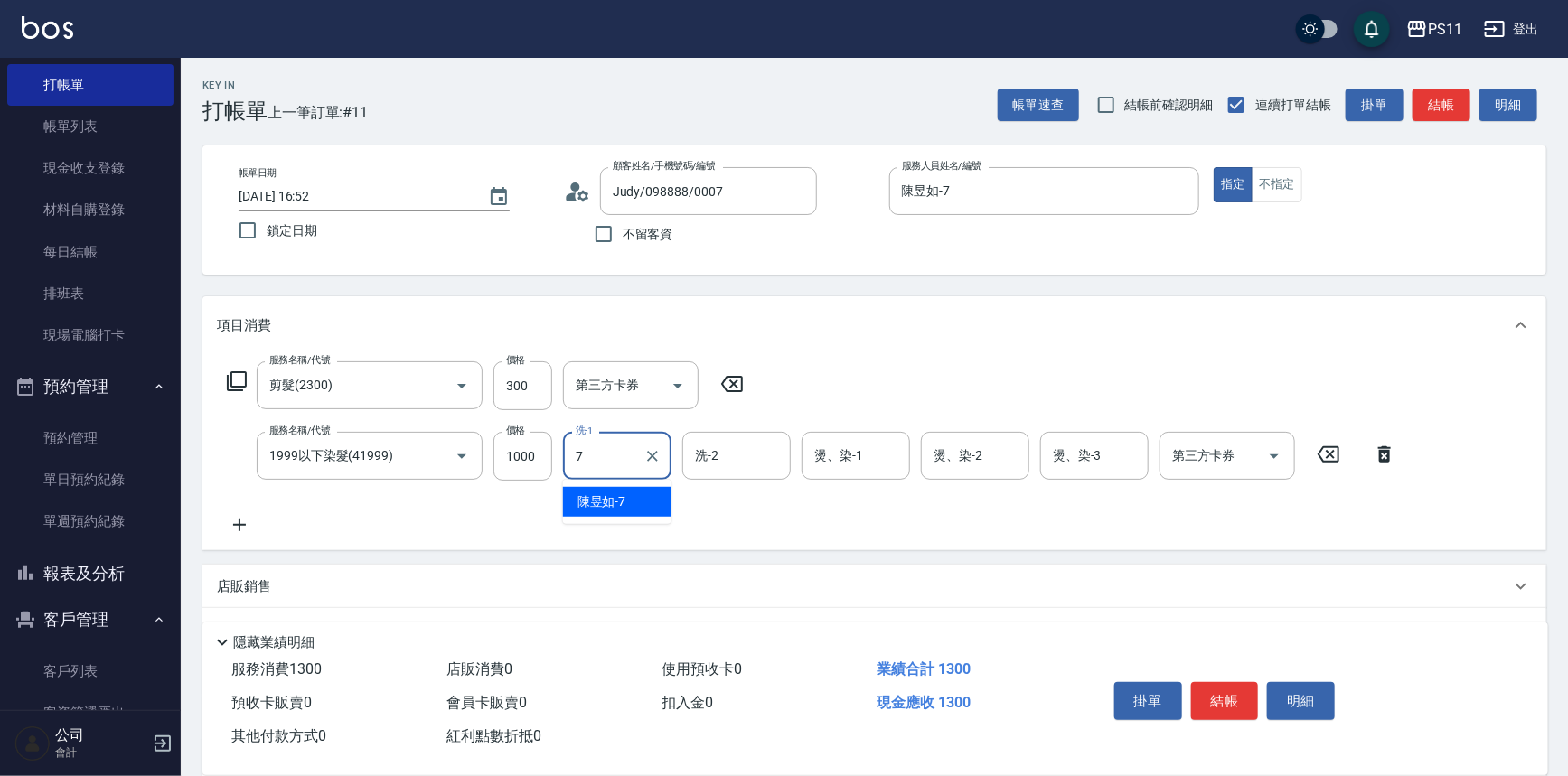
type input "陳昱如-7"
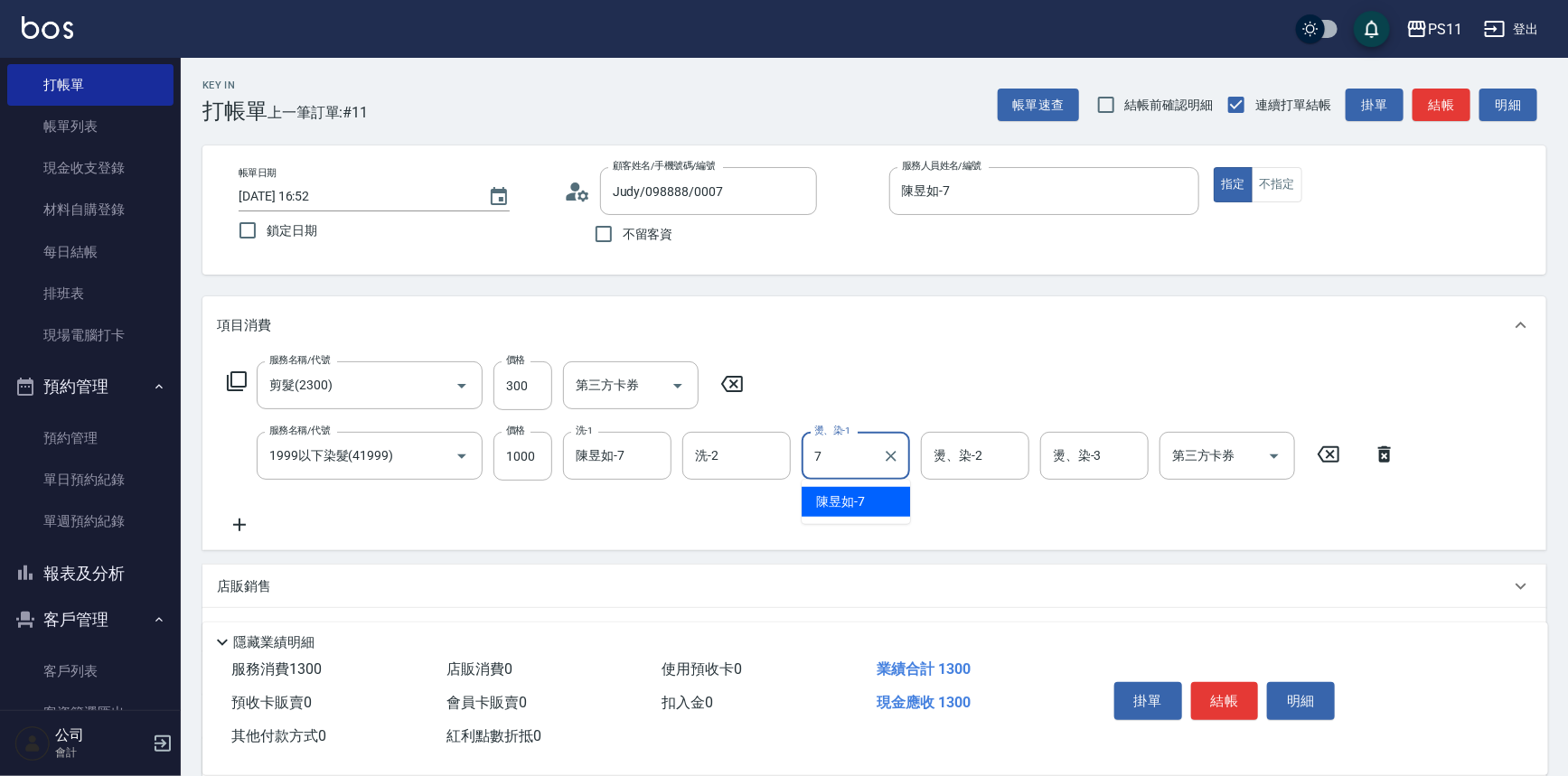
type input "陳昱如-7"
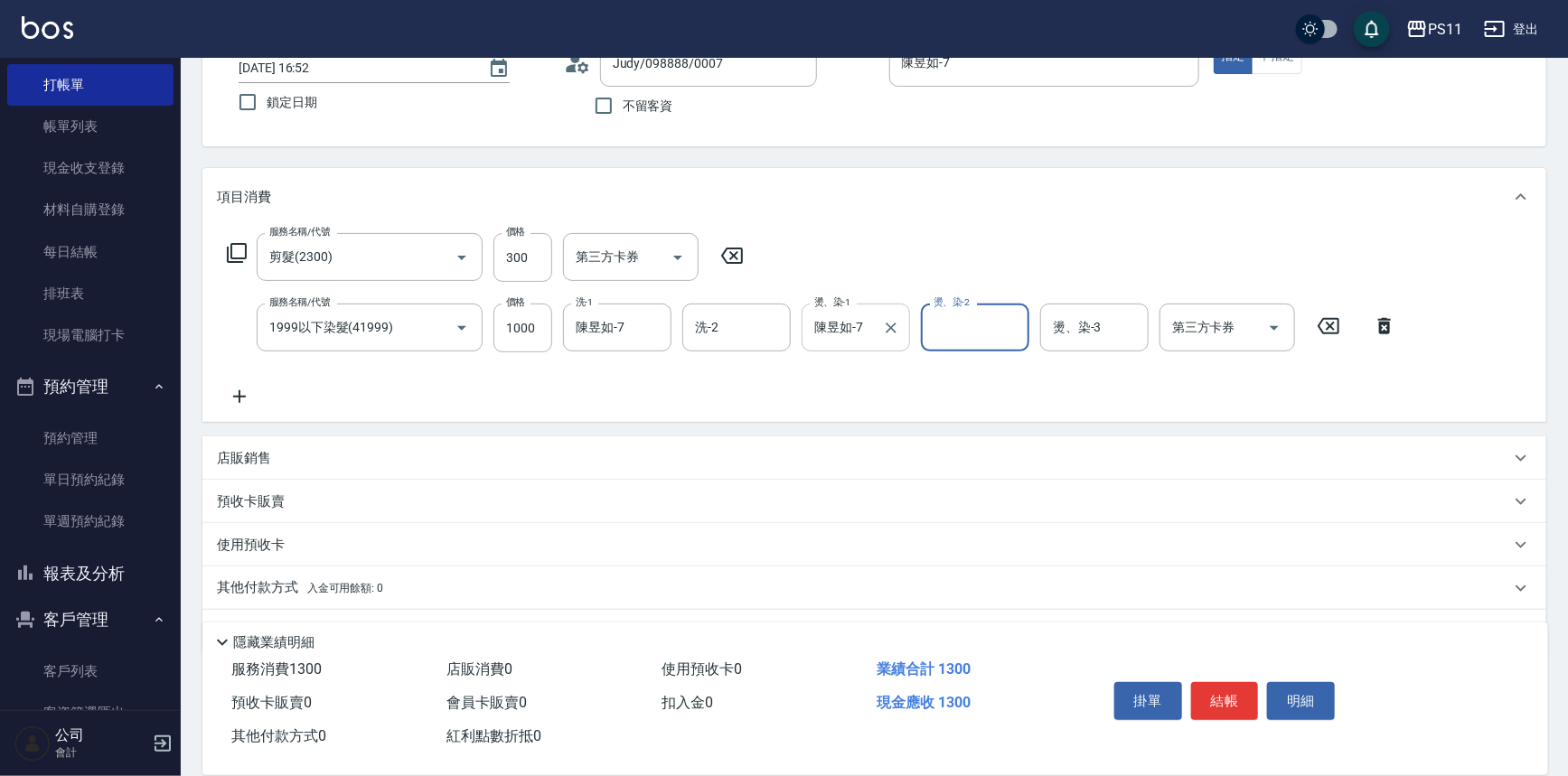
scroll to position [175, 0]
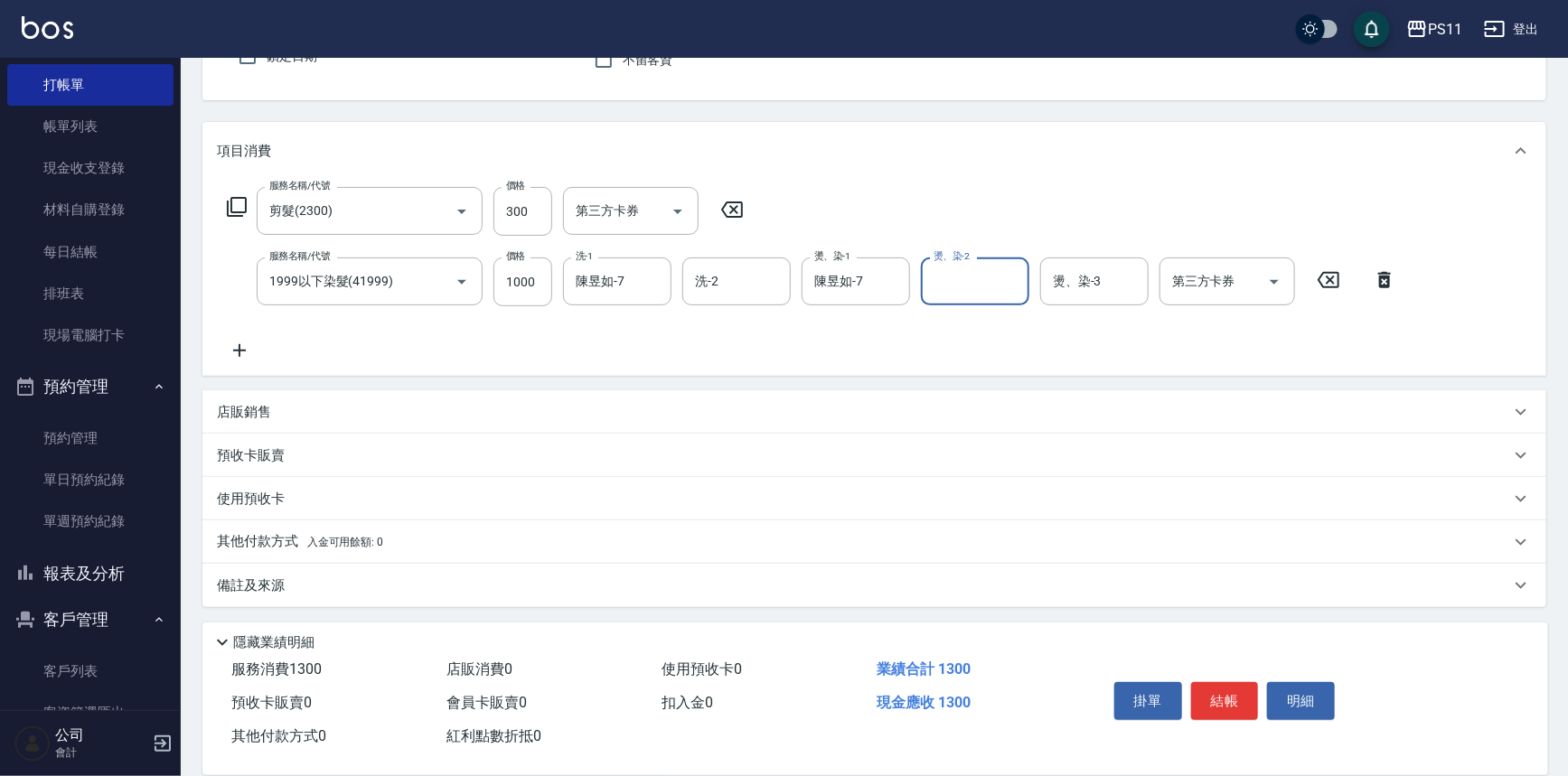
click at [410, 526] on div "其他付款方式 入金可用餘額: 0" at bounding box center [874, 543] width 1344 height 43
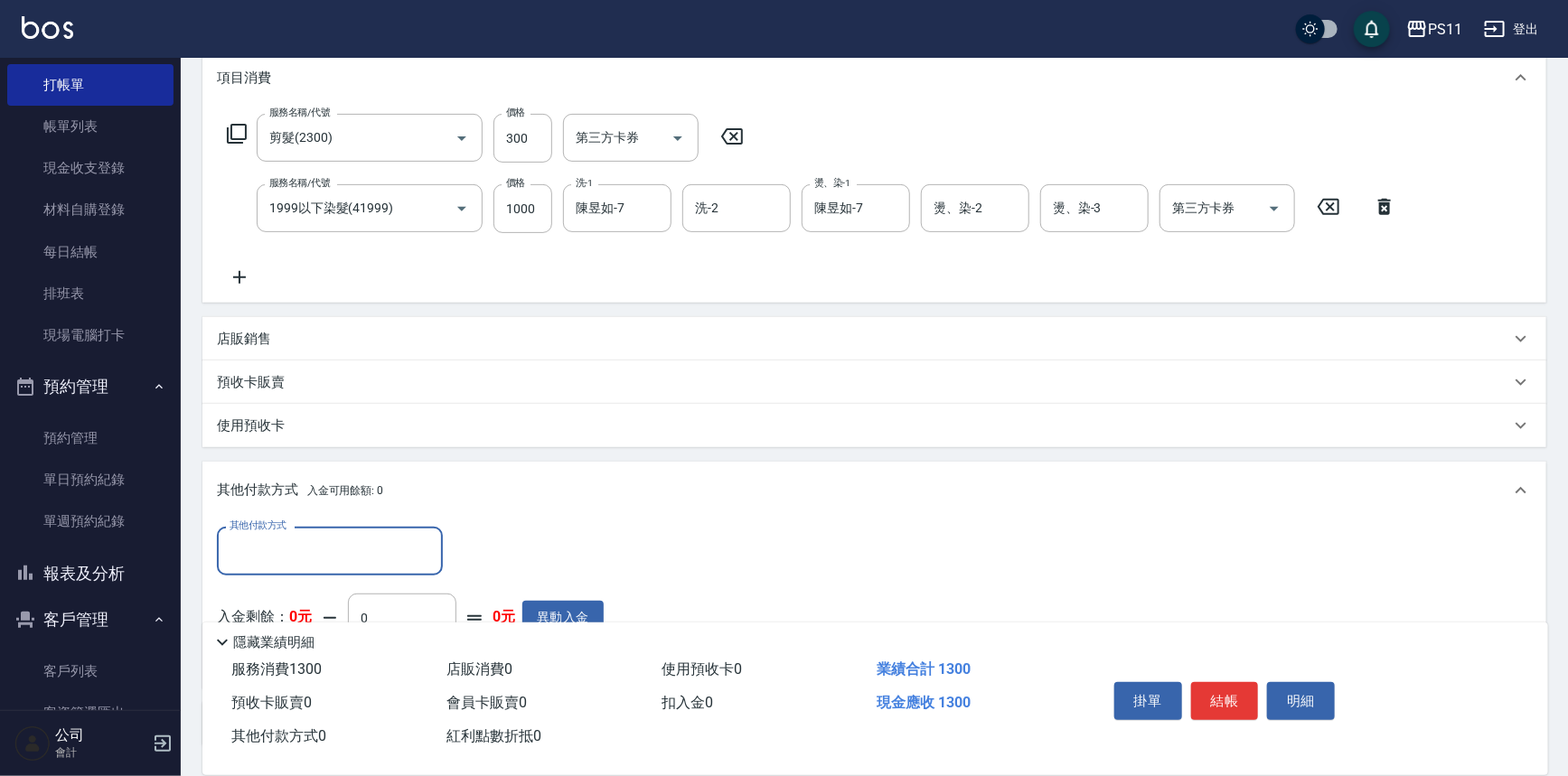
scroll to position [388, 0]
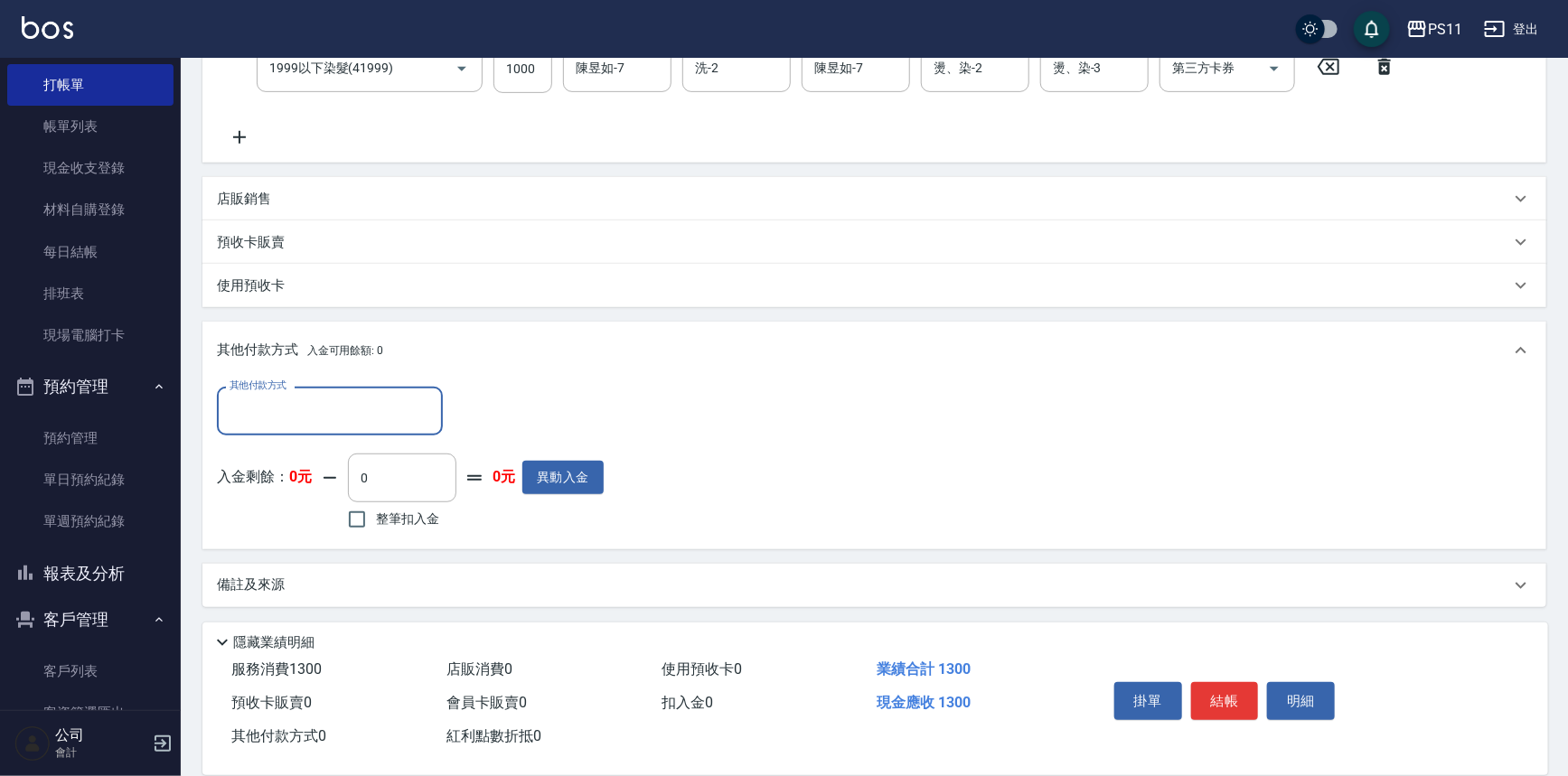
click at [407, 436] on div "其他付款方式 其他付款方式 入金剩餘： 0元 0 ​ 整筆扣入金 0元 異動入金" at bounding box center [410, 460] width 387 height 147
click at [405, 422] on input "其他付款方式" at bounding box center [330, 410] width 210 height 31
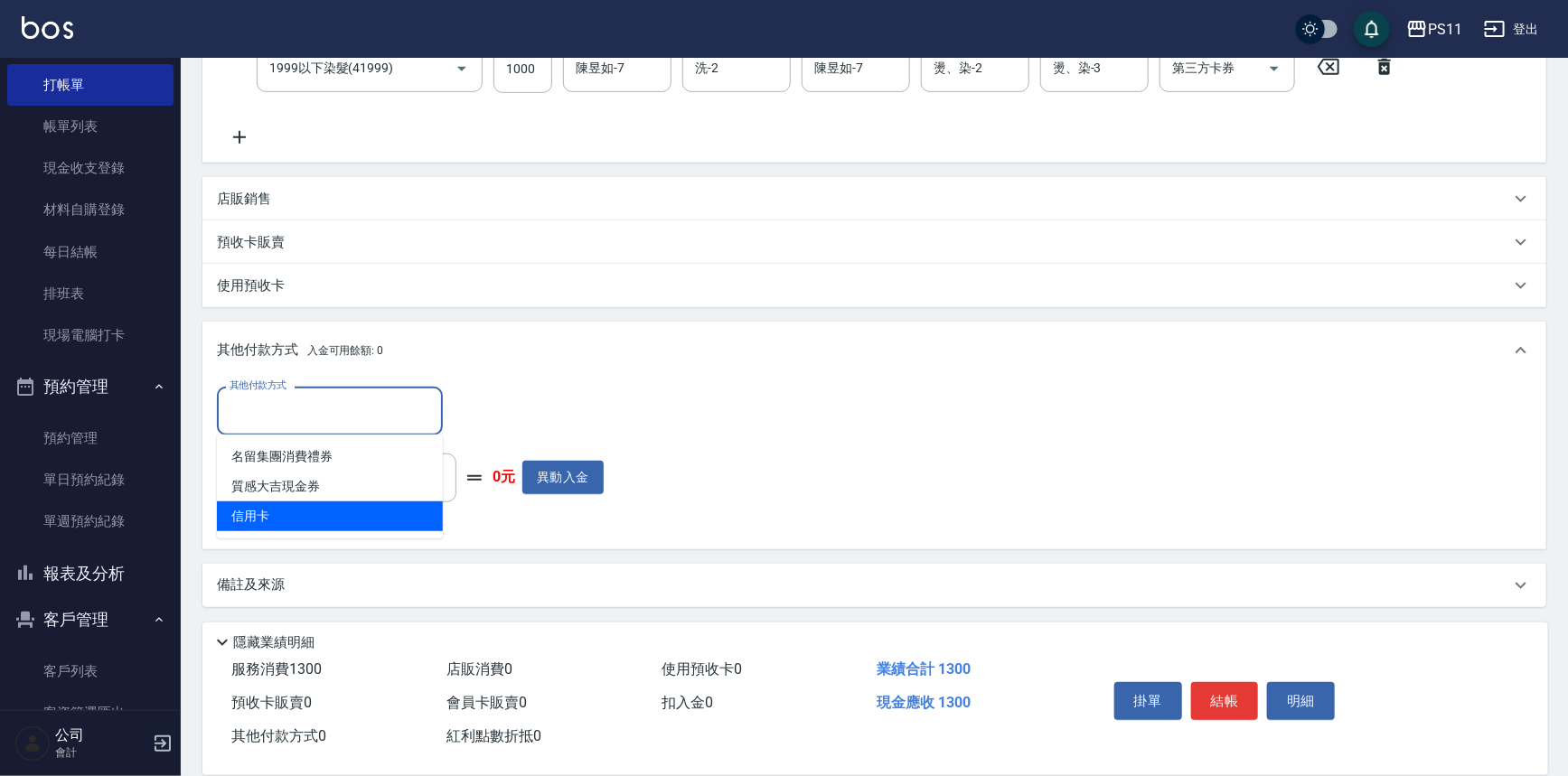
click at [380, 513] on span "信用卡" at bounding box center [330, 517] width 226 height 30
type input "信用卡"
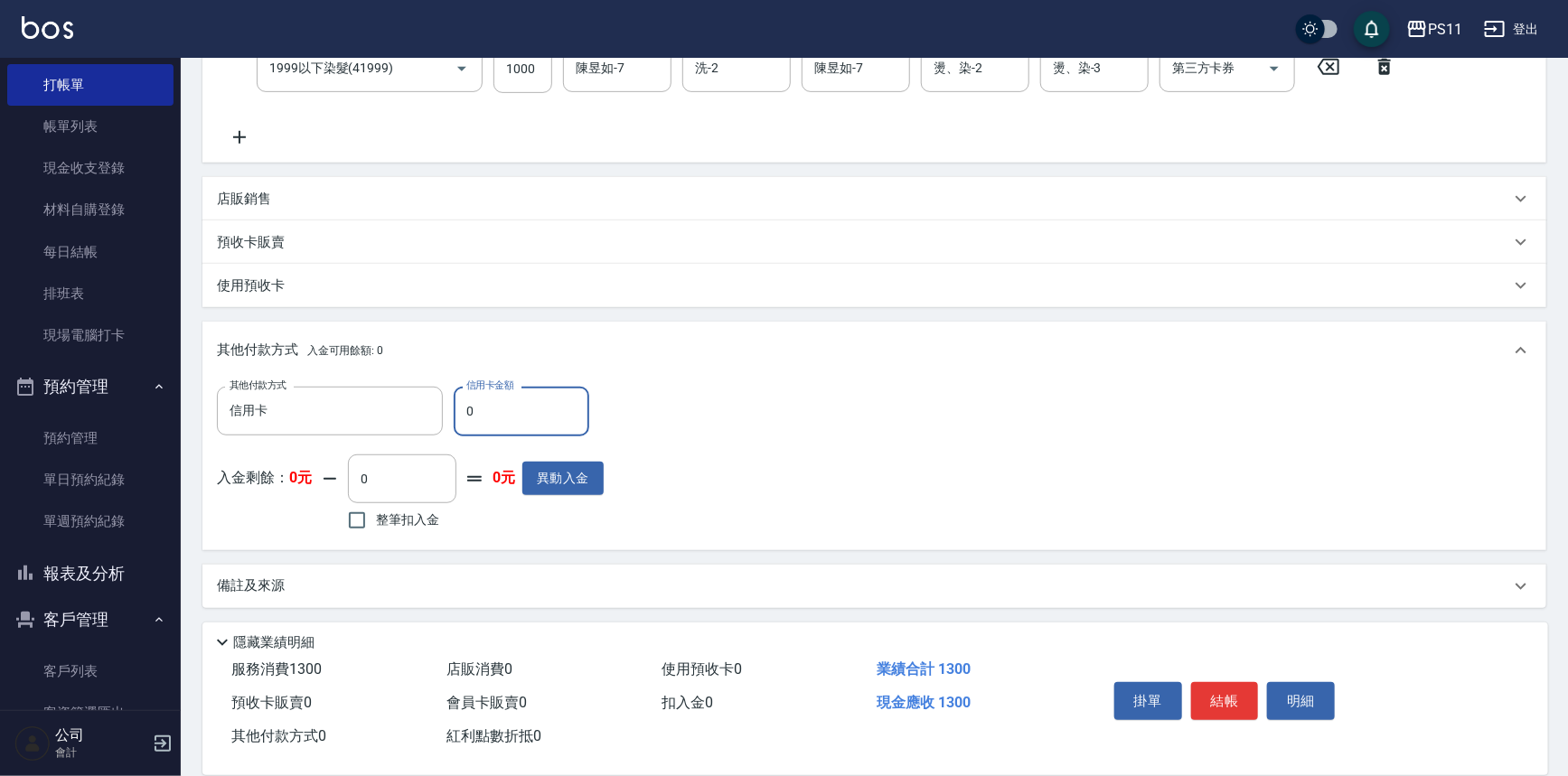
drag, startPoint x: 522, startPoint y: 427, endPoint x: 473, endPoint y: 421, distance: 49.4
click at [458, 420] on input "0" at bounding box center [521, 411] width 135 height 49
type input "1300"
type input "[DATE] 16:54"
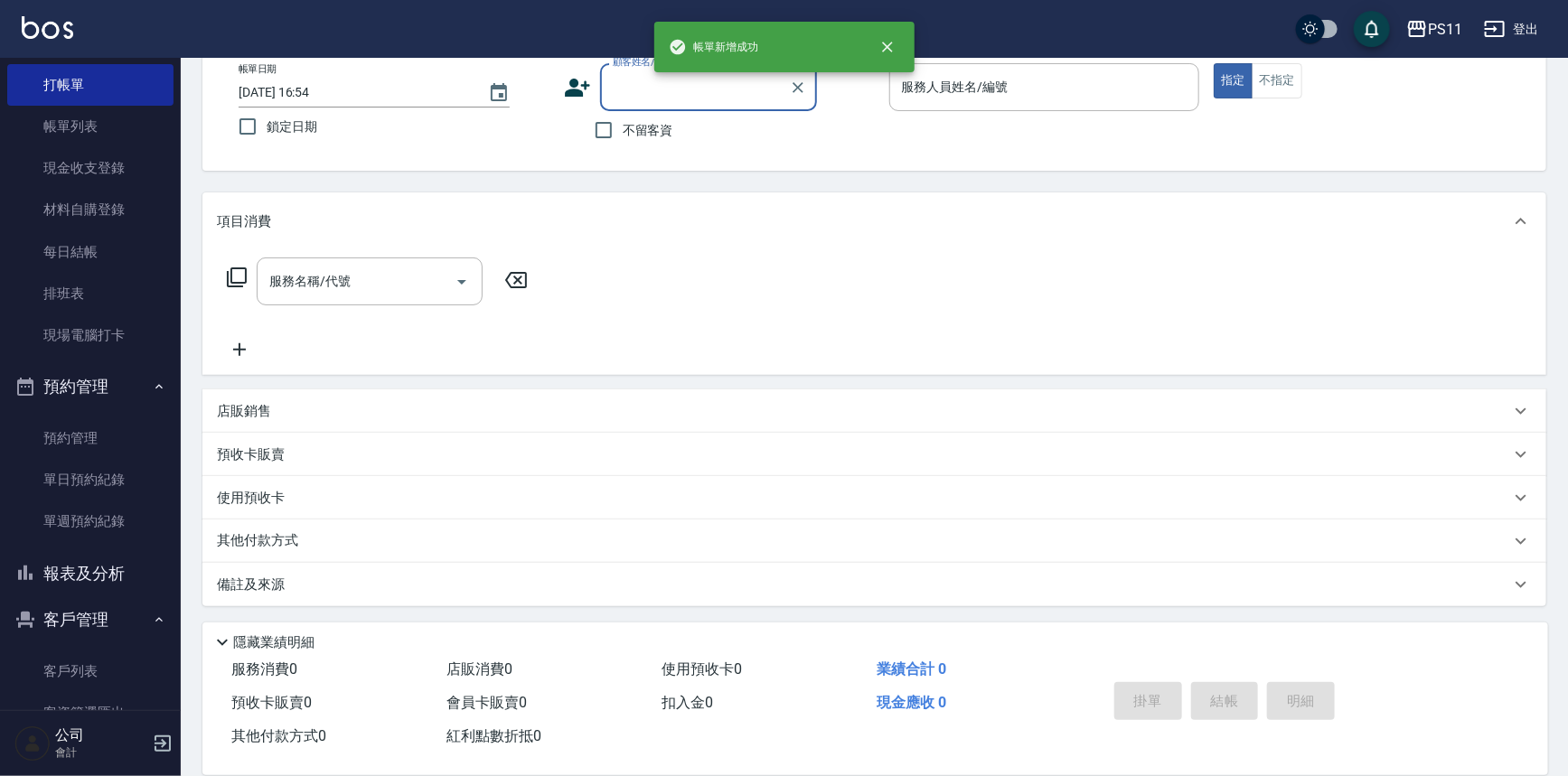
scroll to position [0, 0]
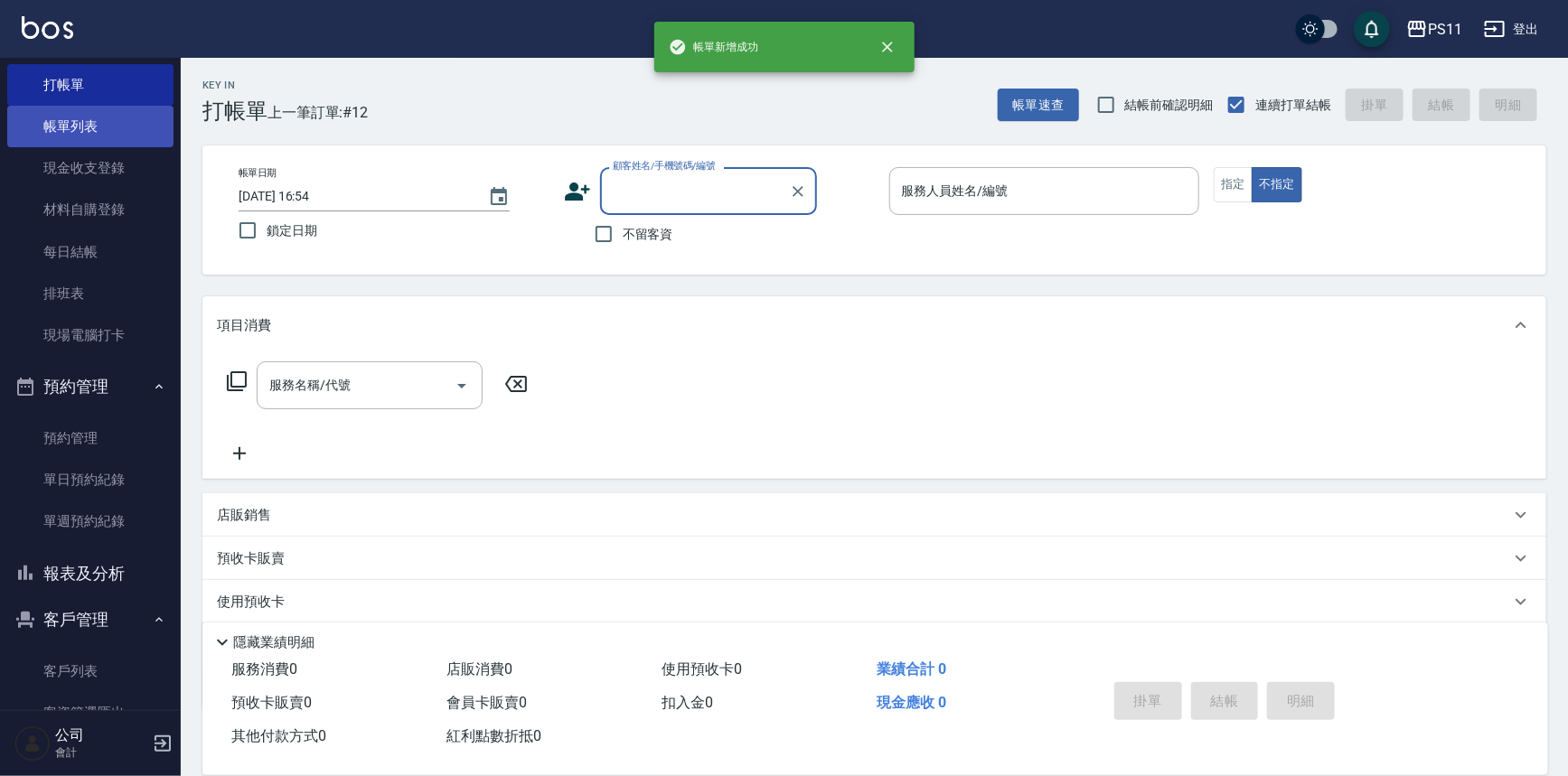
click at [99, 116] on link "帳單列表" at bounding box center [91, 127] width 166 height 42
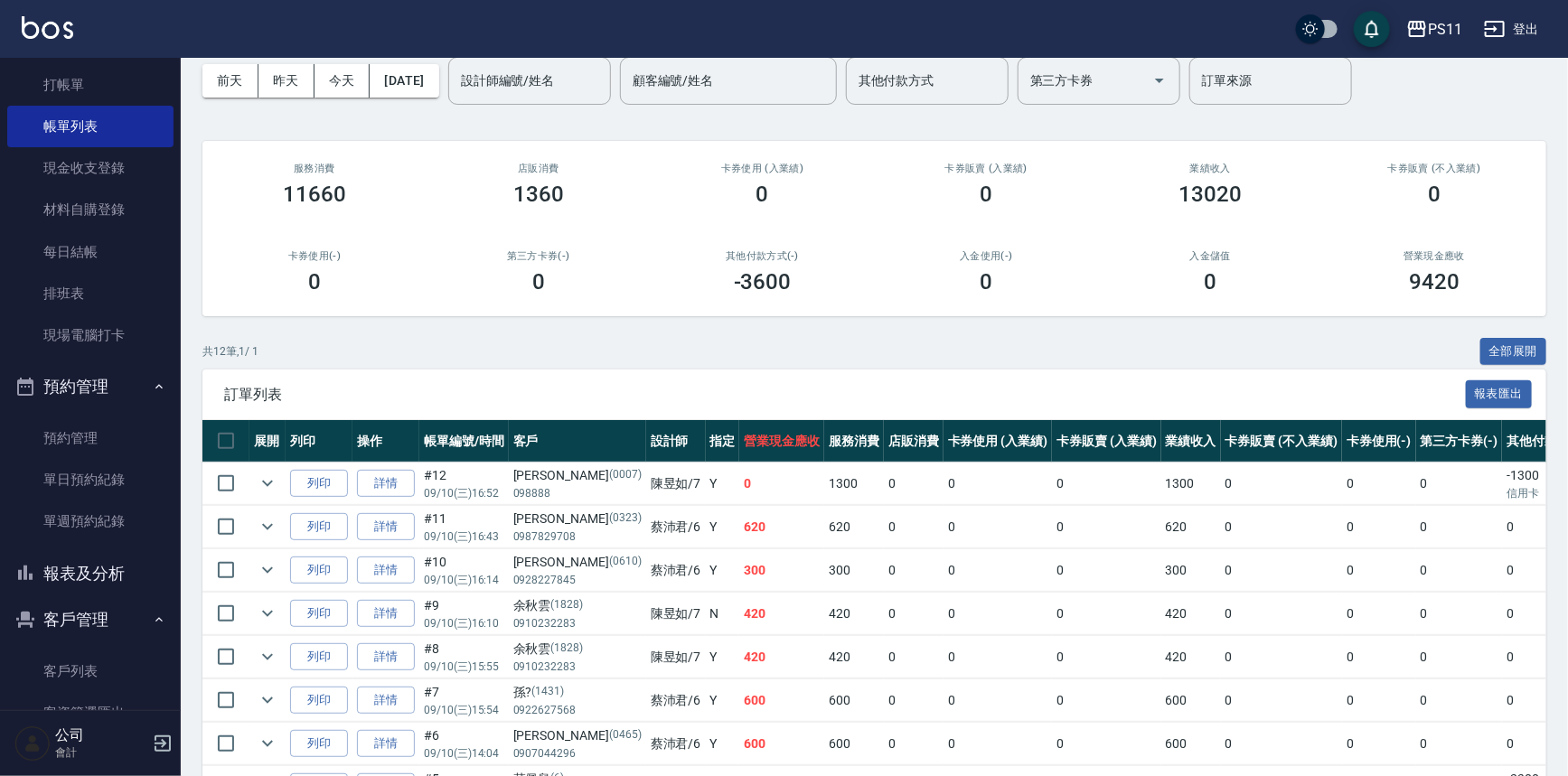
scroll to position [246, 0]
